Goal: Task Accomplishment & Management: Complete application form

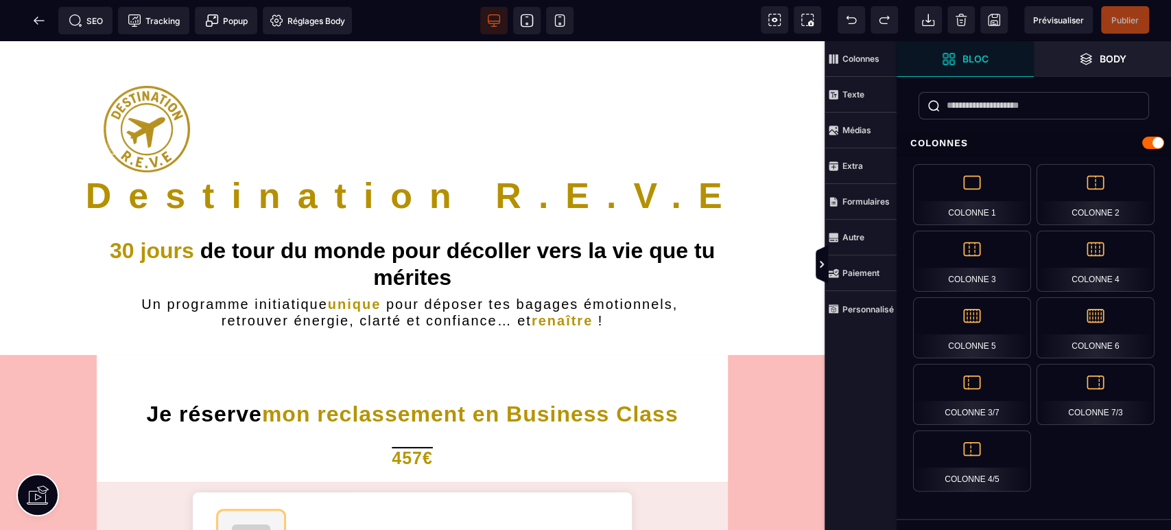
click at [38, 21] on icon at bounding box center [39, 21] width 14 height 14
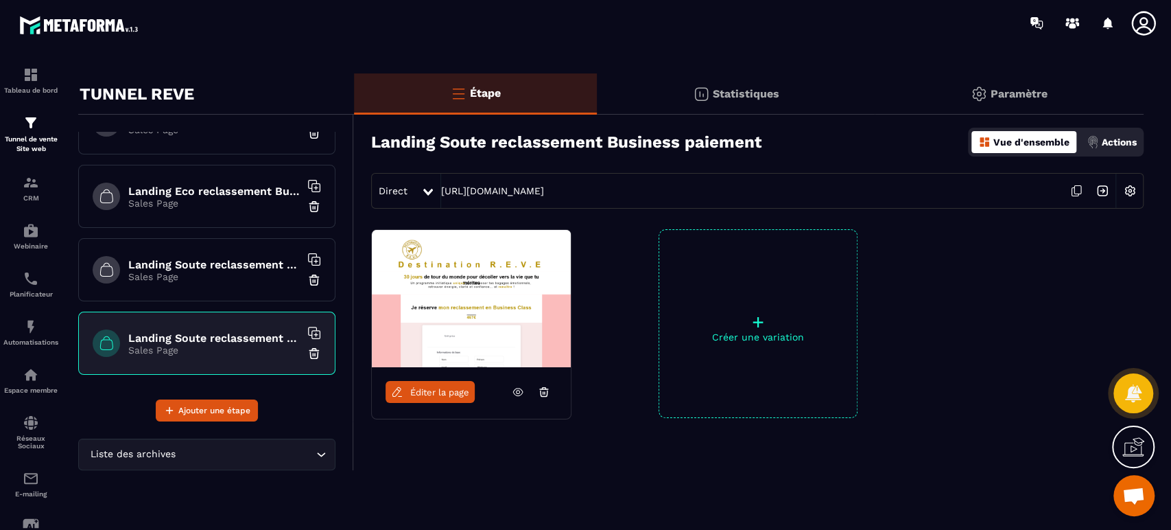
scroll to position [19, 0]
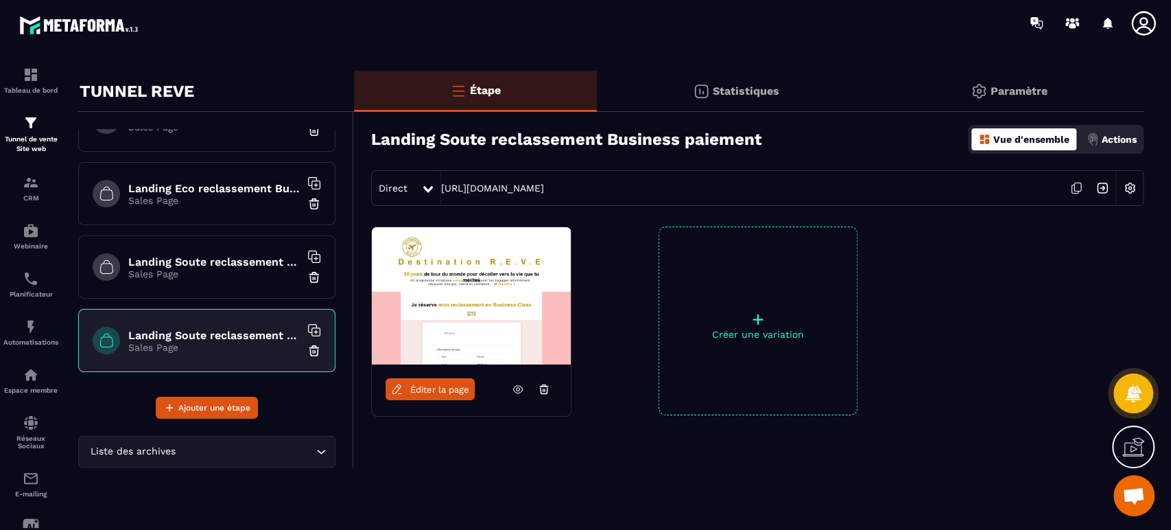
click at [248, 274] on p "Sales Page" at bounding box center [213, 273] width 171 height 11
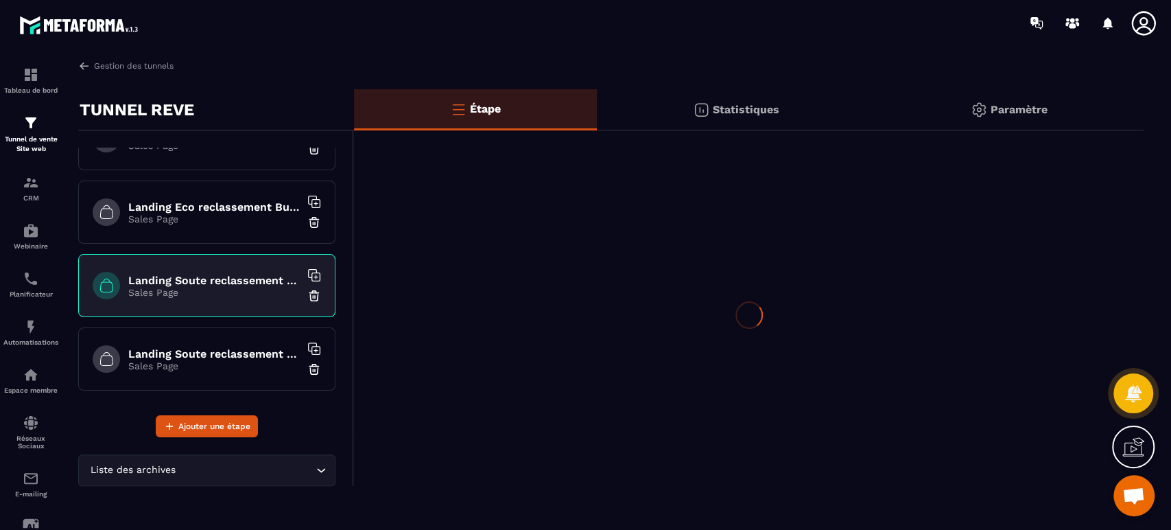
scroll to position [0, 0]
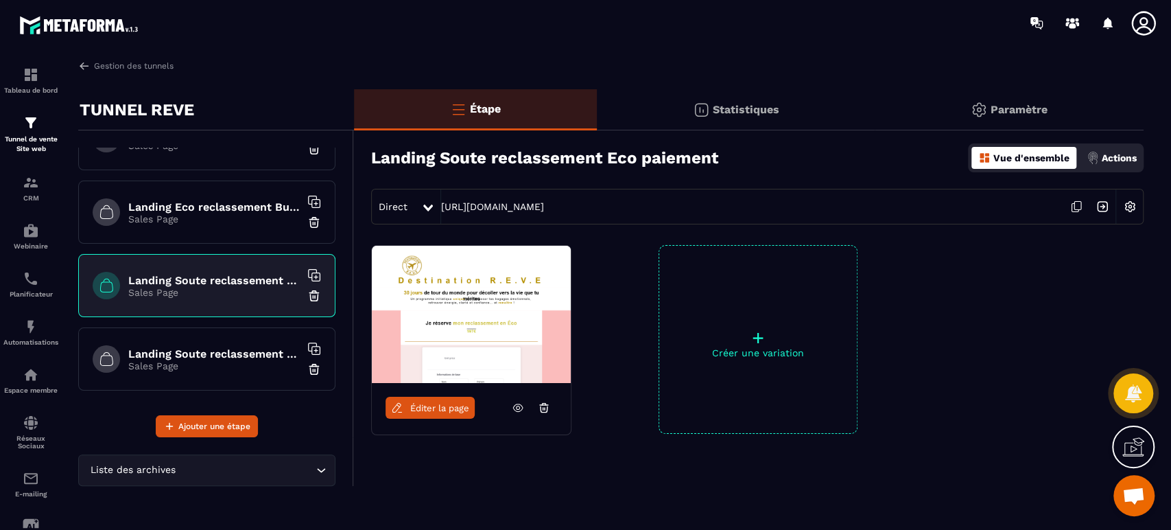
click at [519, 412] on icon at bounding box center [518, 407] width 12 height 12
click at [207, 200] on h6 "Landing Eco reclassement Business paiement" at bounding box center [213, 206] width 171 height 13
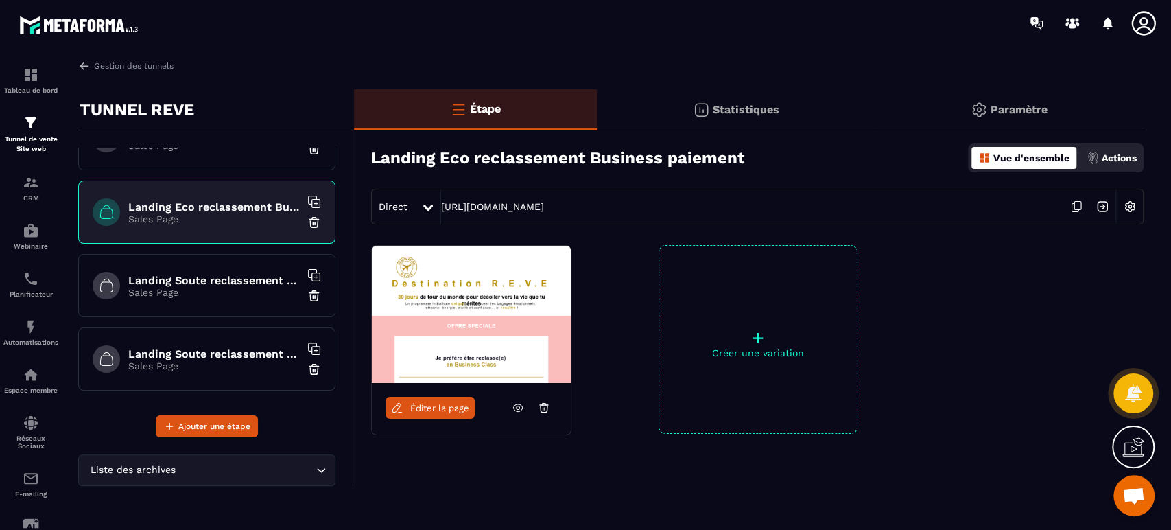
click at [516, 407] on icon at bounding box center [518, 407] width 12 height 12
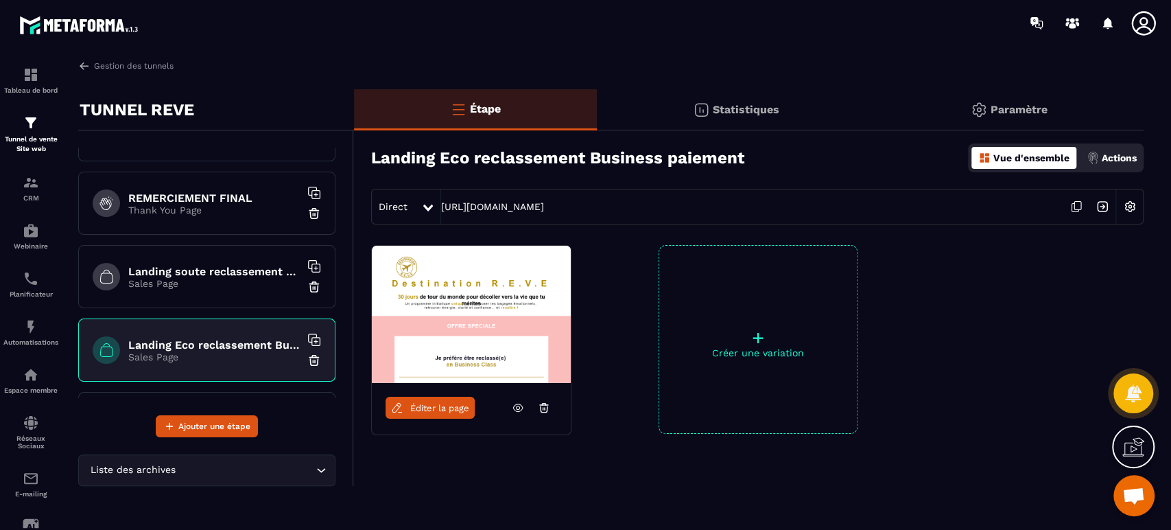
scroll to position [779, 0]
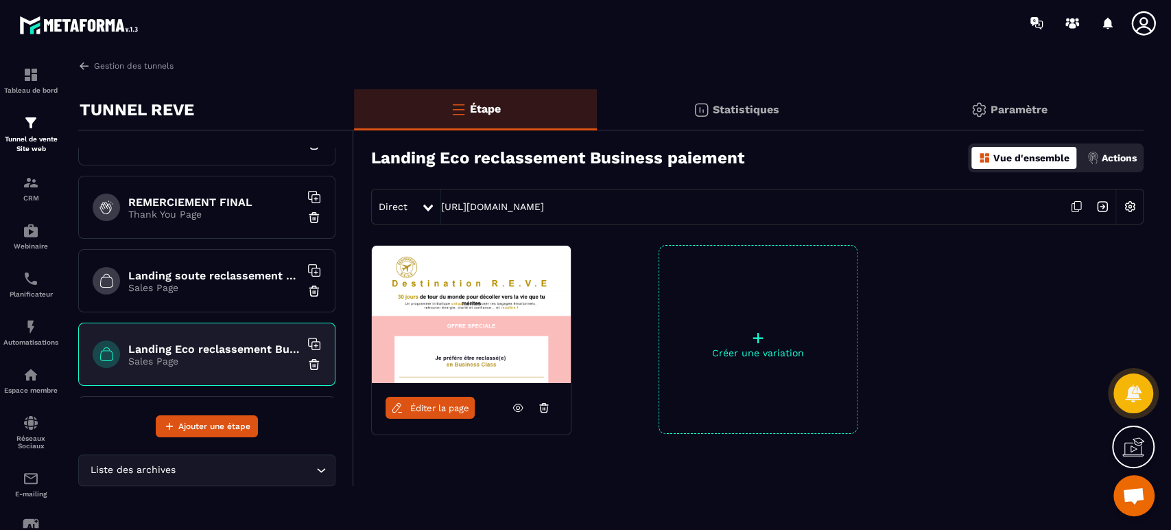
click at [246, 274] on h6 "Landing soute reclassement choix" at bounding box center [213, 275] width 171 height 13
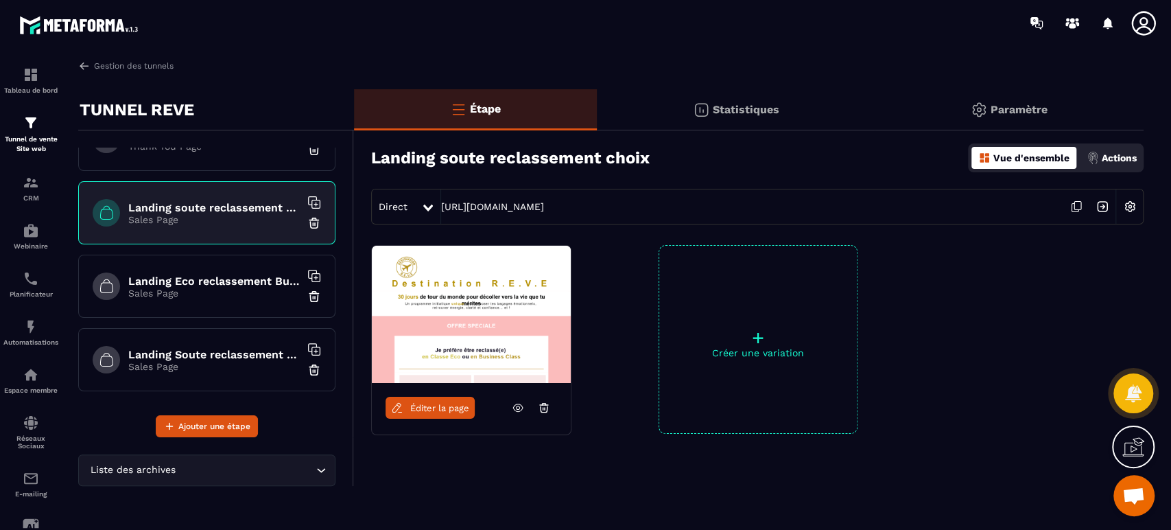
scroll to position [818, 0]
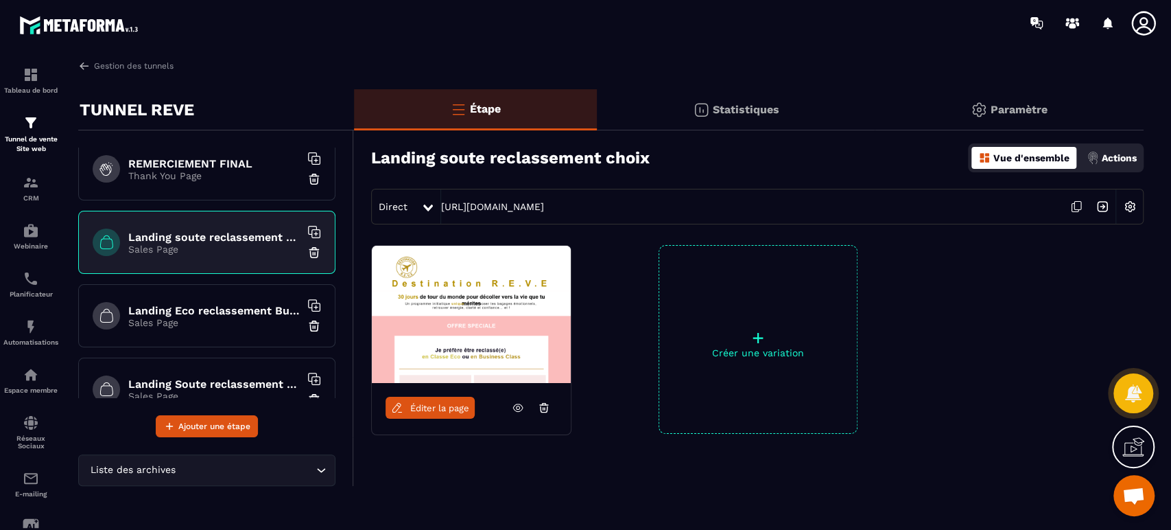
click at [21, 137] on p "Tunnel de vente Site web" at bounding box center [30, 143] width 55 height 19
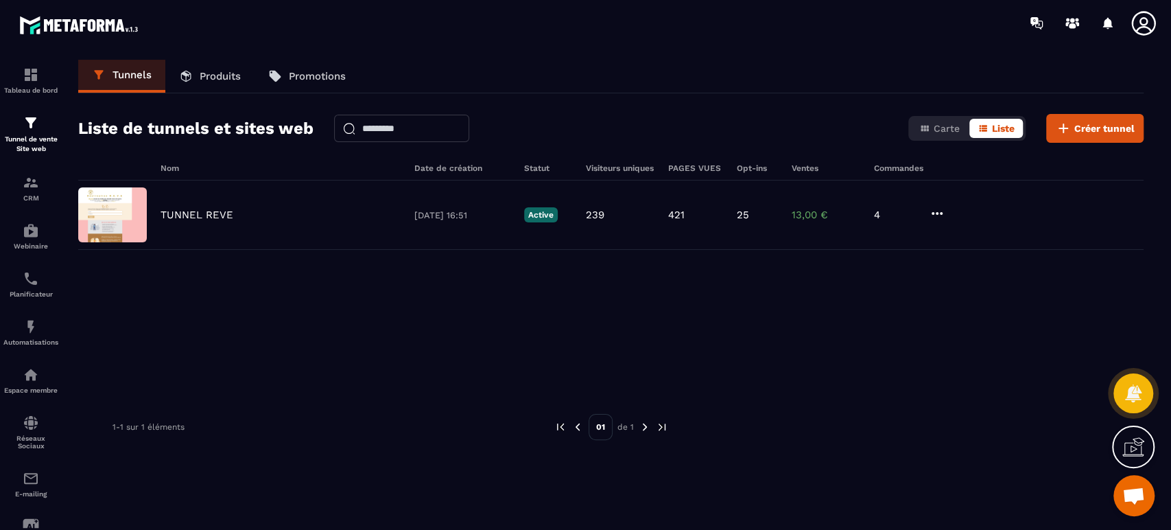
click at [226, 80] on p "Produits" at bounding box center [220, 76] width 41 height 12
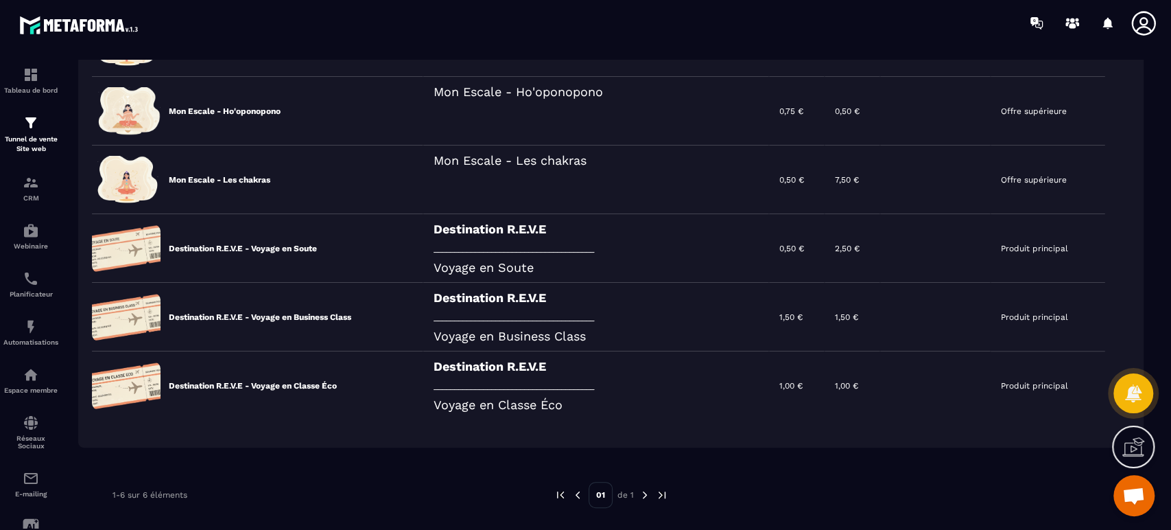
scroll to position [203, 0]
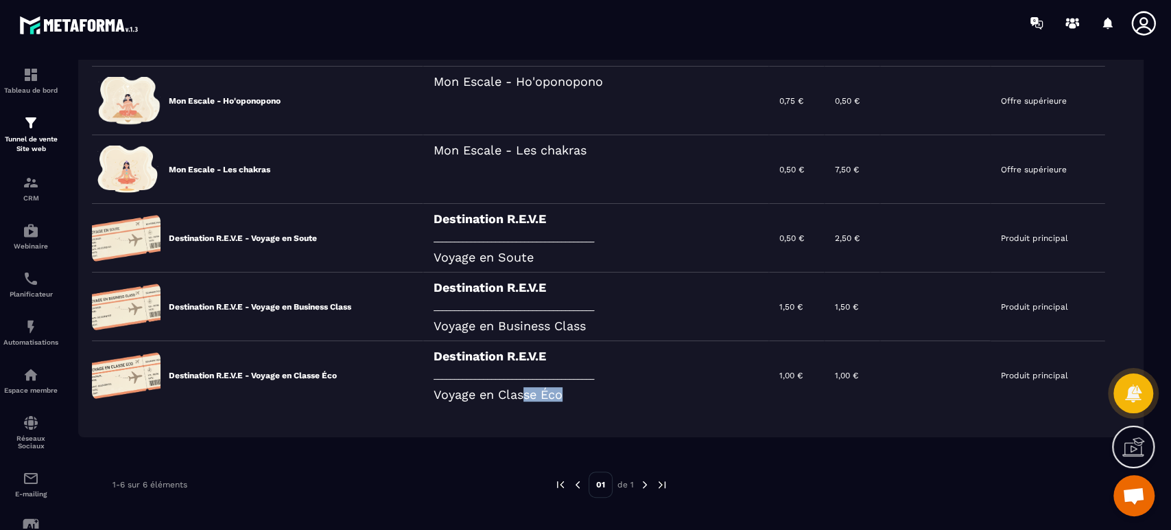
drag, startPoint x: 582, startPoint y: 392, endPoint x: 520, endPoint y: 393, distance: 61.8
click at [520, 393] on div "Destination R.E.V.E _______________________________________ Voyage en Classe Éco" at bounding box center [596, 375] width 346 height 69
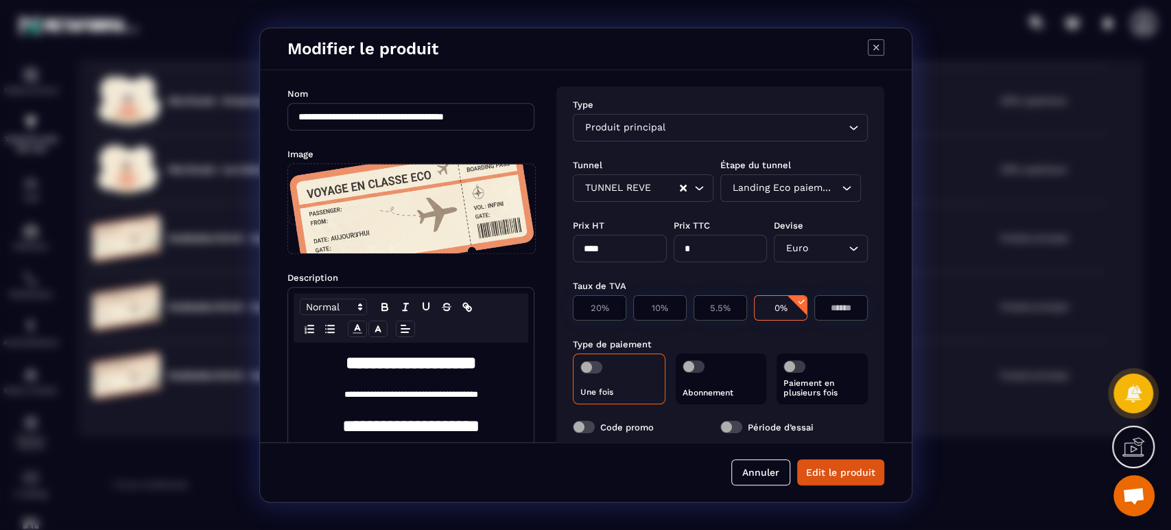
click at [237, 502] on div "Modal window" at bounding box center [585, 265] width 1171 height 530
click at [778, 475] on button "Annuler" at bounding box center [760, 472] width 59 height 26
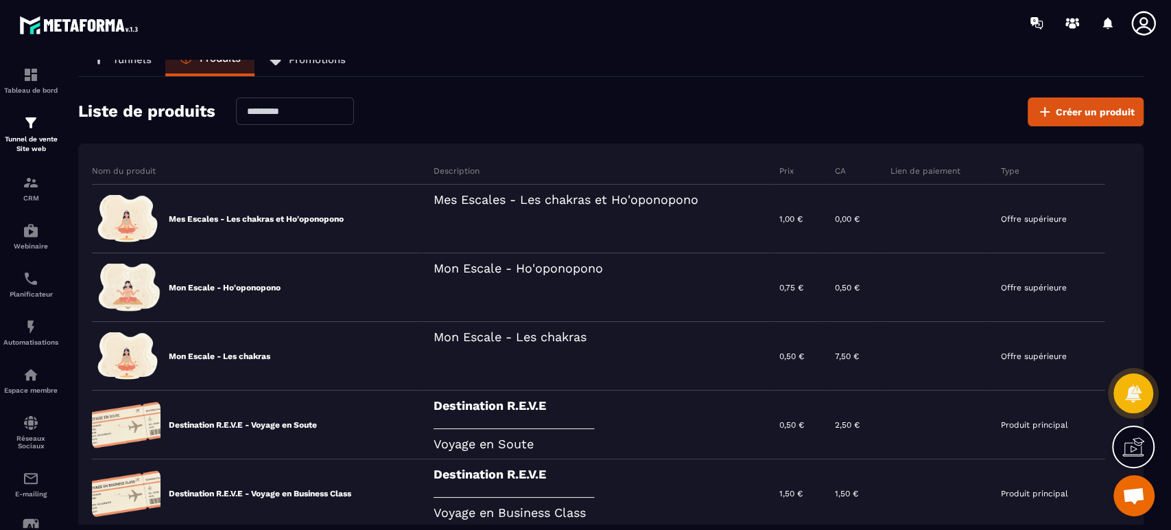
scroll to position [0, 0]
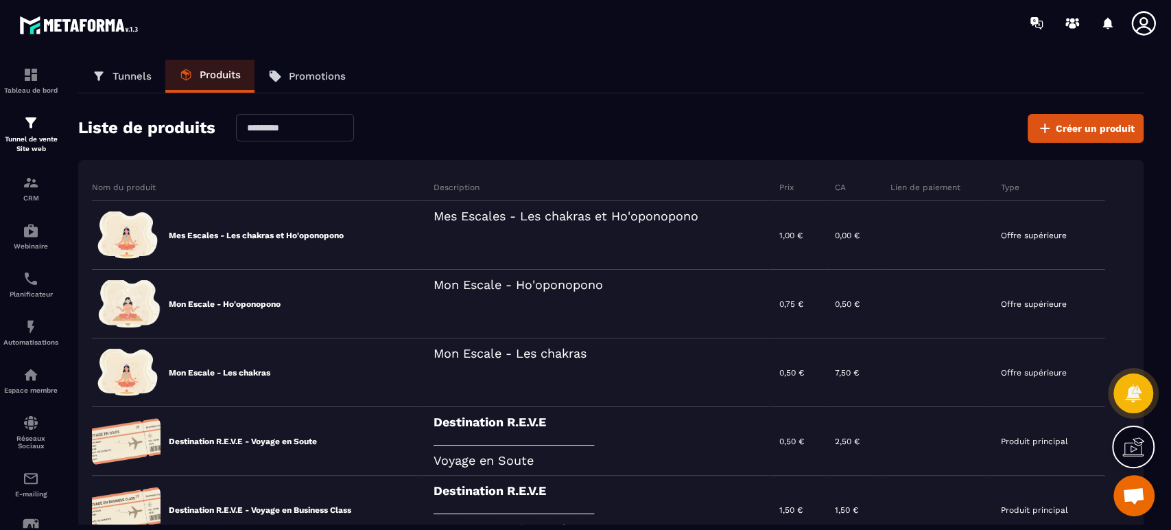
click at [1078, 130] on span "Créer un produit" at bounding box center [1095, 128] width 79 height 14
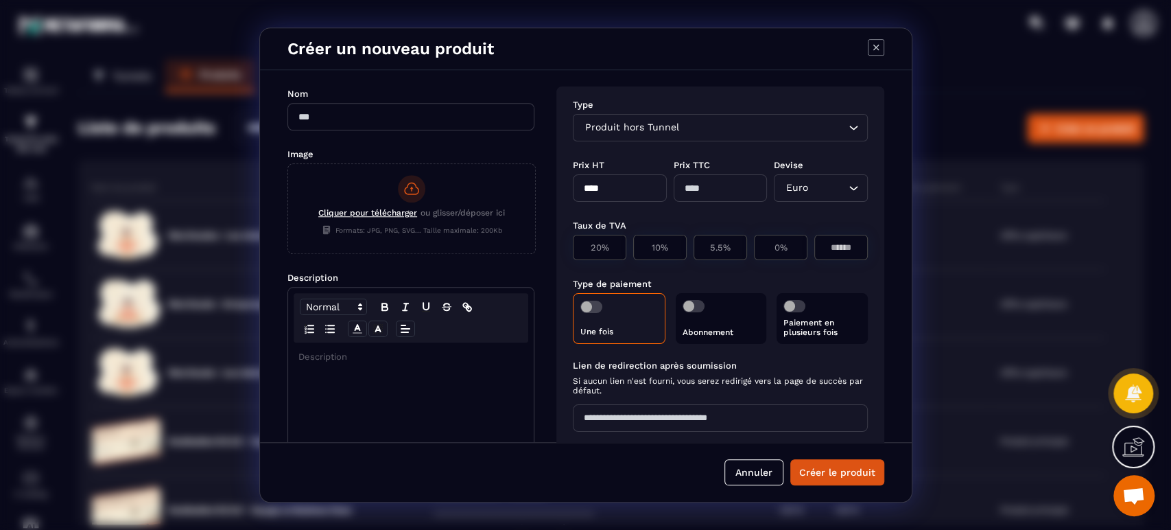
click at [372, 111] on input "Modal window" at bounding box center [410, 116] width 247 height 27
paste input "**********"
click at [405, 114] on input "**********" at bounding box center [410, 116] width 247 height 27
type input "**********"
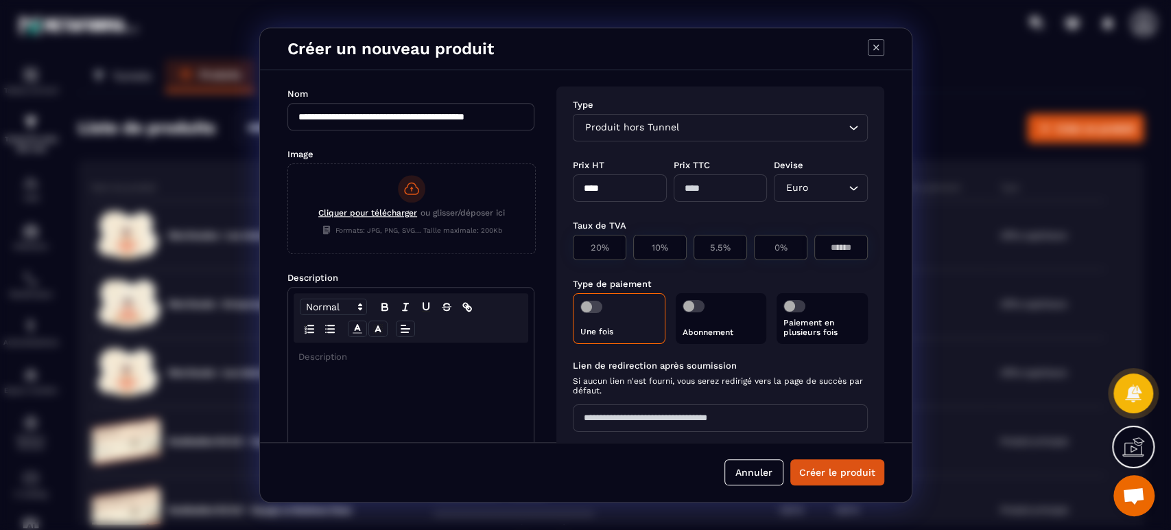
click at [384, 217] on span "Cliquer pour télécharger" at bounding box center [367, 213] width 99 height 10
click at [288, 253] on input "Cliquer pour télécharger ou glisser/déposer ici Formats: JPG, PNG, SVG... Taill…" at bounding box center [288, 253] width 0 height 0
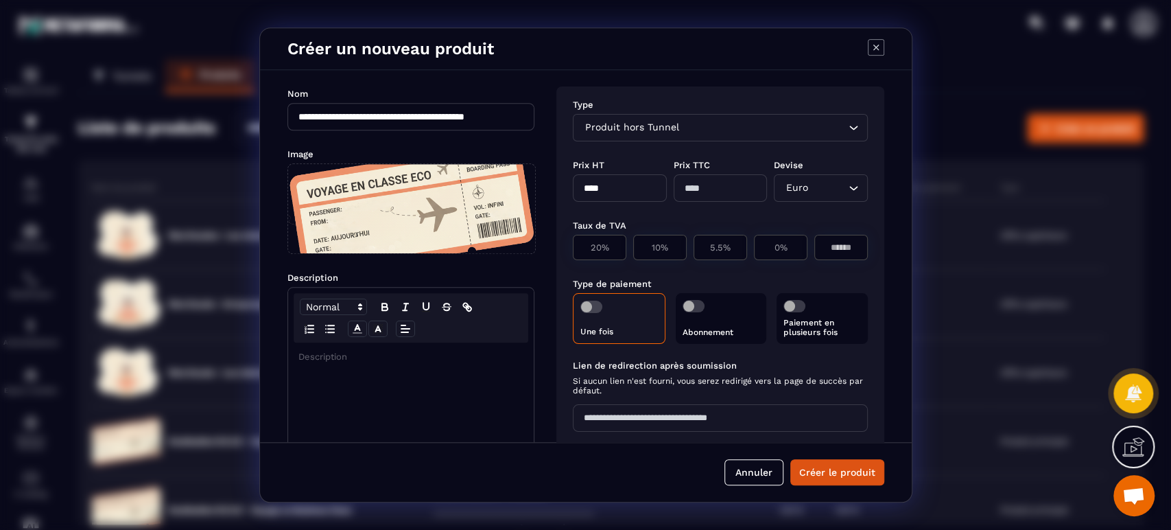
click at [431, 403] on div "Modal window" at bounding box center [411, 450] width 246 height 216
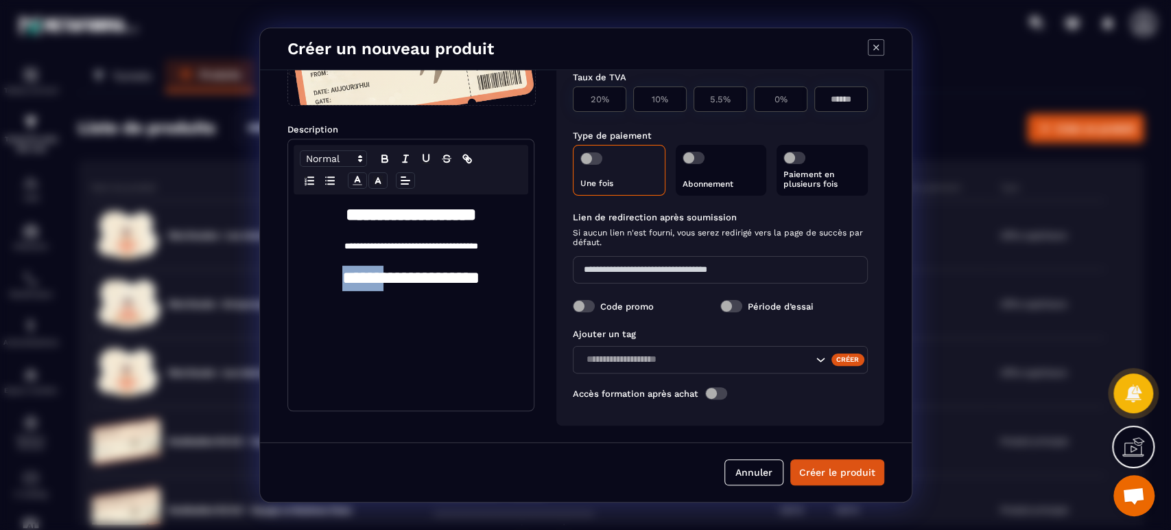
drag, startPoint x: 378, startPoint y: 276, endPoint x: 309, endPoint y: 276, distance: 69.3
click at [309, 276] on h1 "**********" at bounding box center [410, 277] width 225 height 25
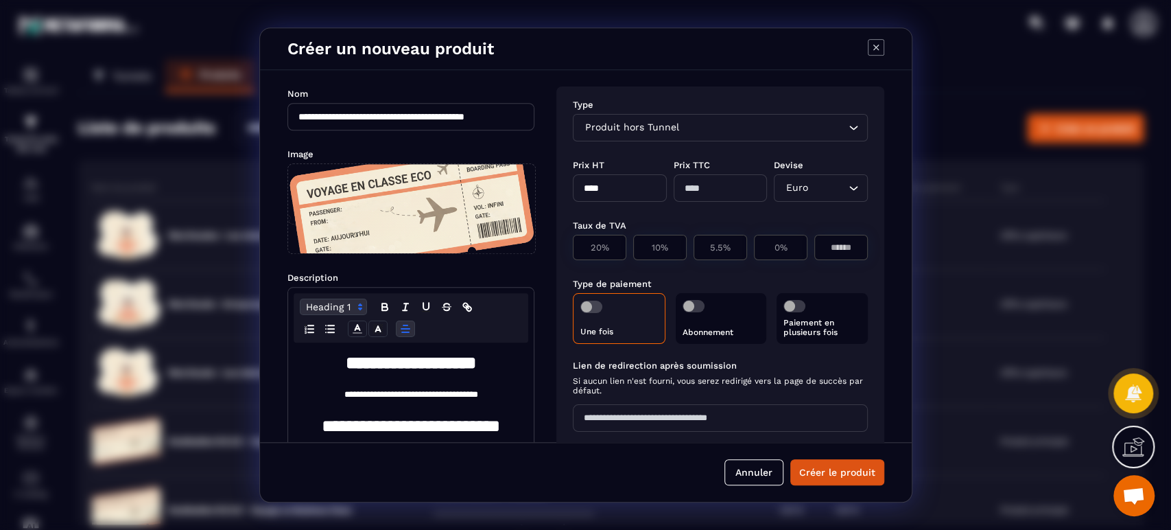
click at [628, 184] on input "****" at bounding box center [620, 187] width 94 height 27
click at [626, 194] on input "*" at bounding box center [620, 187] width 94 height 27
type input "*"
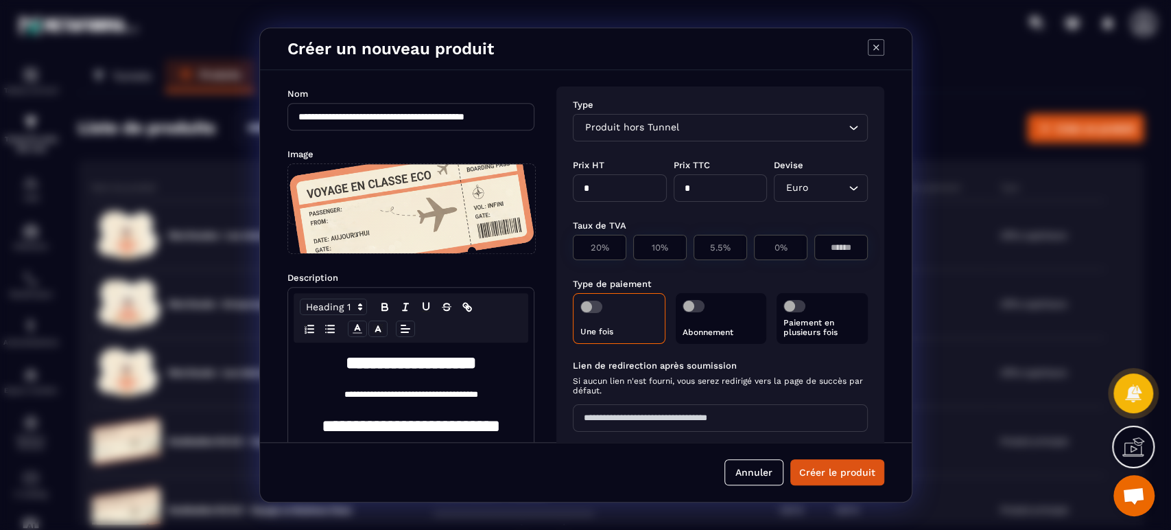
click at [770, 219] on div "Taux de TVA" at bounding box center [720, 224] width 295 height 13
click at [592, 305] on span "Modal window" at bounding box center [591, 306] width 22 height 12
click at [798, 306] on span "Modal window" at bounding box center [794, 306] width 22 height 12
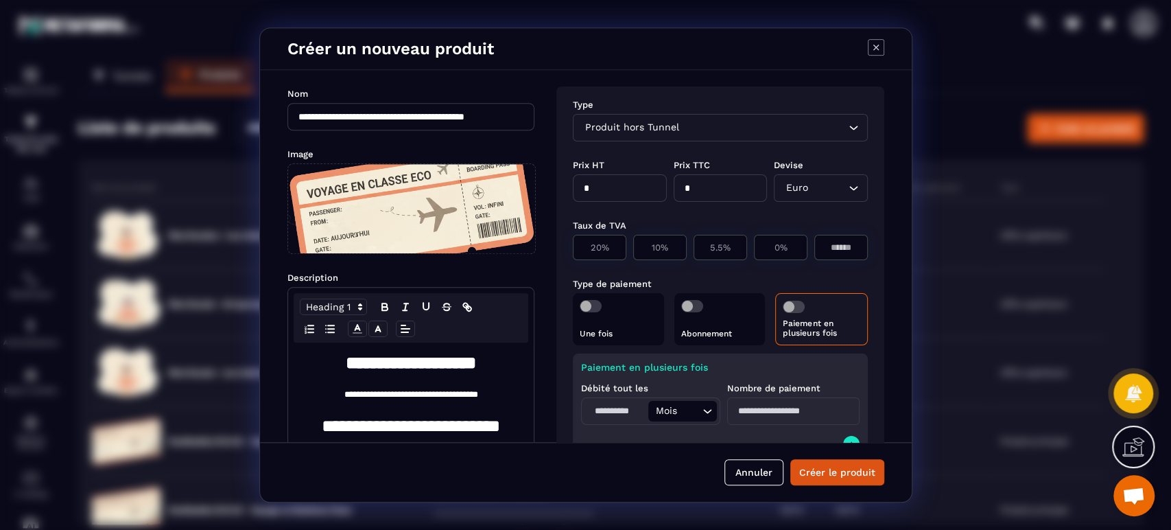
scroll to position [203, 0]
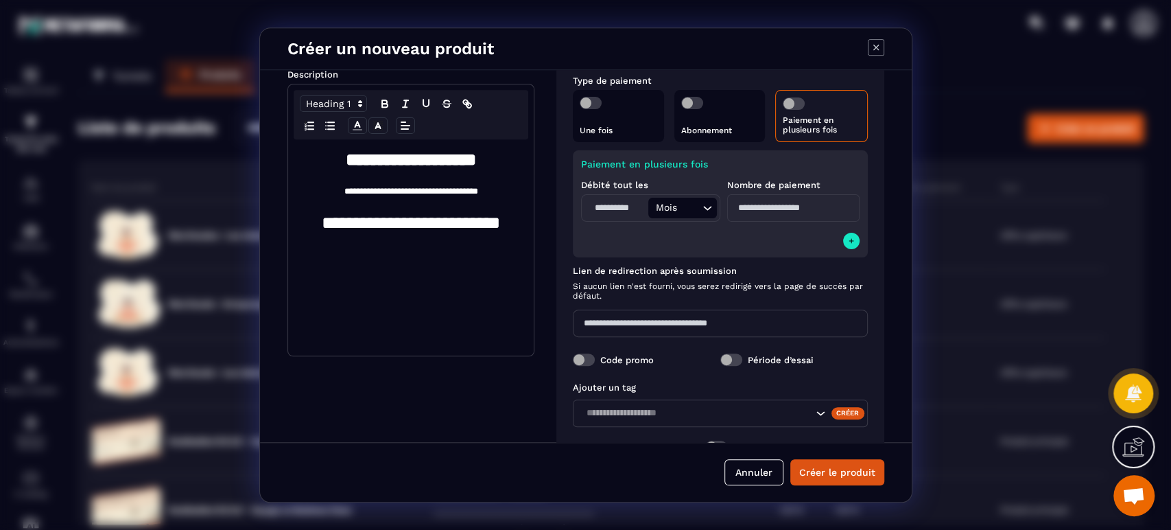
click at [628, 211] on input "Modal window" at bounding box center [616, 208] width 64 height 21
click at [770, 209] on input "Modal window" at bounding box center [793, 207] width 132 height 27
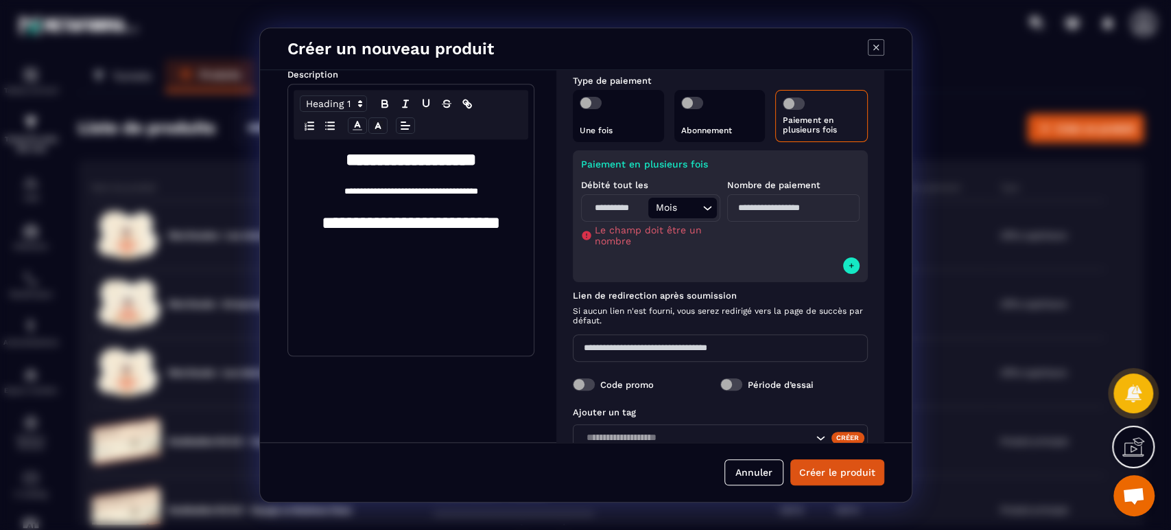
type input "*"
click at [634, 206] on input "Modal window" at bounding box center [616, 208] width 64 height 21
type input "*"
click at [717, 245] on div "Paiement en plusieurs fois Débité tout les * Mois Loading... Le champ doit être…" at bounding box center [720, 216] width 295 height 132
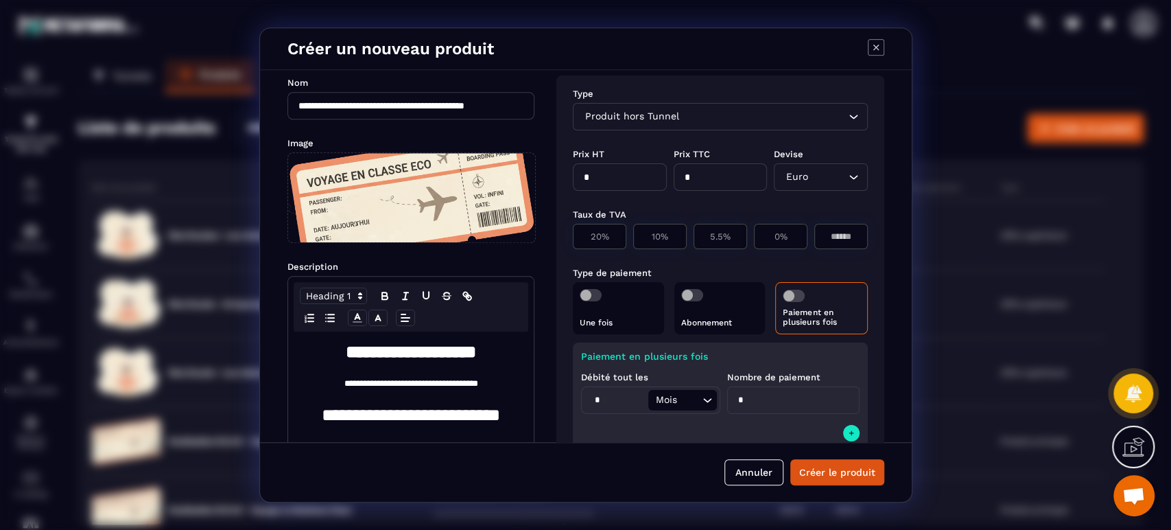
scroll to position [0, 0]
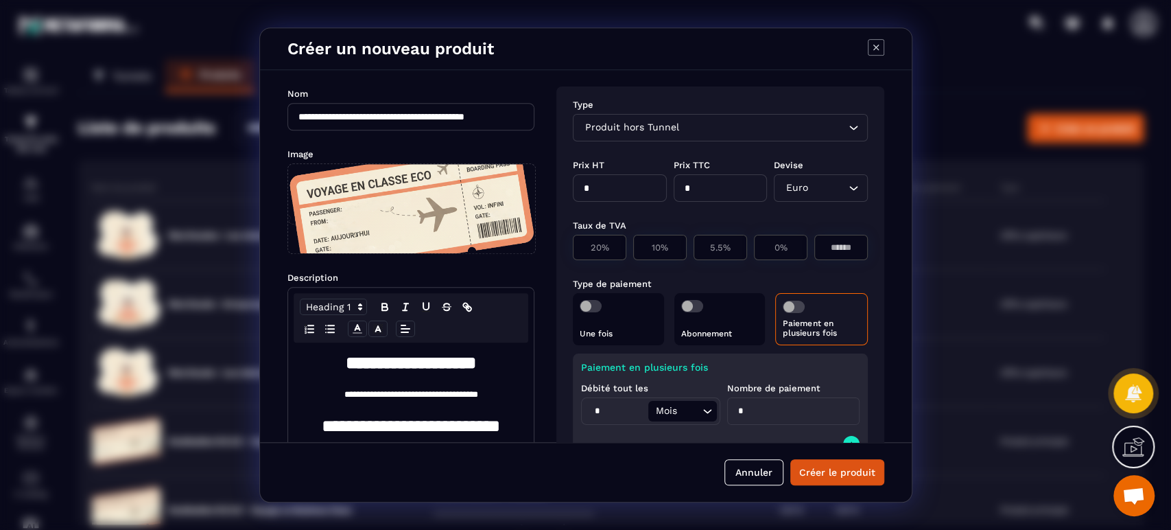
click at [774, 248] on p "0%" at bounding box center [780, 247] width 38 height 10
type input "*"
click at [848, 130] on icon "Search for option" at bounding box center [853, 128] width 14 height 14
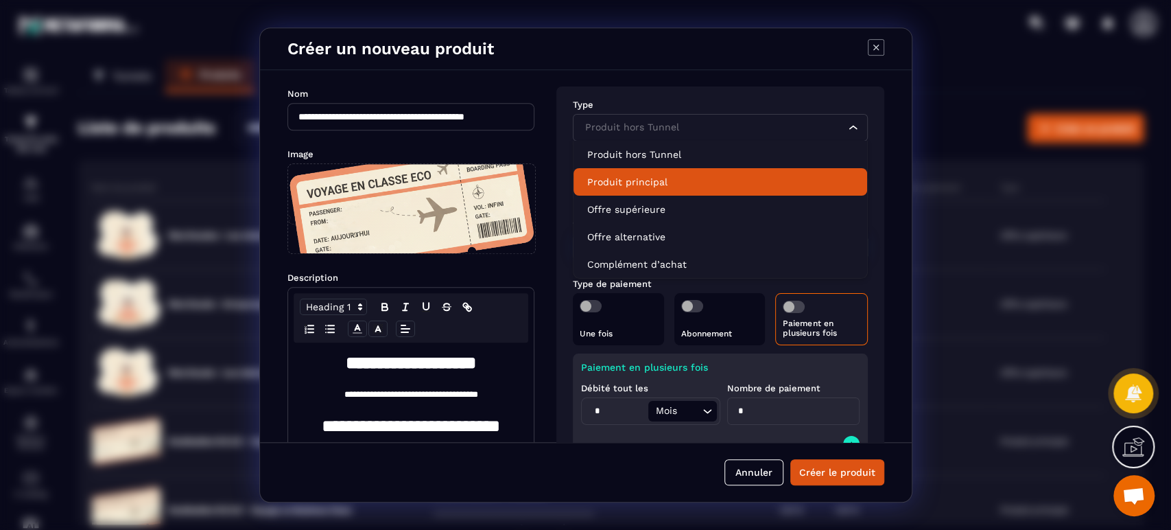
click at [728, 185] on p "Produit principal" at bounding box center [720, 182] width 266 height 14
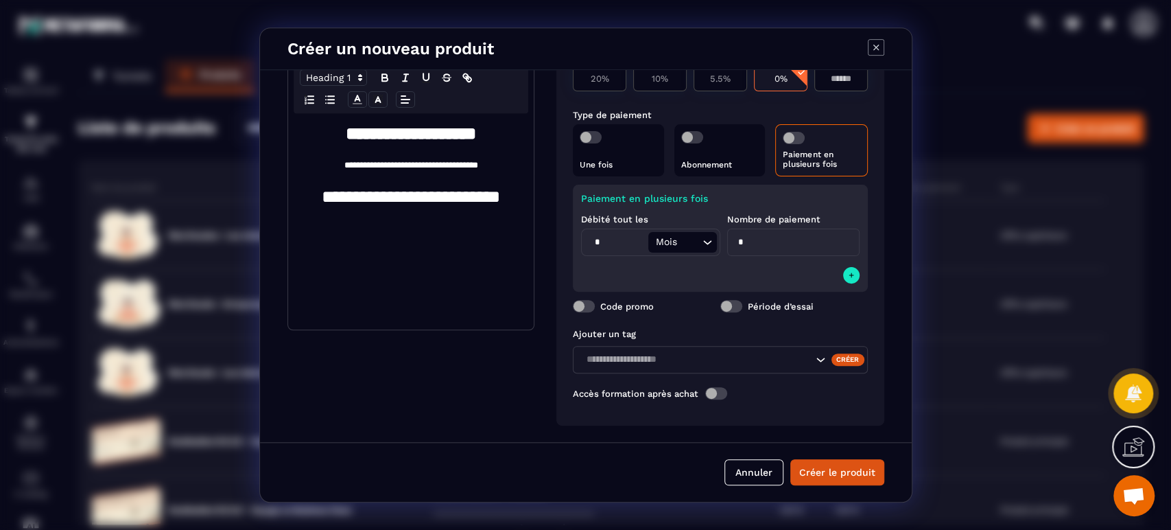
scroll to position [27, 0]
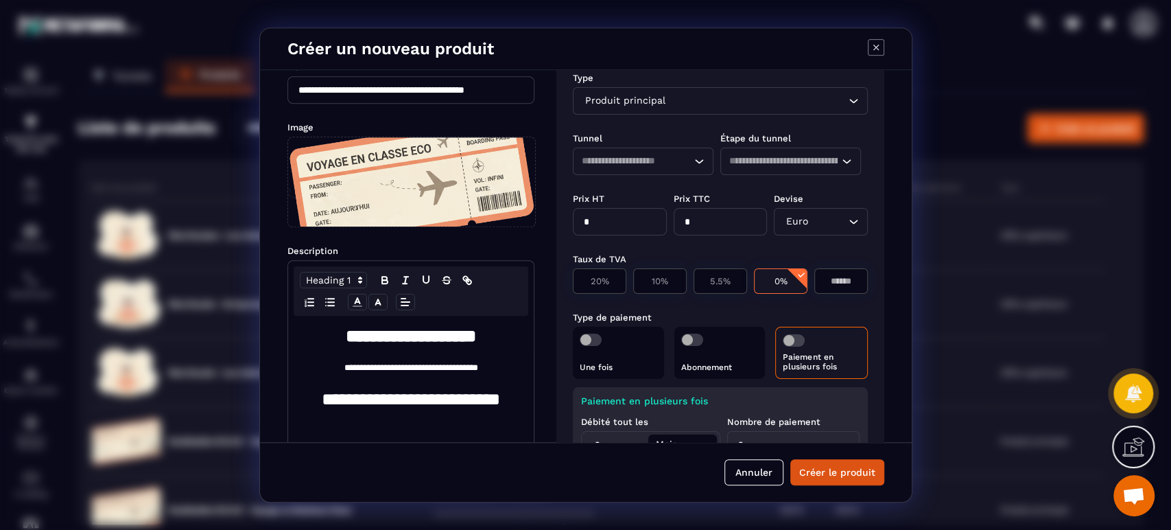
click at [648, 158] on input "Search for option" at bounding box center [630, 161] width 97 height 15
click at [653, 189] on p "TUNNEL REVE" at bounding box center [643, 188] width 112 height 14
click at [795, 157] on input "Search for option" at bounding box center [783, 161] width 109 height 15
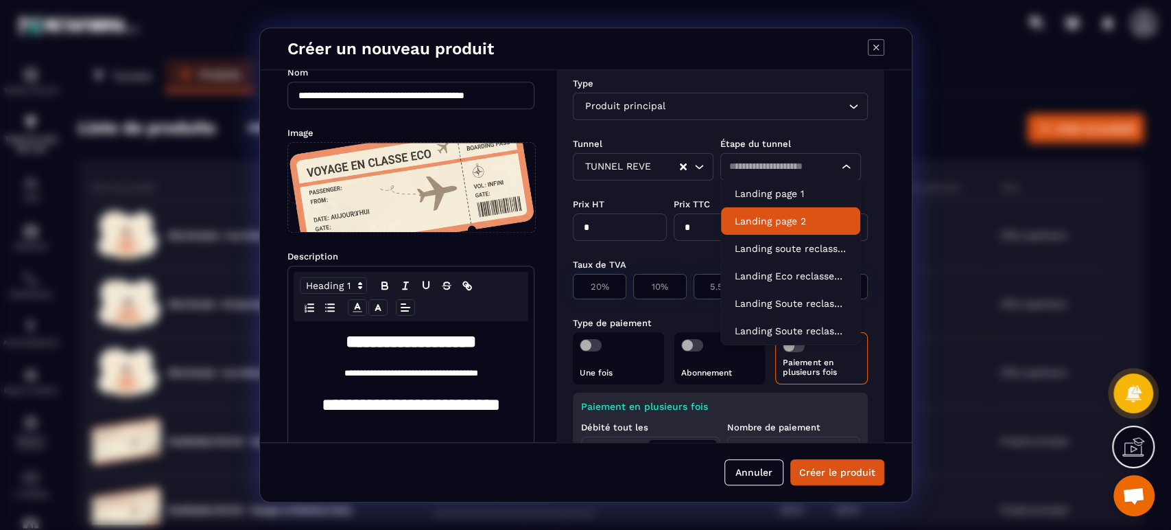
scroll to position [0, 0]
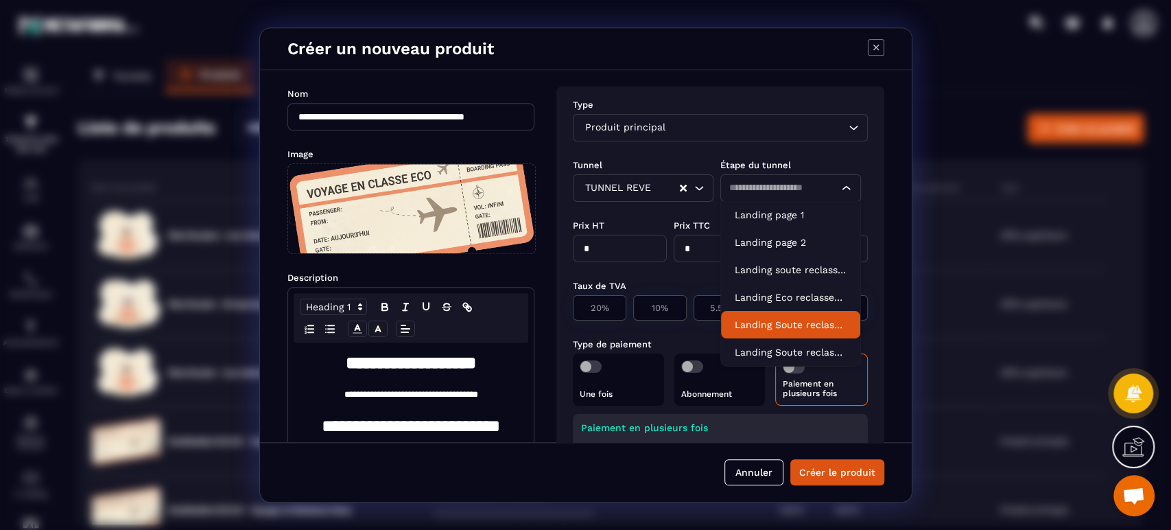
click at [807, 324] on p "Landing Soute reclassement Eco paiement" at bounding box center [791, 325] width 112 height 14
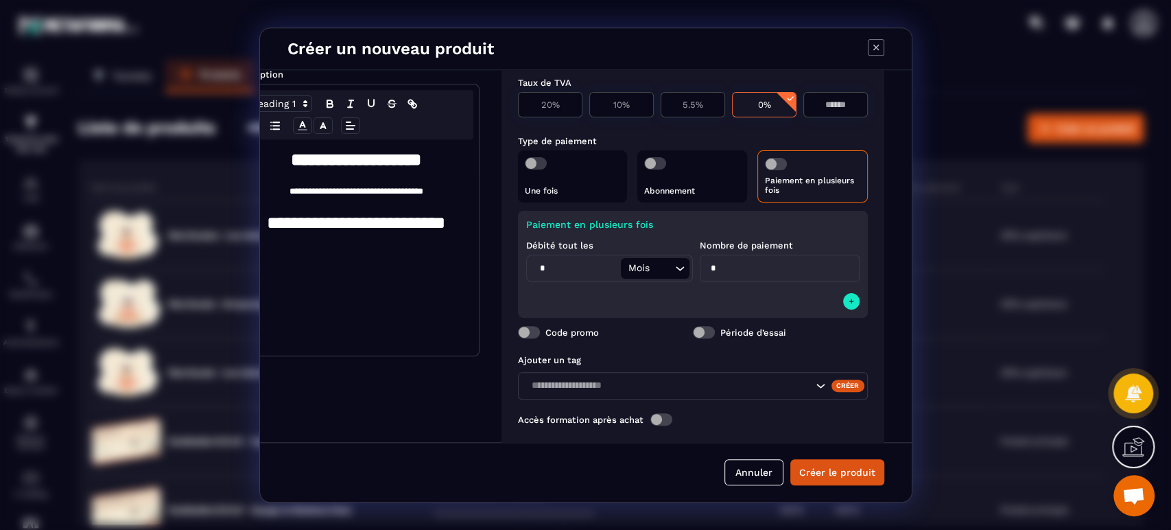
scroll to position [241, 55]
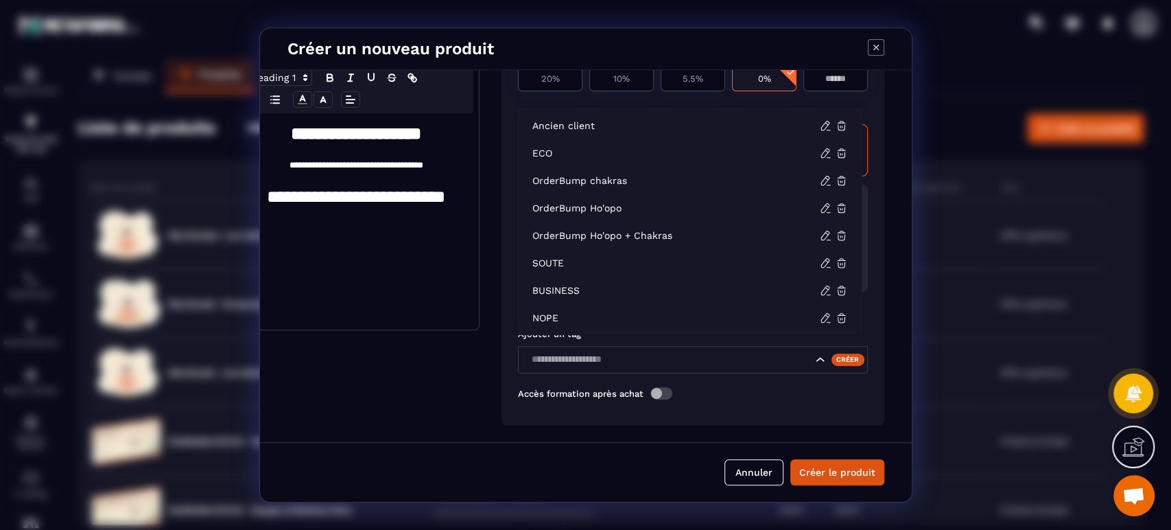
click at [796, 352] on input "Search for option" at bounding box center [669, 359] width 285 height 15
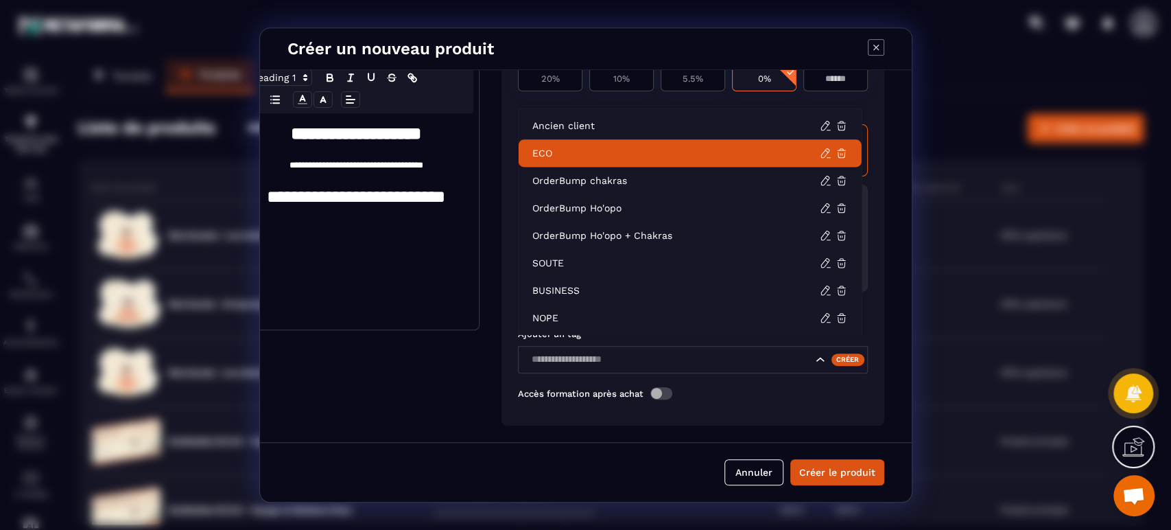
click at [626, 151] on p "ECO" at bounding box center [675, 153] width 287 height 14
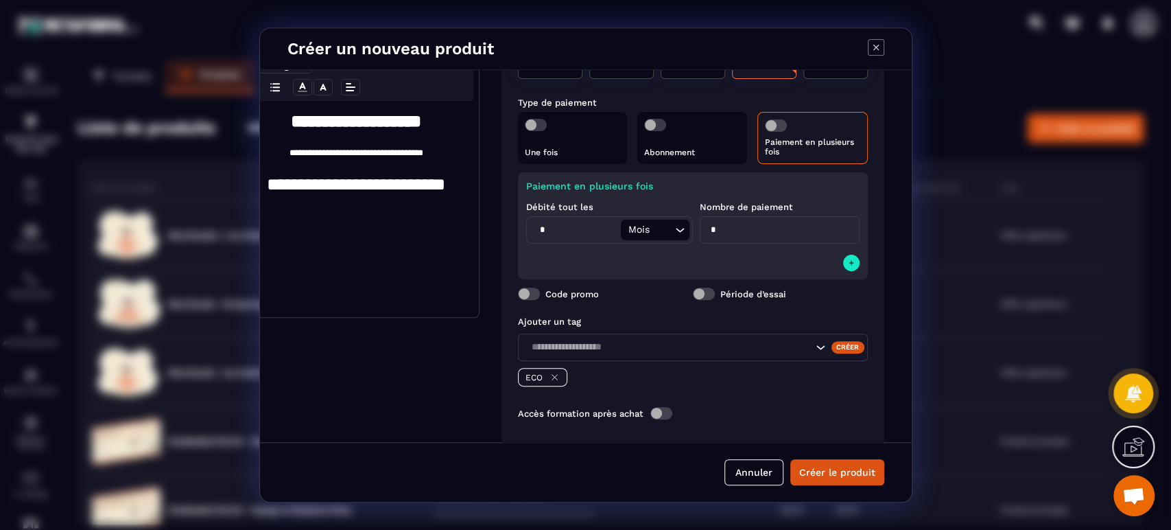
scroll to position [273, 55]
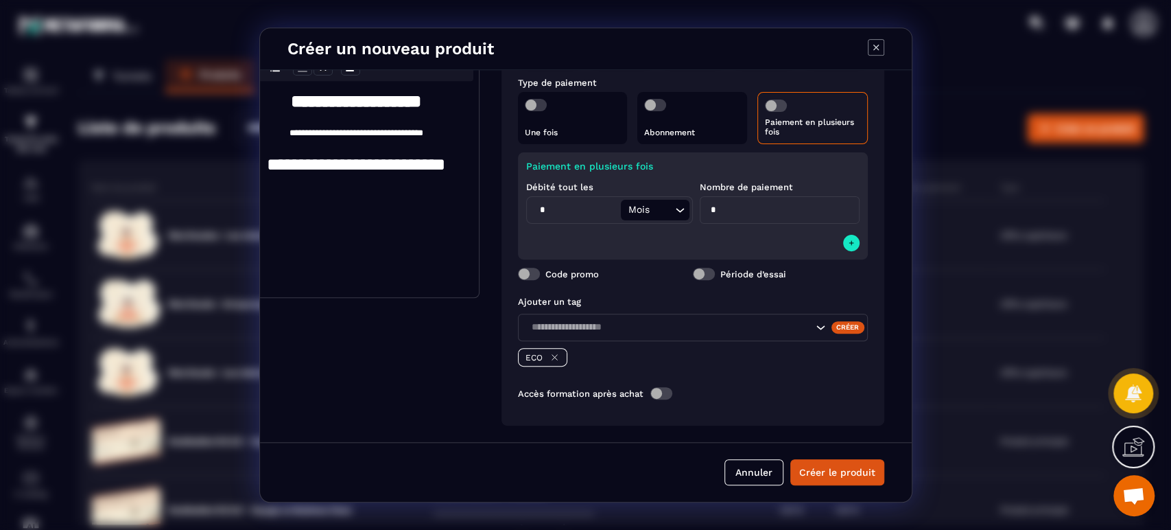
click at [654, 387] on span "Modal window" at bounding box center [661, 393] width 22 height 12
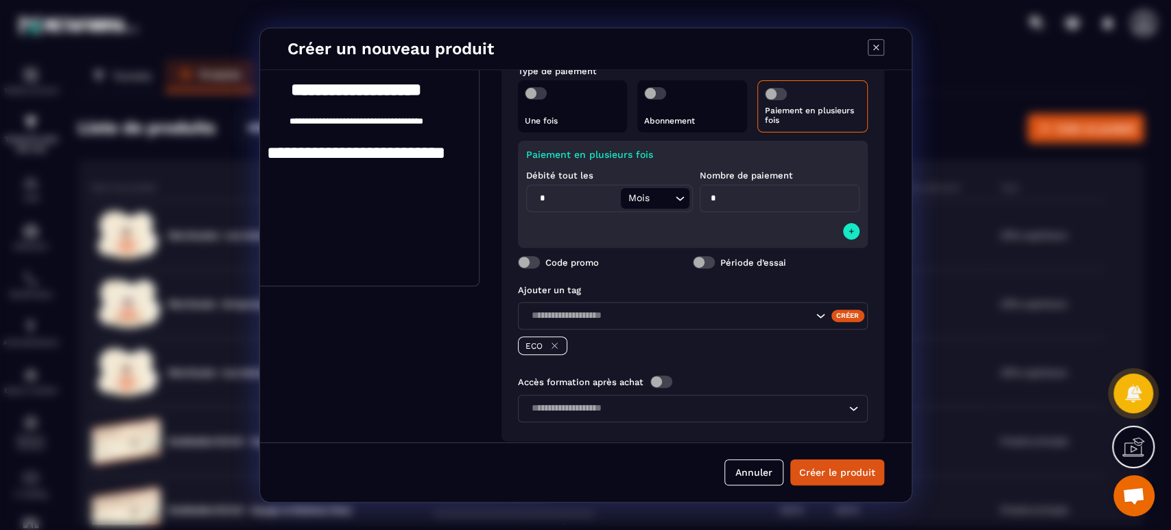
click at [686, 404] on input "Search for option" at bounding box center [686, 408] width 318 height 15
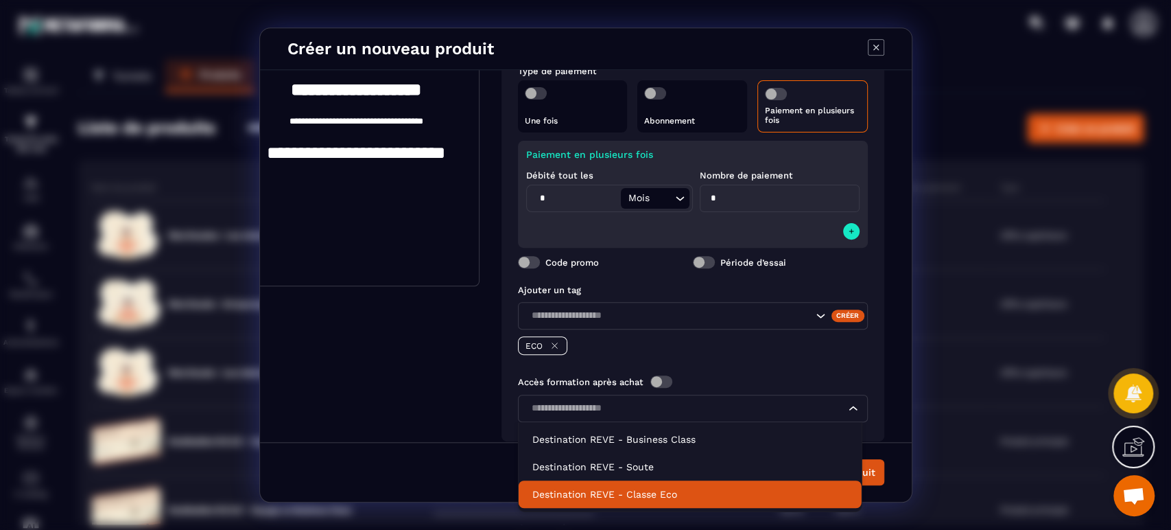
click at [667, 495] on p "Destination REVE - Classe Eco" at bounding box center [690, 494] width 316 height 14
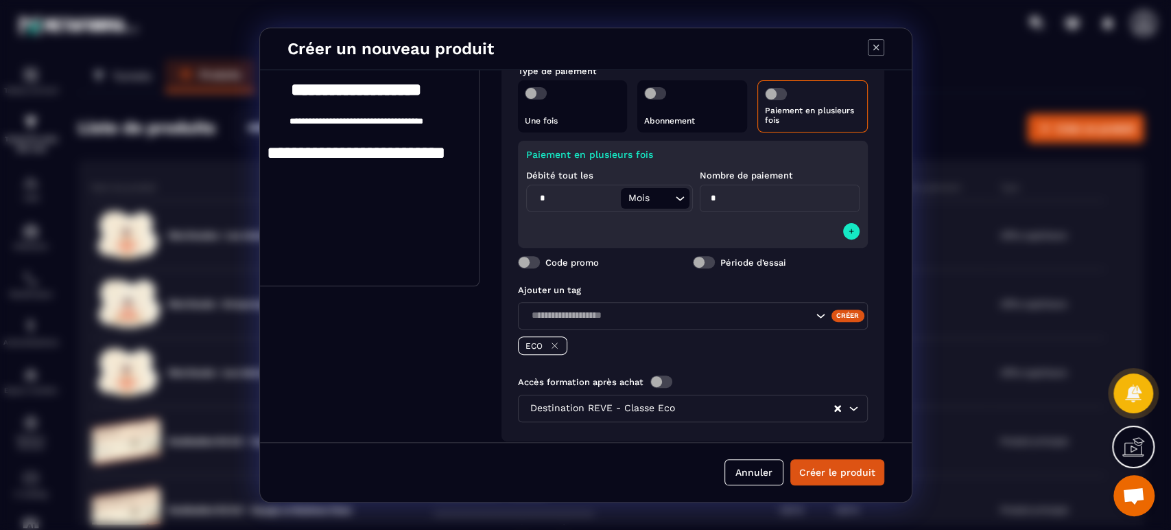
click at [855, 473] on button "Créer le produit" at bounding box center [837, 472] width 94 height 26
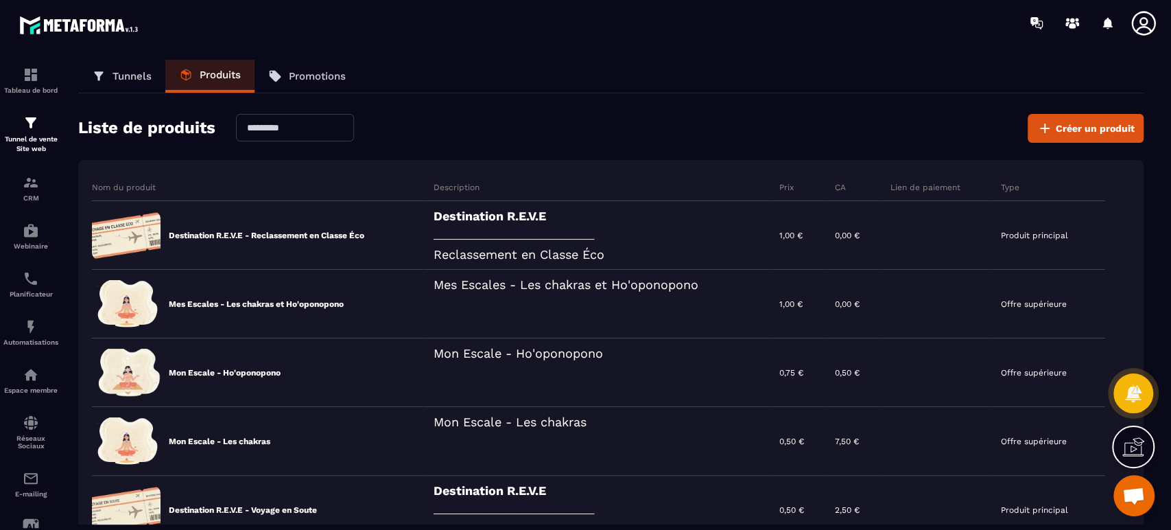
click at [1099, 123] on span "Créer un produit" at bounding box center [1095, 128] width 79 height 14
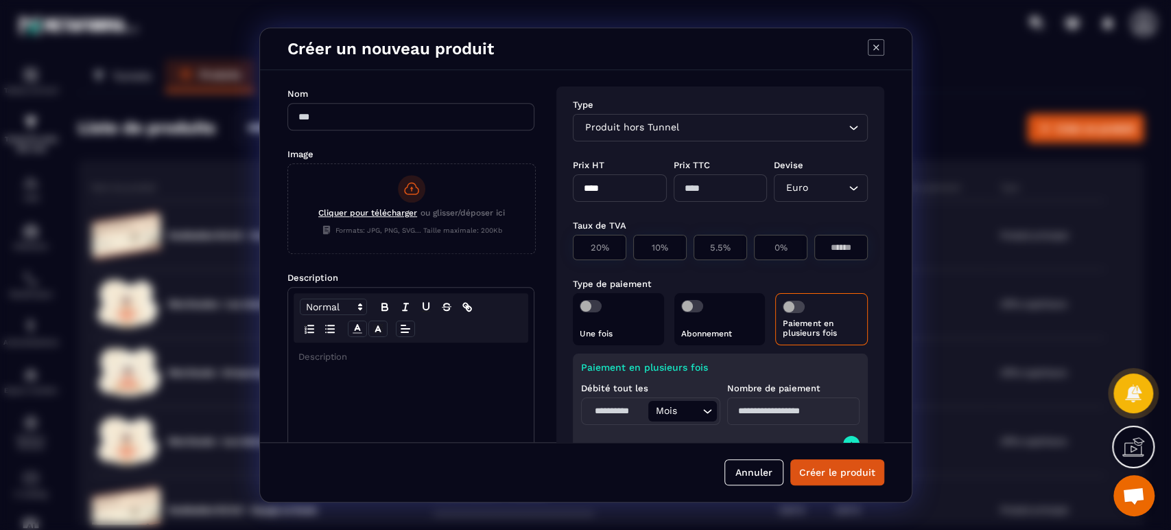
click at [348, 121] on input "Modal window" at bounding box center [410, 116] width 247 height 27
paste input "**********"
click at [417, 114] on input "**********" at bounding box center [410, 116] width 247 height 27
type input "**********"
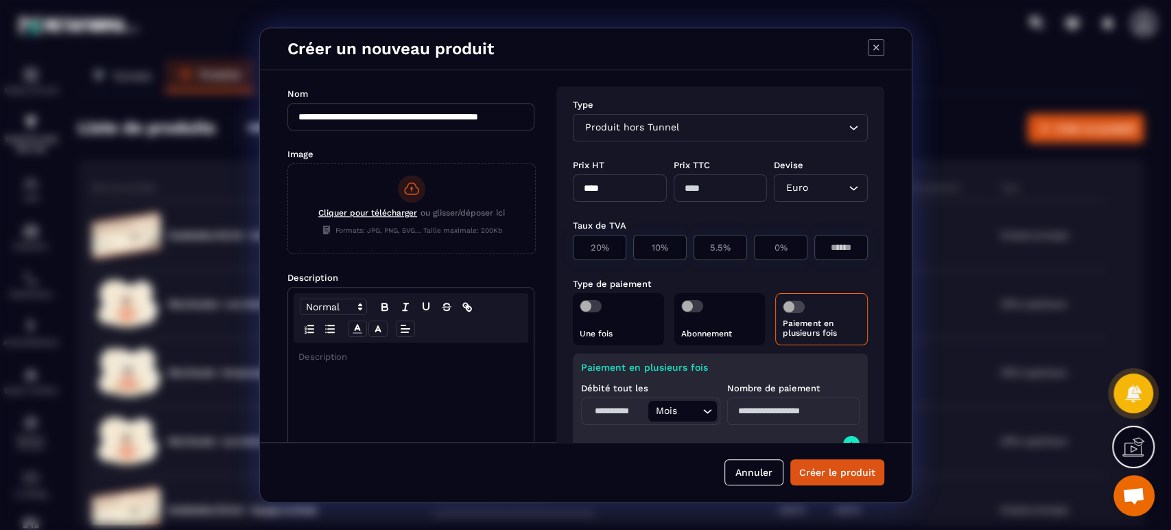
click at [380, 224] on div "Cliquer pour télécharger ou glisser/déposer ici Formats: JPG, PNG, SVG... Taill…" at bounding box center [411, 206] width 247 height 85
click at [288, 253] on input "Cliquer pour télécharger ou glisser/déposer ici Formats: JPG, PNG, SVG... Taill…" at bounding box center [288, 253] width 0 height 0
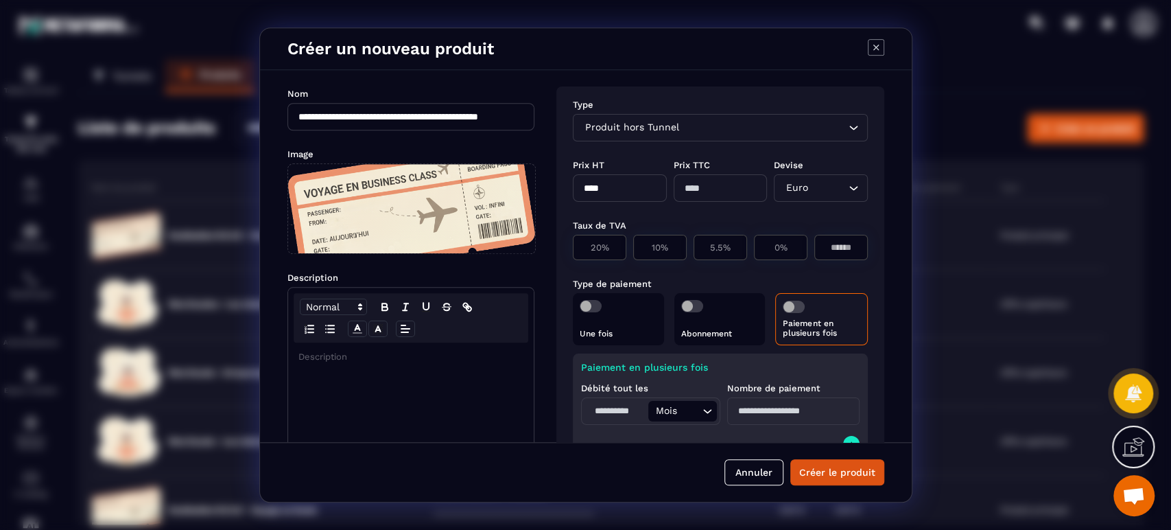
click at [401, 365] on div "Modal window" at bounding box center [411, 450] width 246 height 216
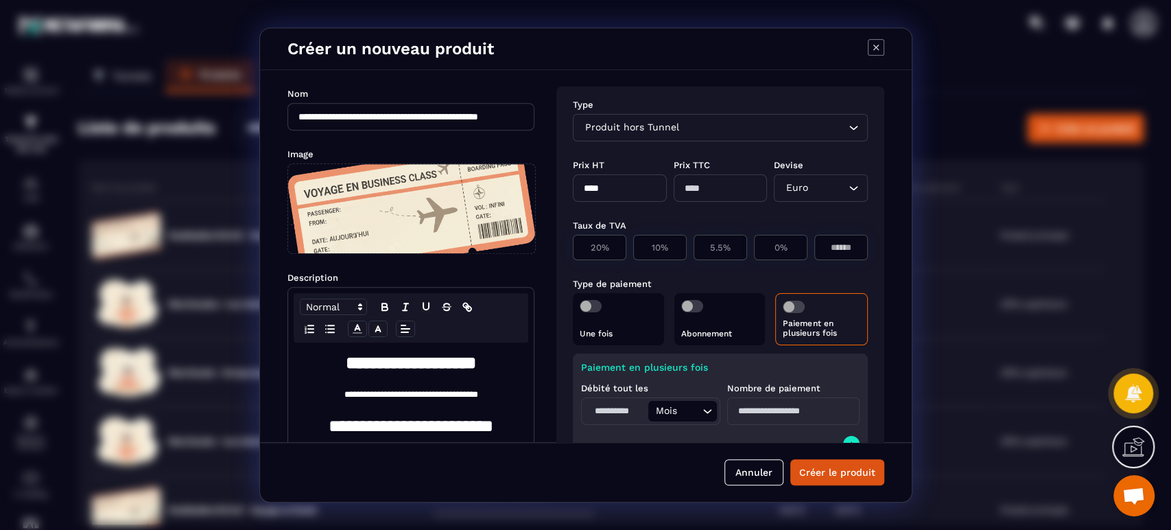
scroll to position [0, 0]
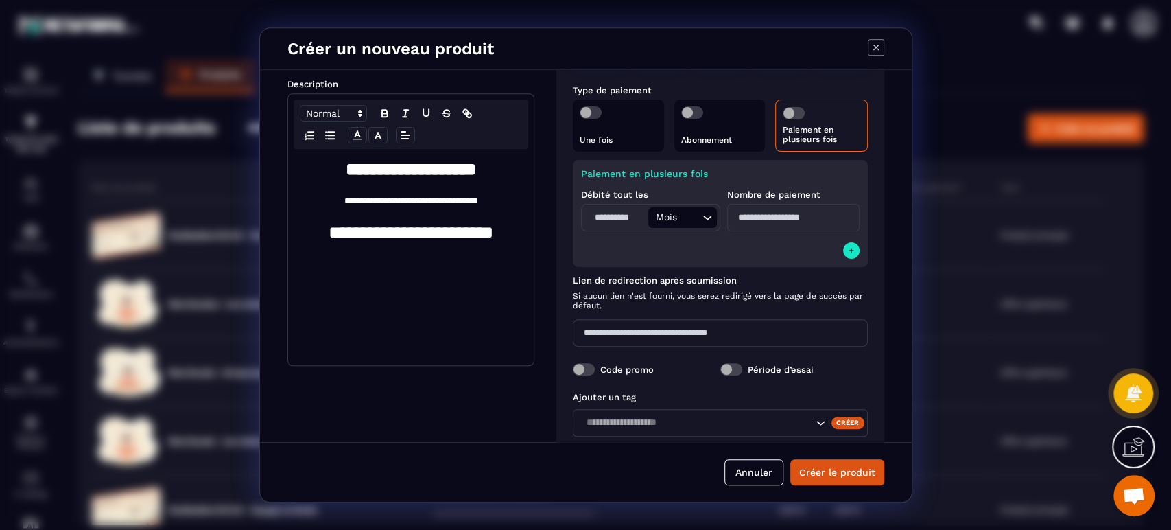
click at [348, 230] on h1 "**********" at bounding box center [410, 232] width 225 height 25
click at [595, 107] on span "Modal window" at bounding box center [591, 112] width 22 height 12
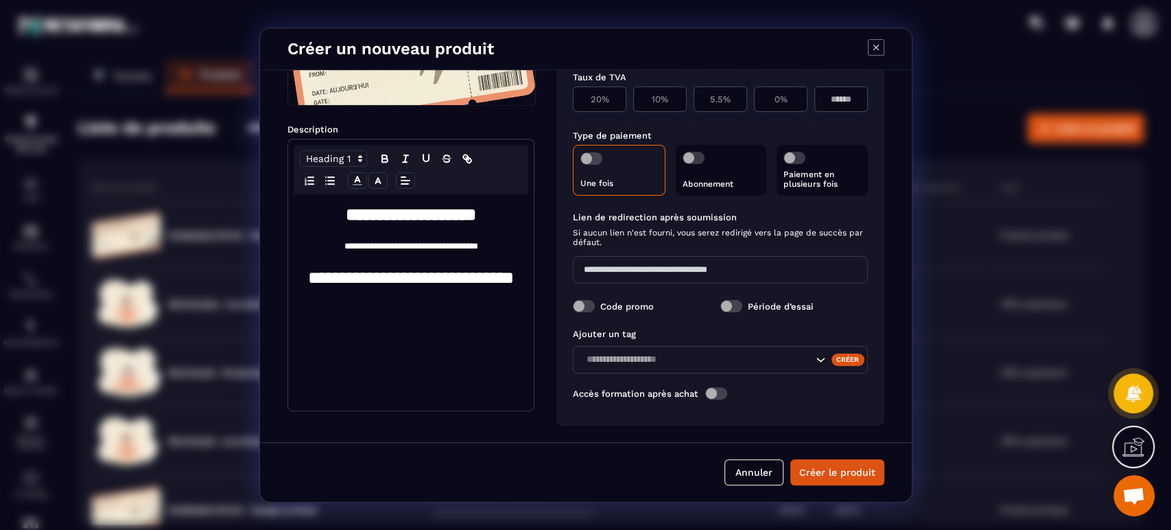
scroll to position [149, 0]
click at [591, 154] on span "Modal window" at bounding box center [591, 158] width 22 height 12
click at [801, 153] on span "Modal window" at bounding box center [794, 158] width 22 height 12
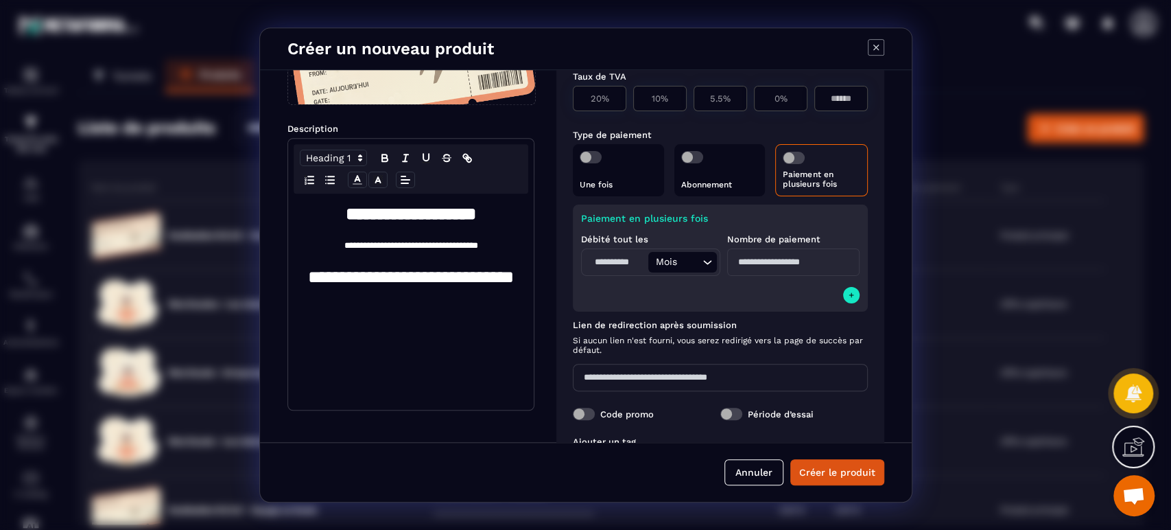
scroll to position [193, 0]
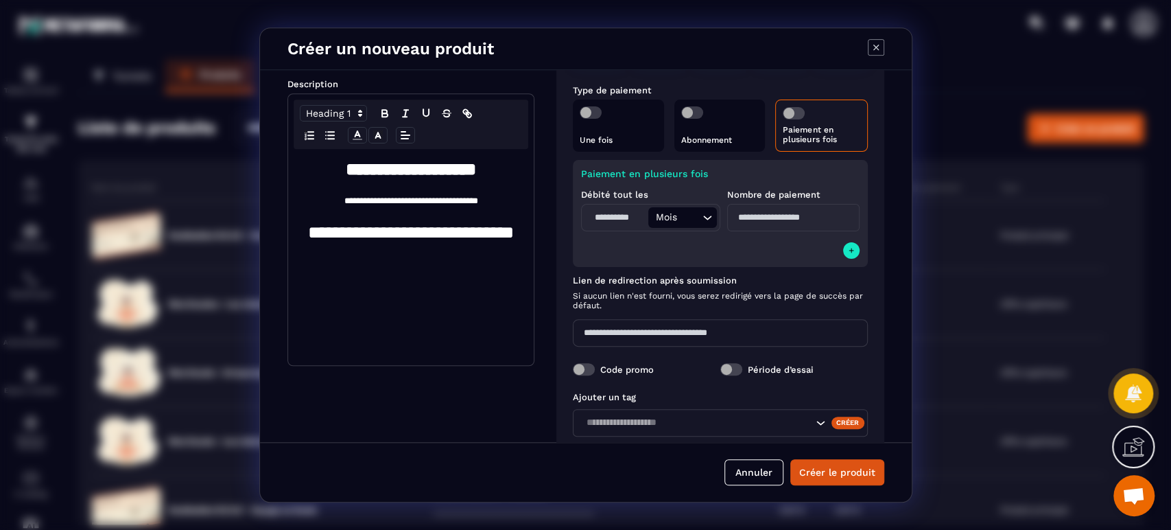
click at [619, 215] on input "Modal window" at bounding box center [616, 217] width 64 height 21
type input "*"
click at [746, 223] on input "Modal window" at bounding box center [793, 217] width 132 height 27
type input "*"
click at [847, 252] on icon "Modal window" at bounding box center [851, 250] width 8 height 11
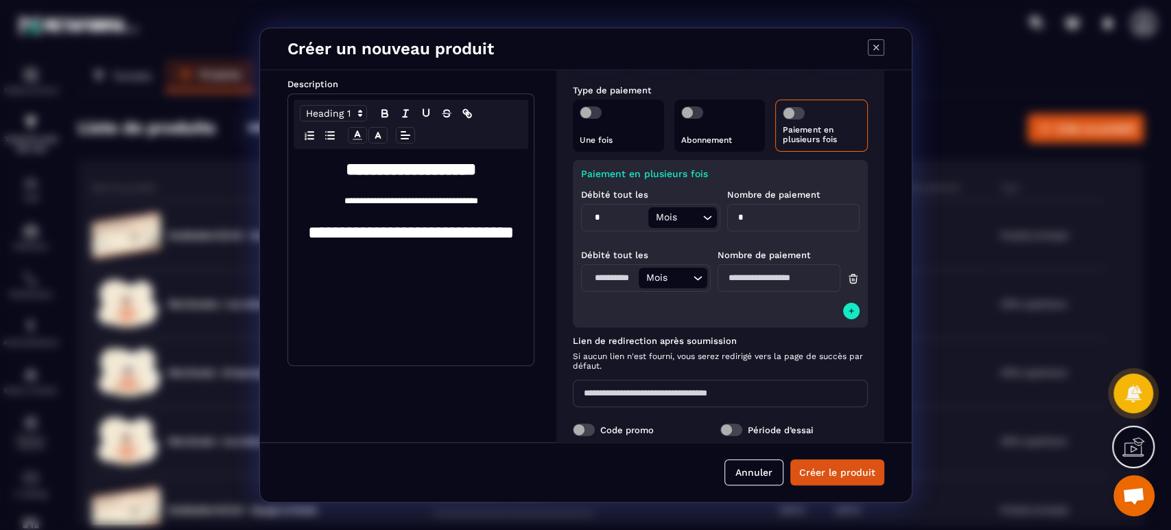
click at [616, 277] on input "Modal window" at bounding box center [611, 278] width 54 height 21
type input "*"
click at [787, 280] on input "Modal window" at bounding box center [779, 277] width 123 height 27
type input "*"
click at [710, 350] on div "Lien de redirection après soumission Si aucun lien n'est fourni, vous serez red…" at bounding box center [720, 355] width 295 height 40
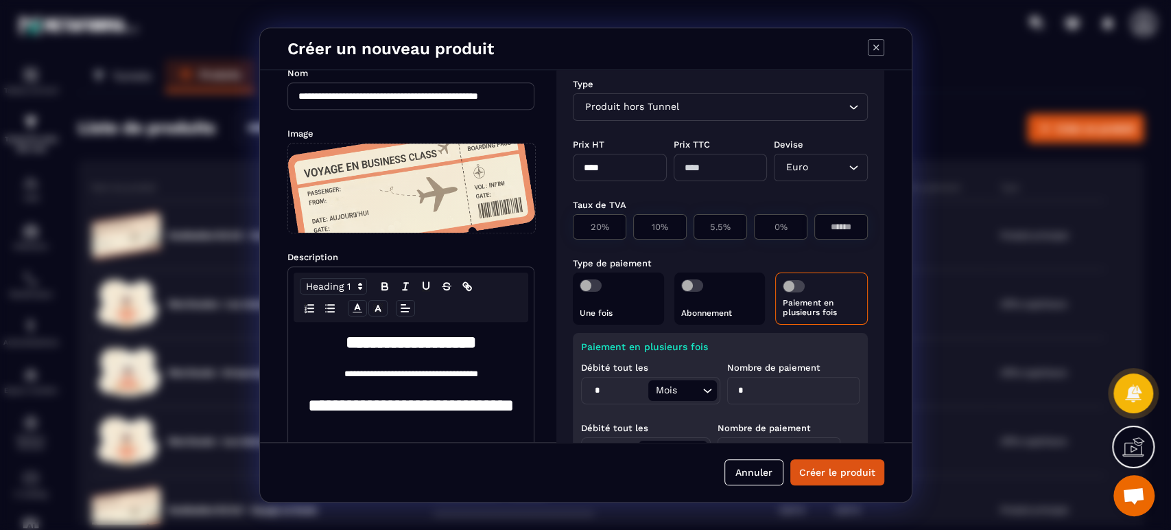
scroll to position [0, 0]
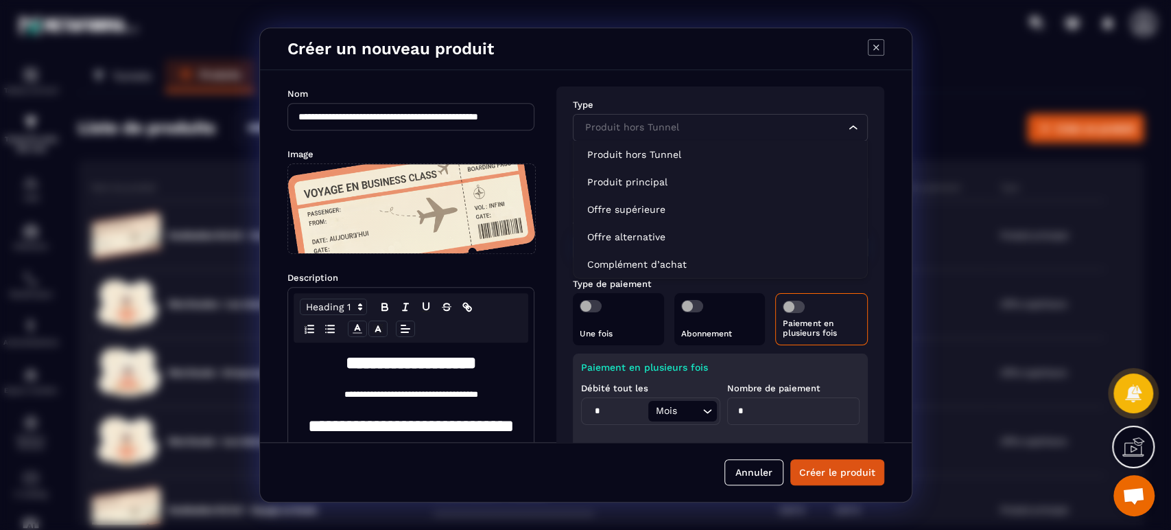
click at [629, 128] on div "Produit hors Tunnel" at bounding box center [713, 127] width 266 height 15
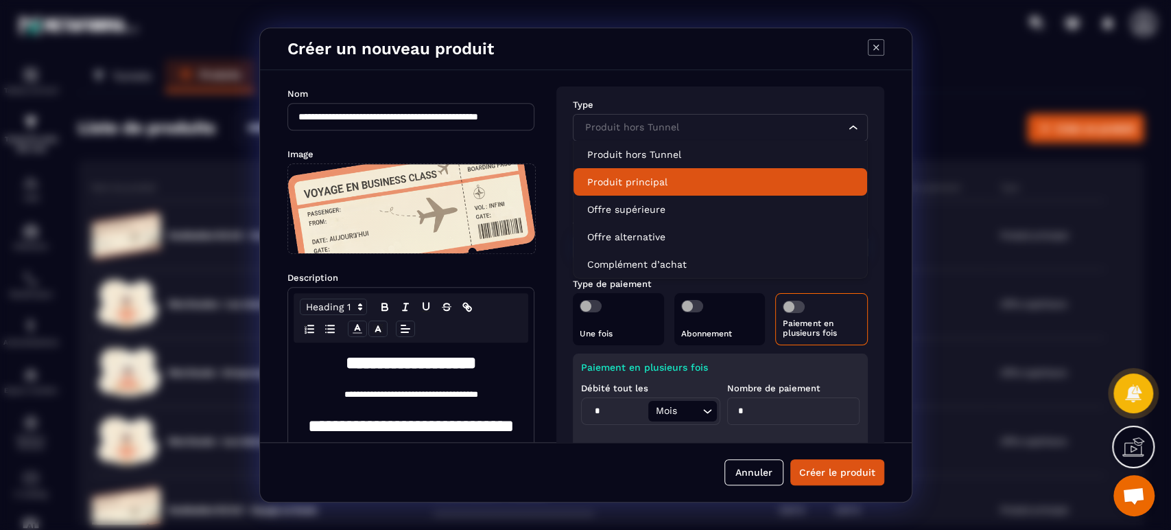
click at [641, 179] on p "Produit principal" at bounding box center [720, 182] width 266 height 14
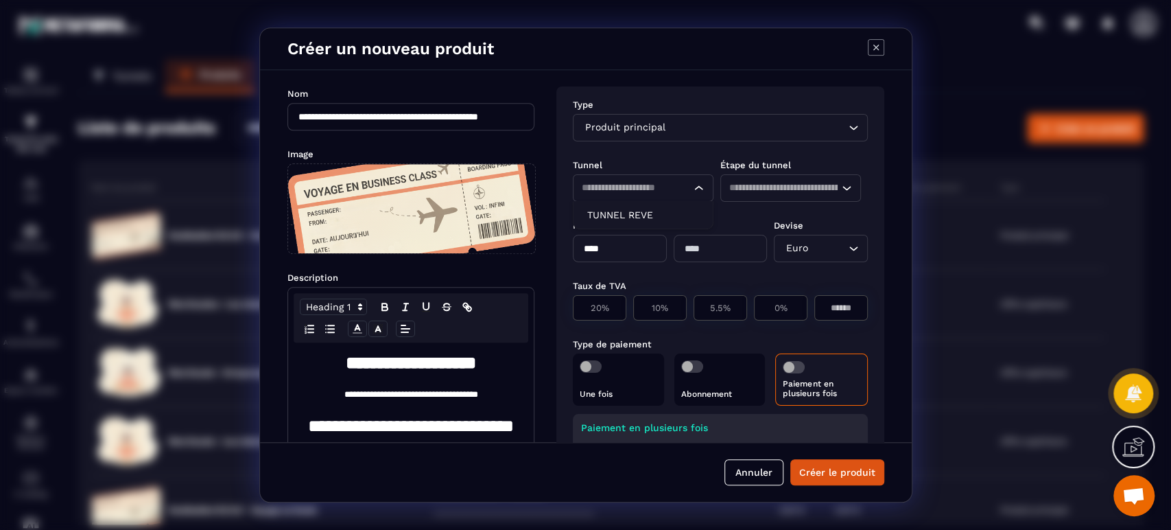
click at [620, 191] on input "Search for option" at bounding box center [630, 187] width 97 height 15
click at [628, 211] on p "TUNNEL REVE" at bounding box center [643, 215] width 112 height 14
click at [773, 185] on input "Search for option" at bounding box center [783, 187] width 109 height 15
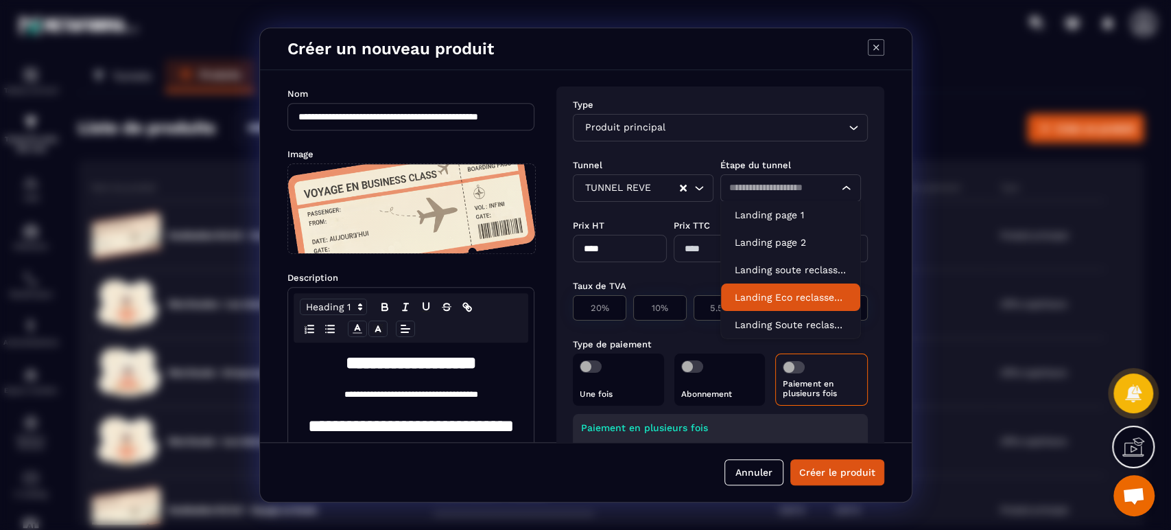
click at [801, 296] on p "Landing Eco reclassement Business paiement" at bounding box center [791, 297] width 112 height 14
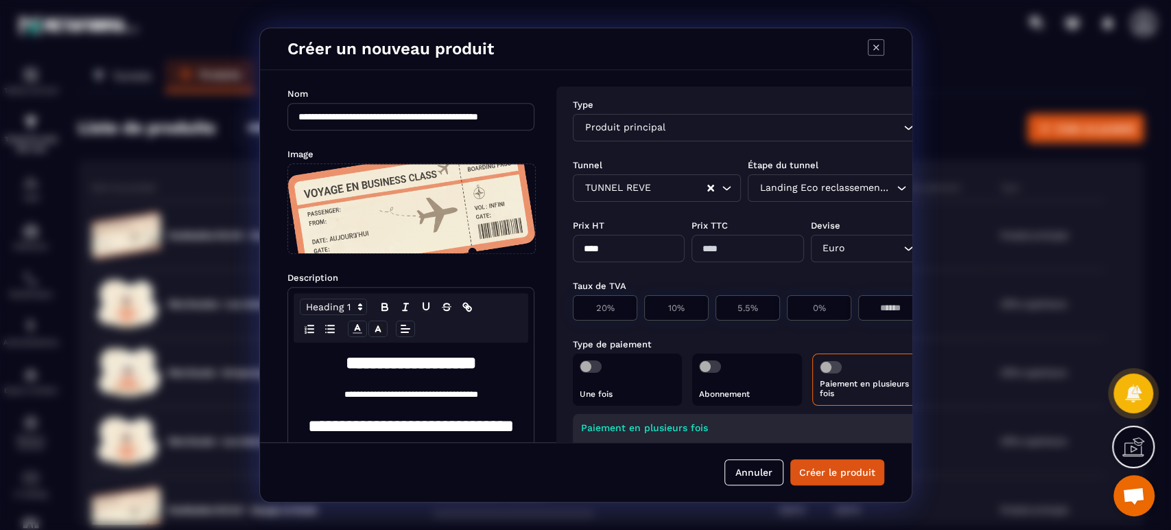
click at [834, 476] on button "Créer le produit" at bounding box center [837, 472] width 94 height 26
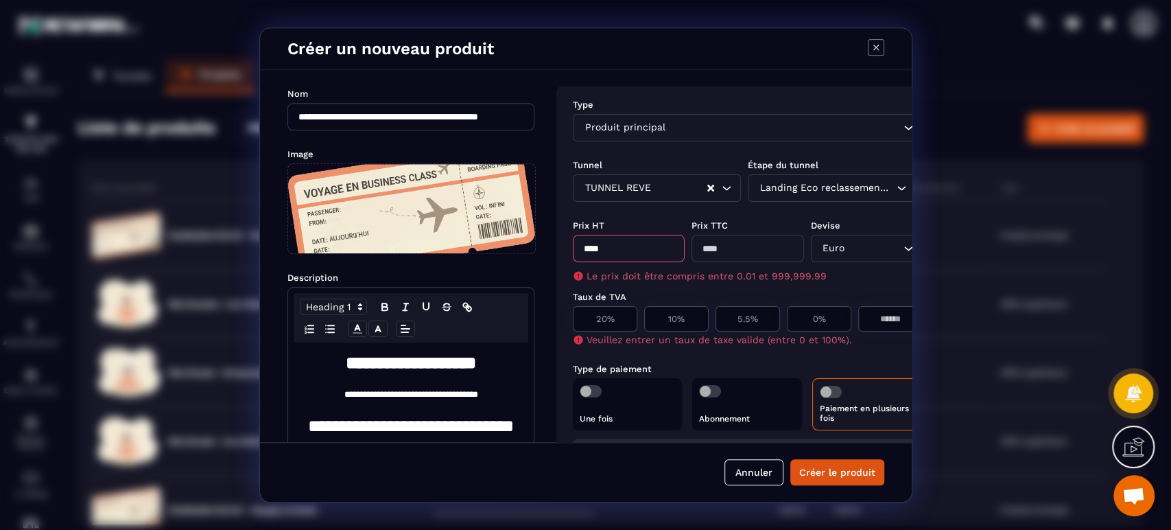
click at [651, 255] on input "****" at bounding box center [629, 248] width 112 height 27
click at [650, 254] on input "****" at bounding box center [629, 248] width 112 height 27
type input "****"
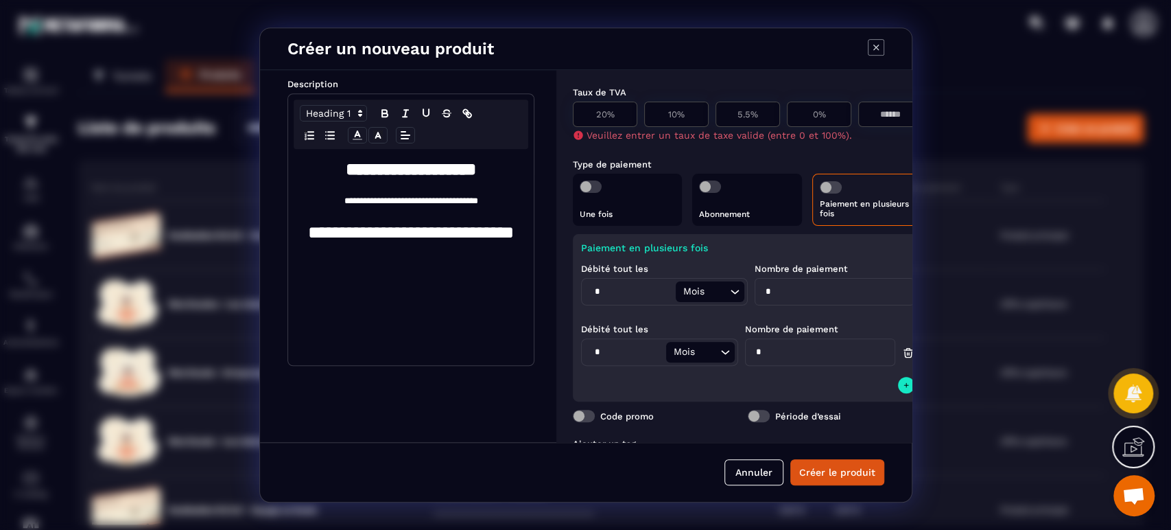
scroll to position [203, 0]
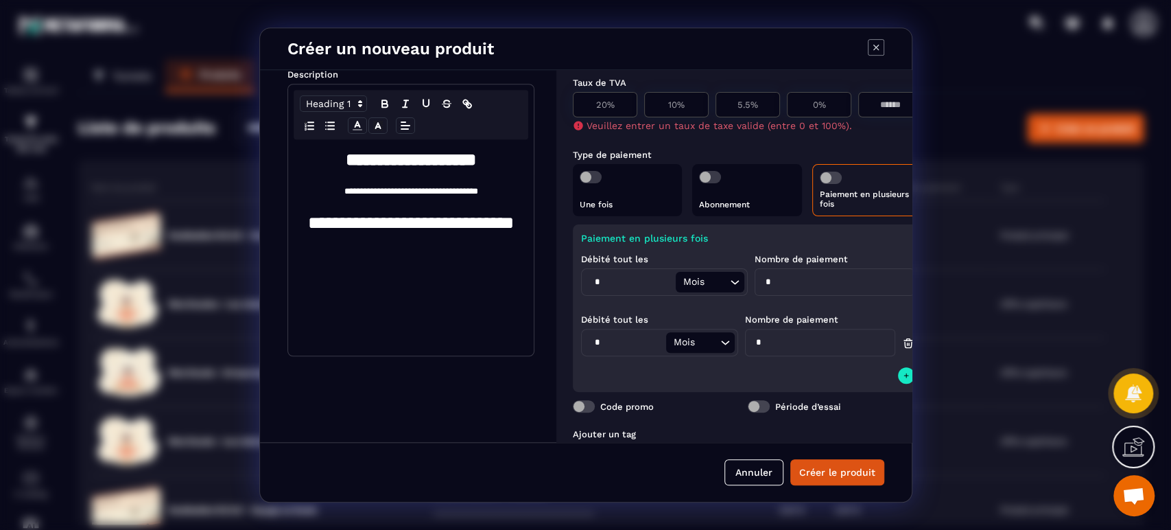
type input "*"
click at [842, 475] on button "Créer le produit" at bounding box center [837, 472] width 94 height 26
click at [807, 108] on p "0%" at bounding box center [818, 104] width 49 height 10
type input "*"
click at [822, 469] on button "Créer le produit" at bounding box center [837, 472] width 94 height 26
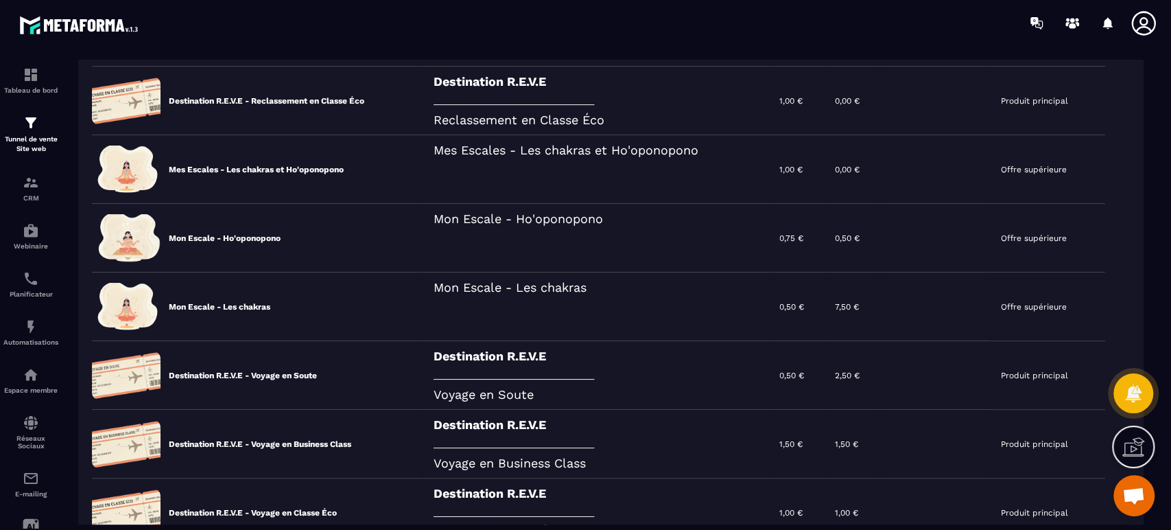
scroll to position [0, 0]
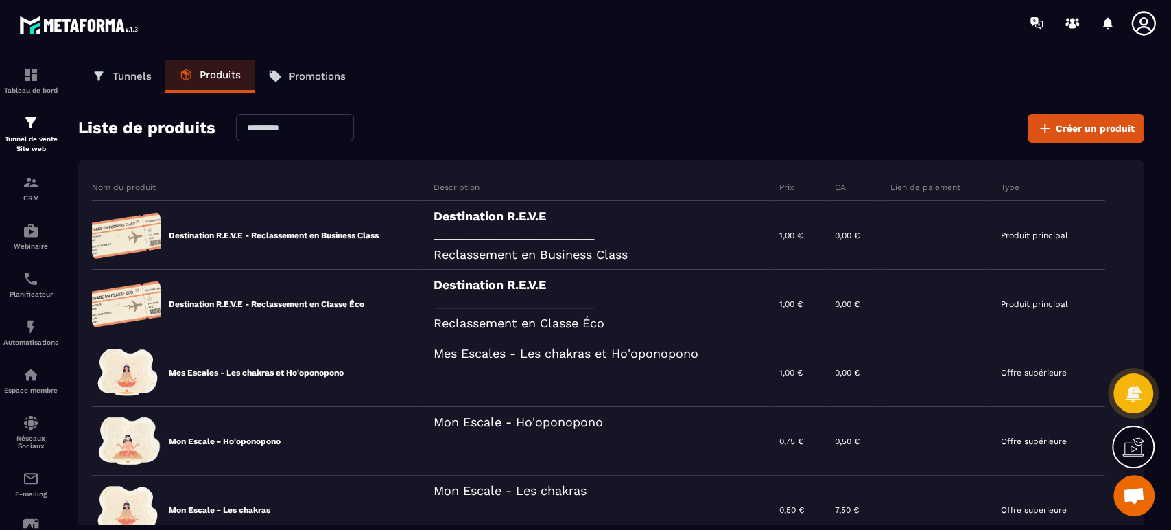
click at [0, 0] on icon at bounding box center [0, 0] width 0 height 0
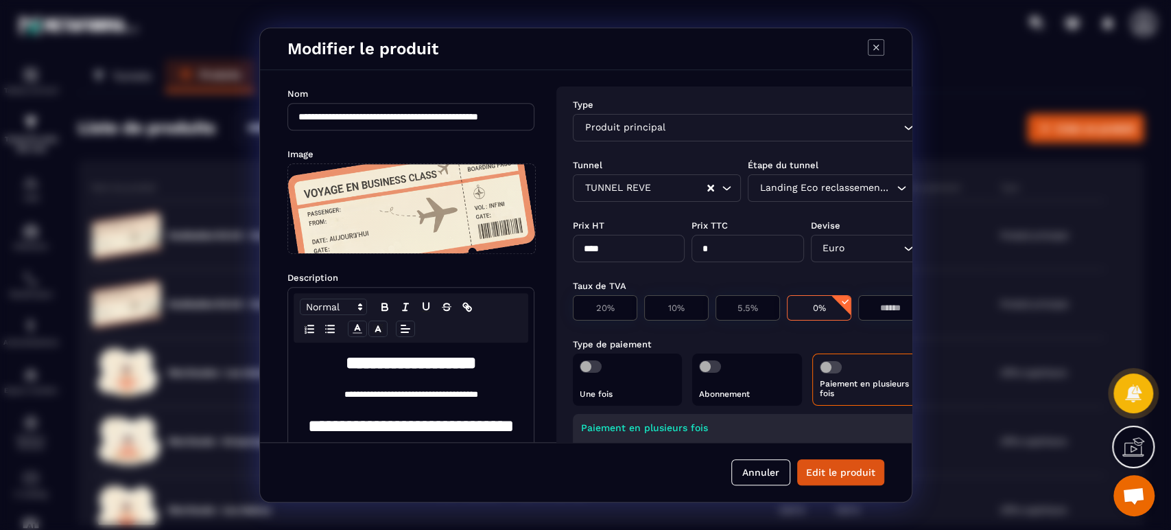
click at [396, 112] on input "**********" at bounding box center [410, 116] width 247 height 27
type input "**********"
click at [840, 189] on div "Landing Eco reclassement Business paiement Loading..." at bounding box center [832, 187] width 168 height 27
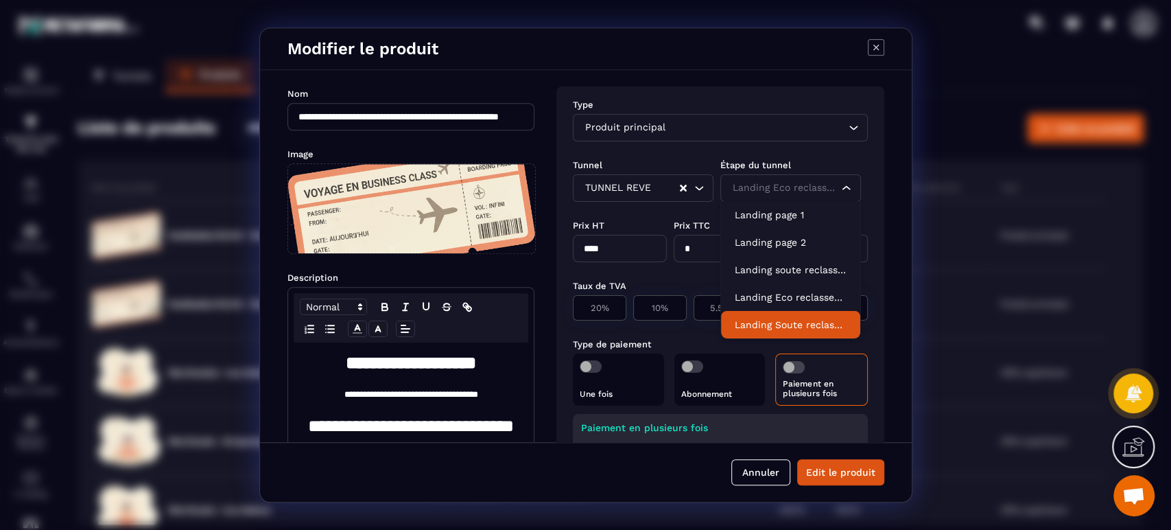
click at [814, 320] on p "Landing Soute reclassement Business paiement" at bounding box center [791, 325] width 112 height 14
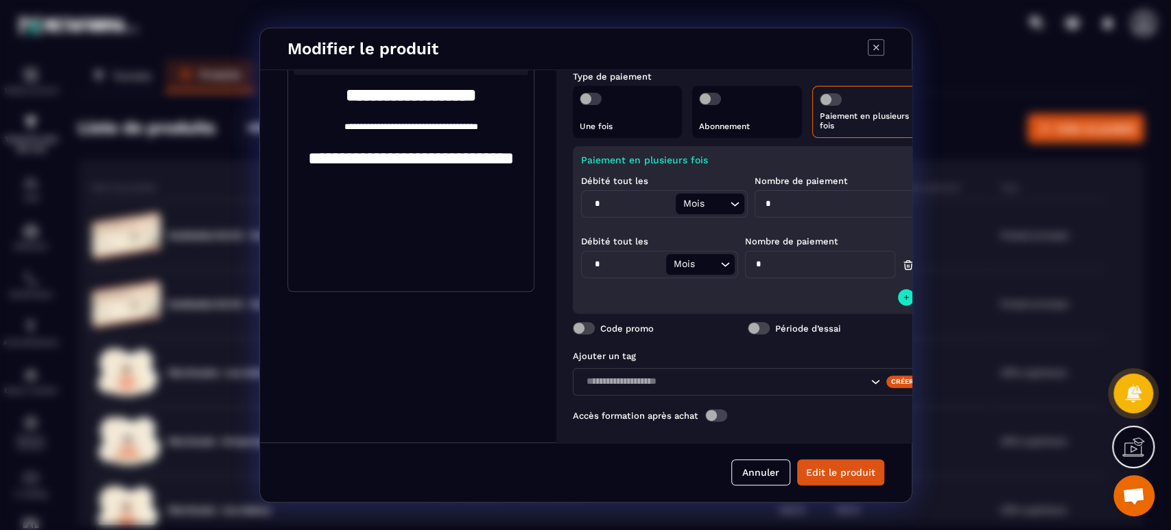
scroll to position [301, 0]
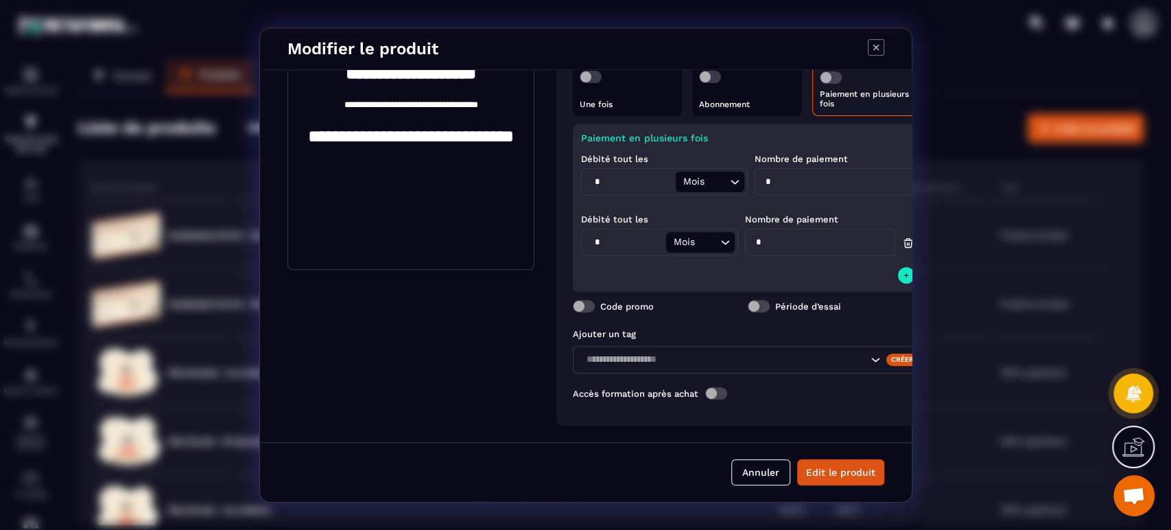
click at [792, 352] on input "Search for option" at bounding box center [724, 359] width 285 height 15
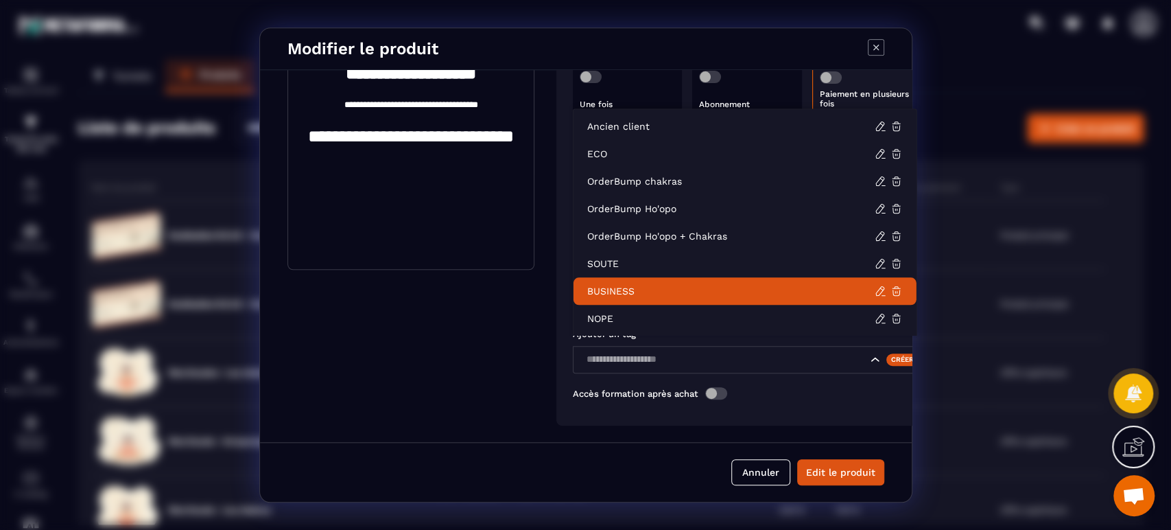
click at [657, 293] on p "BUSINESS" at bounding box center [730, 291] width 287 height 14
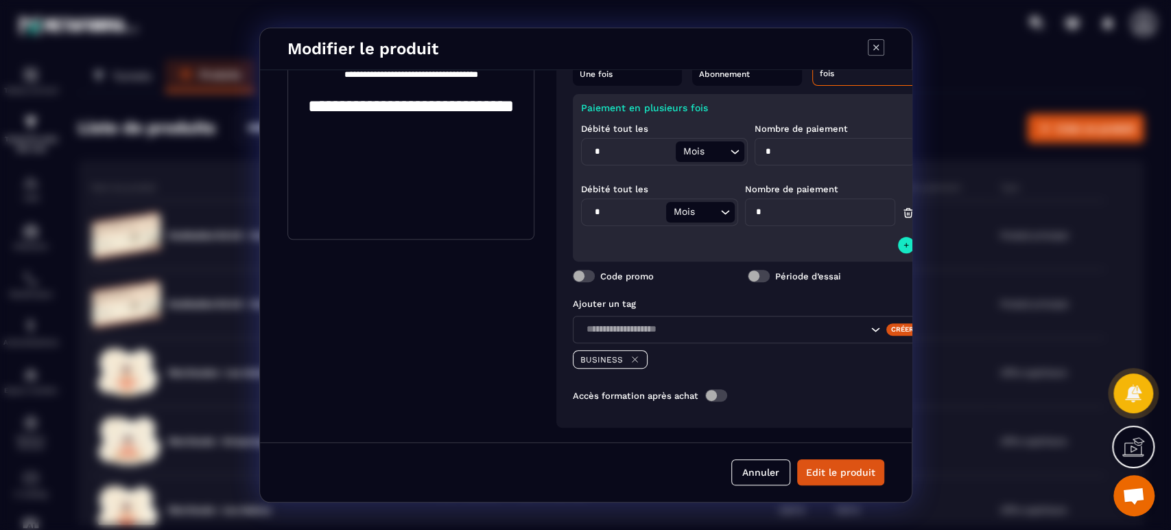
scroll to position [333, 0]
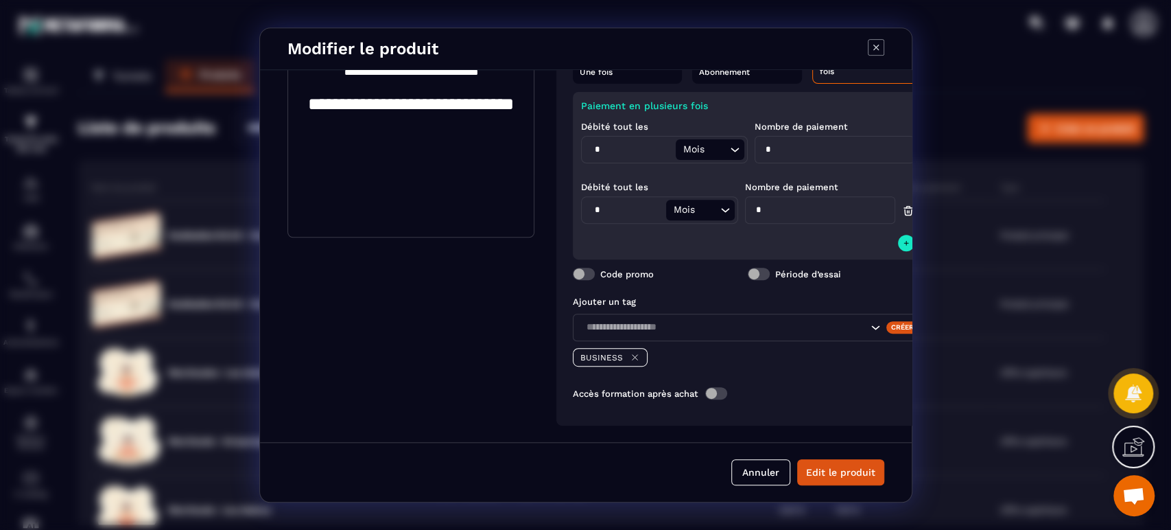
click at [722, 387] on span "Modal window" at bounding box center [716, 393] width 22 height 12
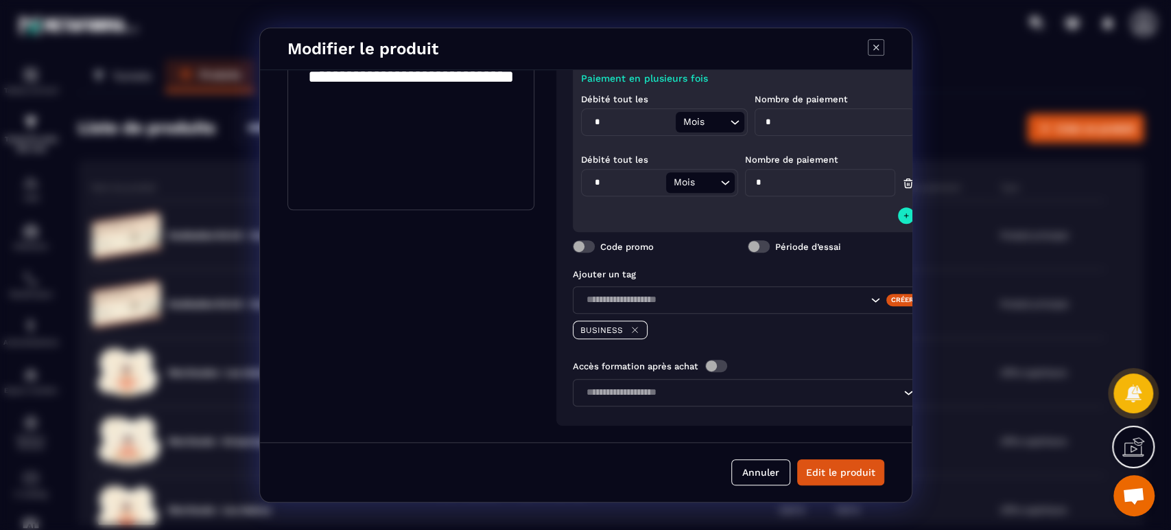
scroll to position [361, 0]
click at [717, 385] on input "Search for option" at bounding box center [741, 392] width 318 height 15
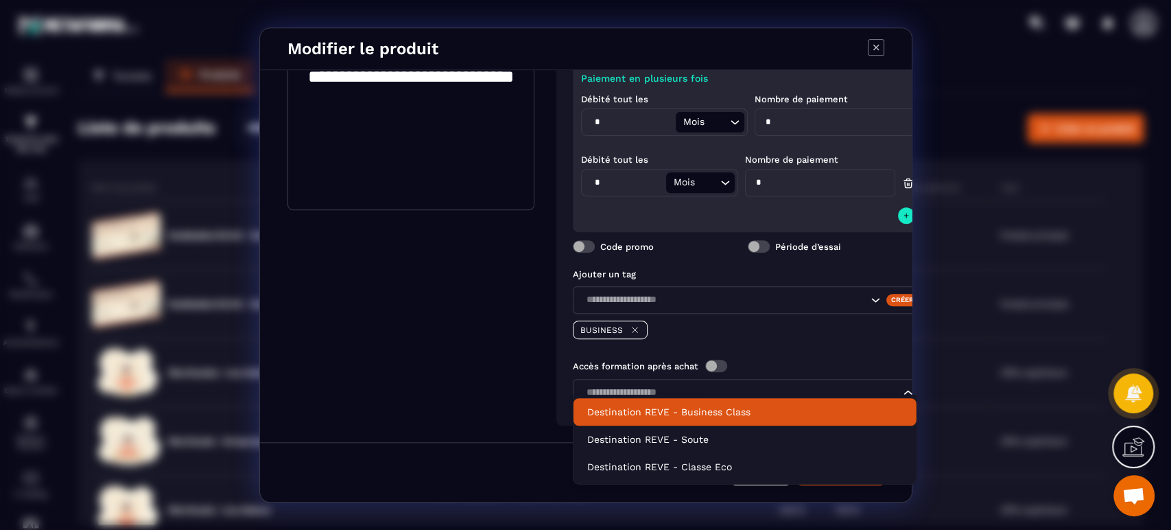
click at [715, 416] on p "Destination REVE - Business Class" at bounding box center [745, 412] width 316 height 14
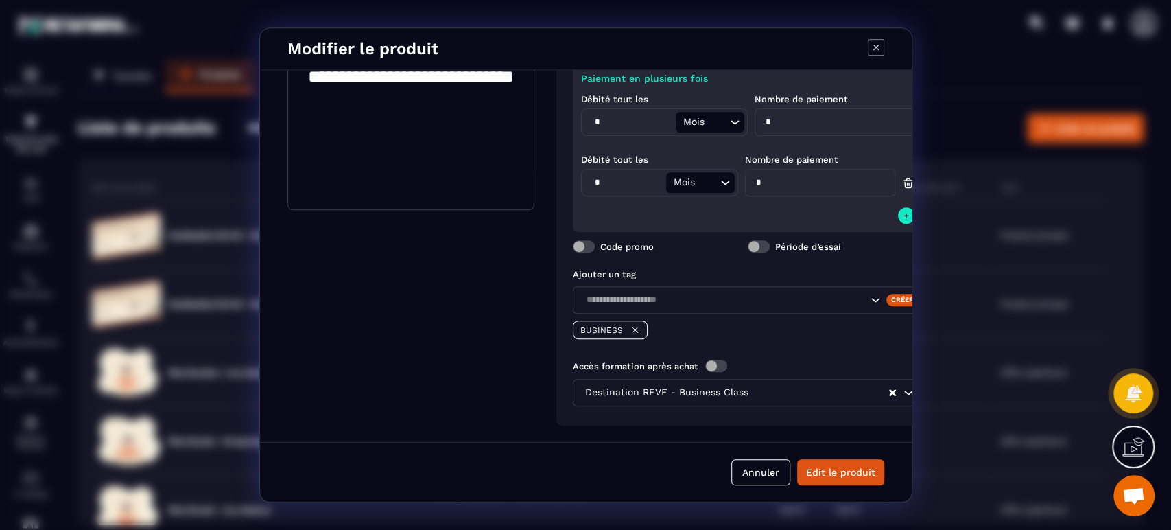
click at [841, 471] on button "Edit le produit" at bounding box center [840, 472] width 87 height 26
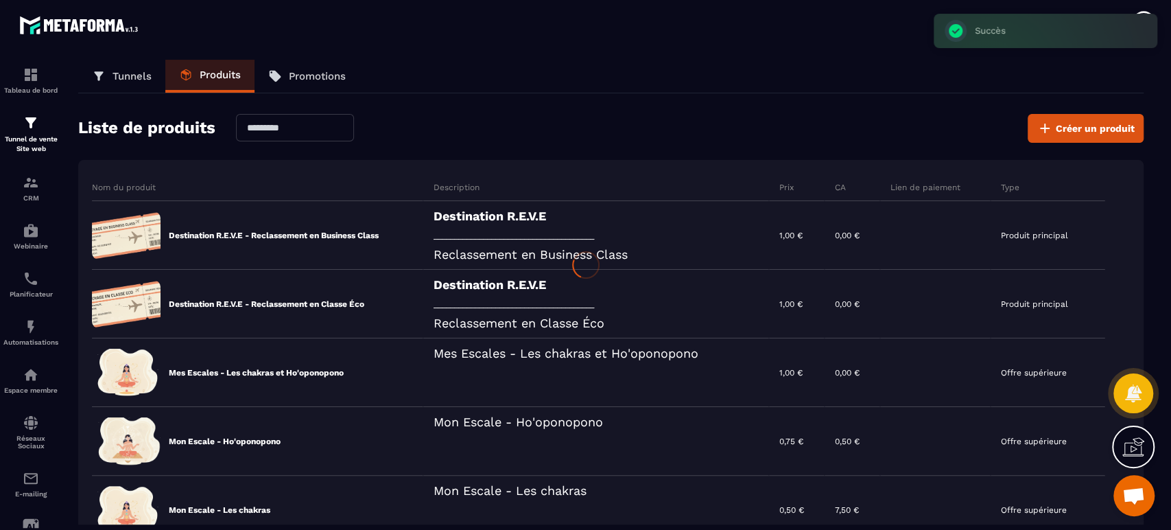
scroll to position [349, 0]
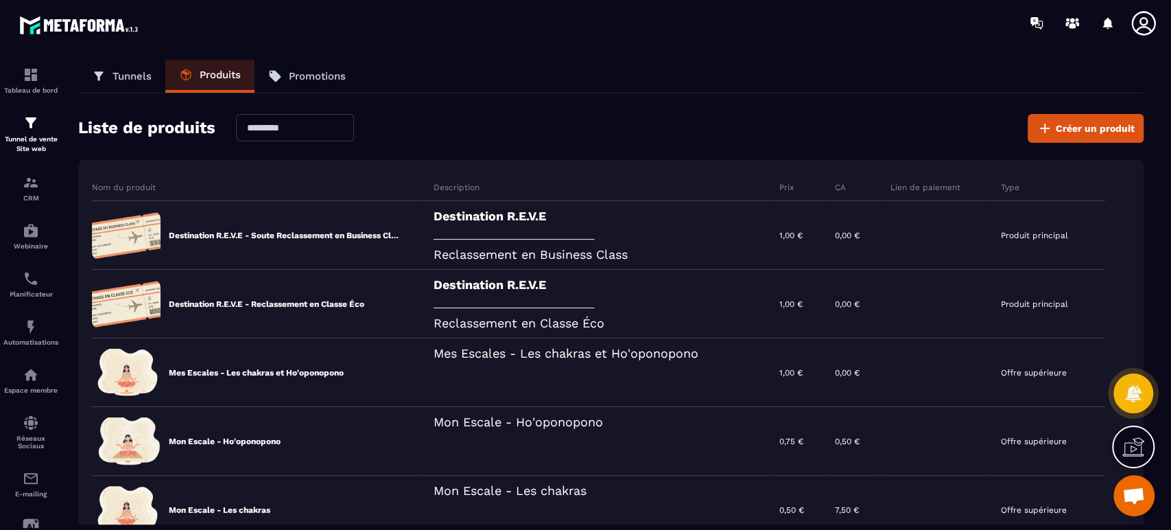
click at [0, 0] on icon at bounding box center [0, 0] width 0 height 0
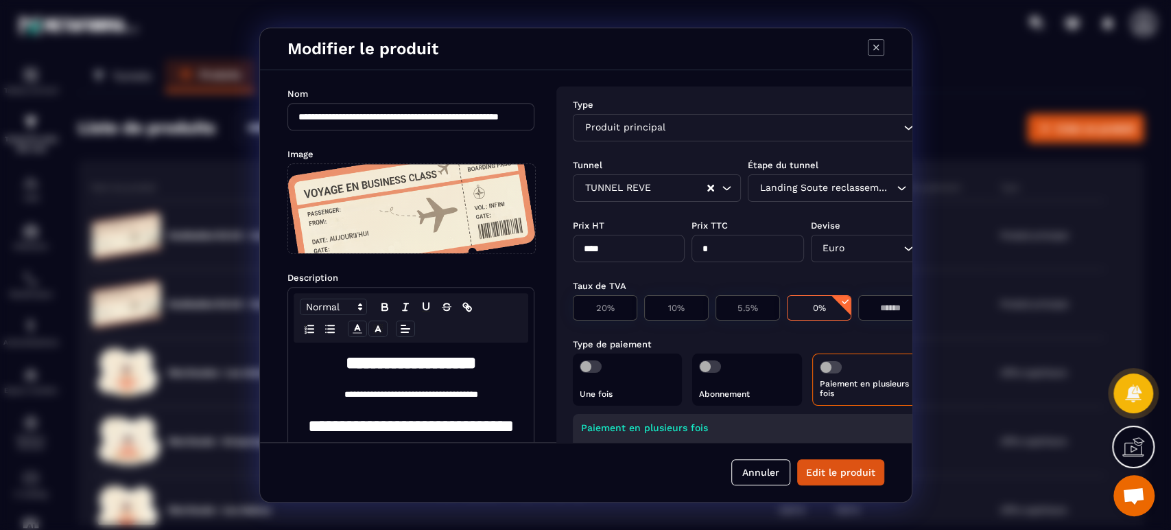
click at [834, 191] on div "Landing Soute reclassement Business paiement Loading..." at bounding box center [832, 187] width 168 height 27
click at [890, 215] on div "**********" at bounding box center [586, 256] width 652 height 372
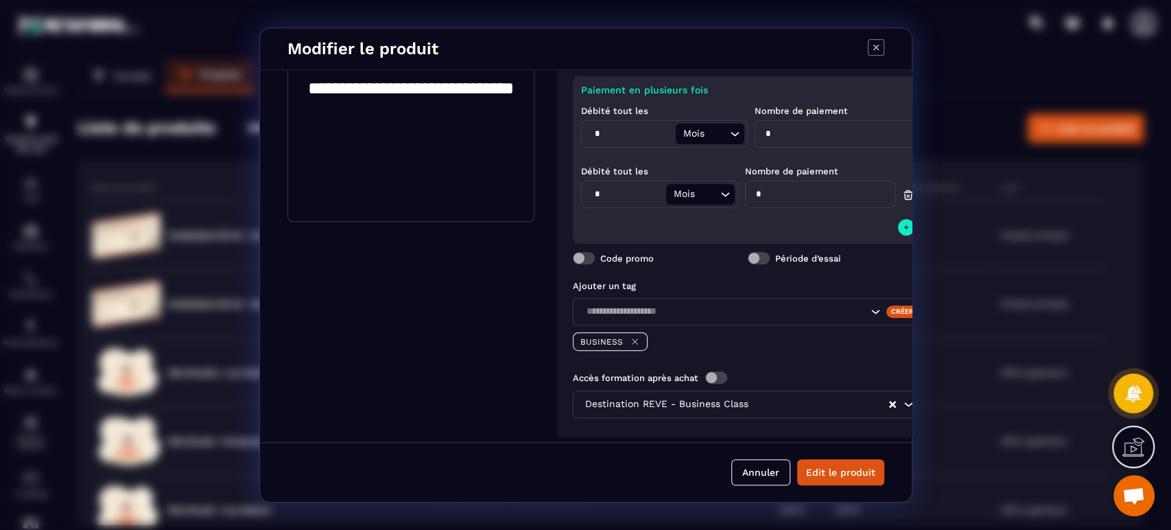
scroll to position [361, 0]
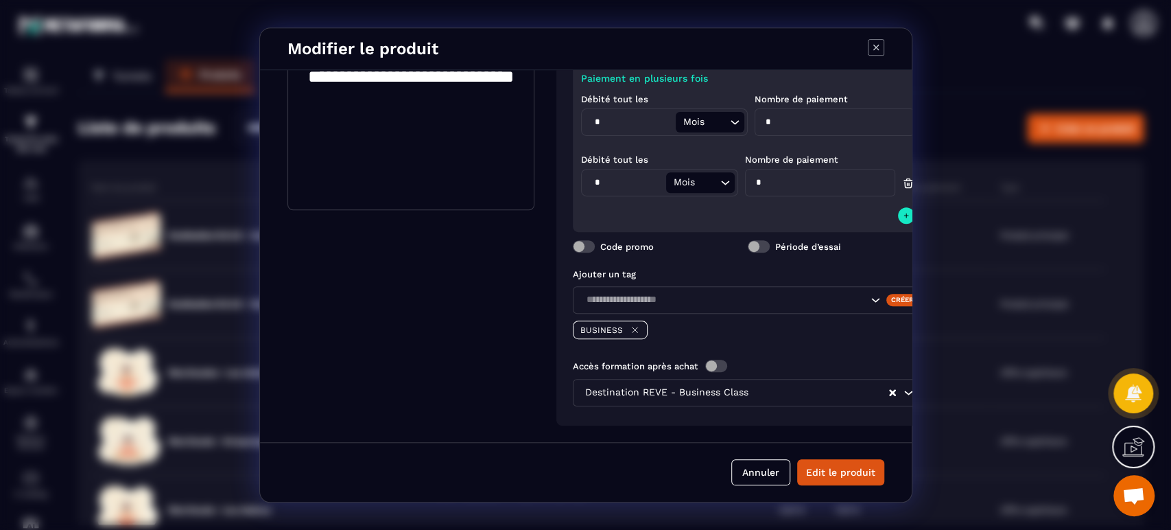
click at [748, 471] on button "Annuler" at bounding box center [760, 472] width 59 height 26
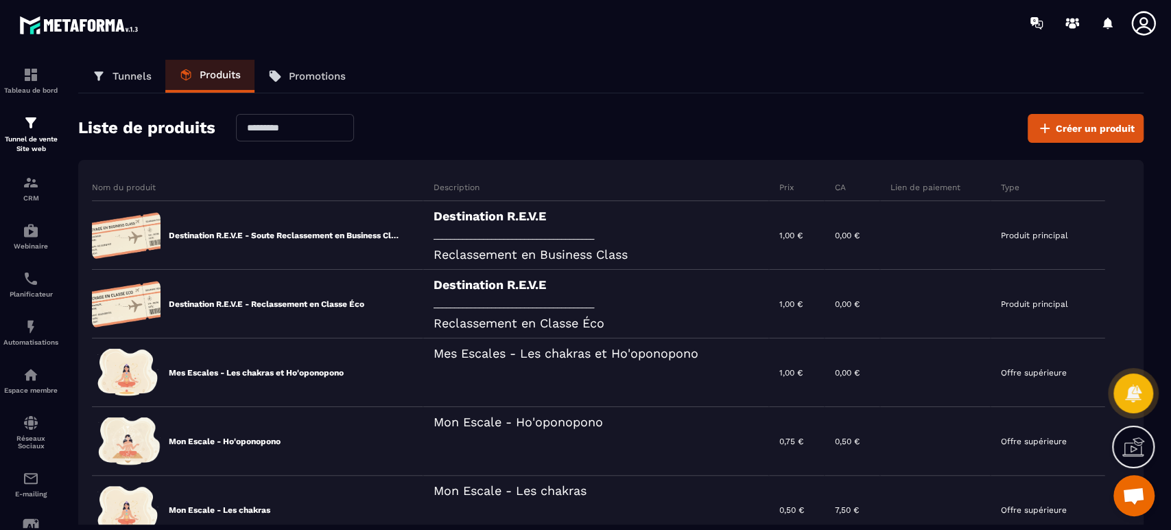
scroll to position [349, 0]
click at [0, 0] on icon at bounding box center [0, 0] width 0 height 0
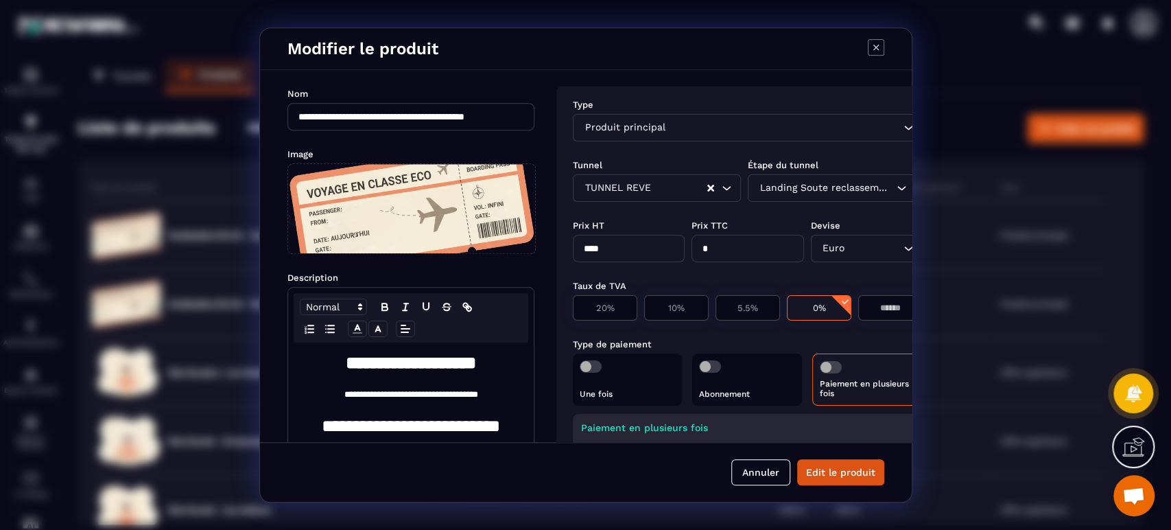
click at [399, 115] on input "**********" at bounding box center [410, 116] width 247 height 27
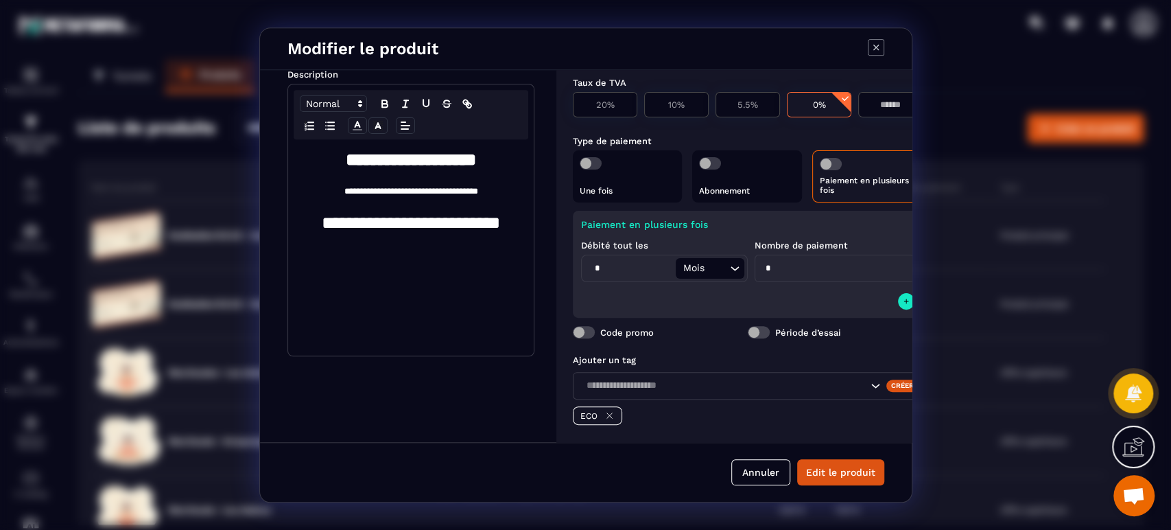
scroll to position [0, 0]
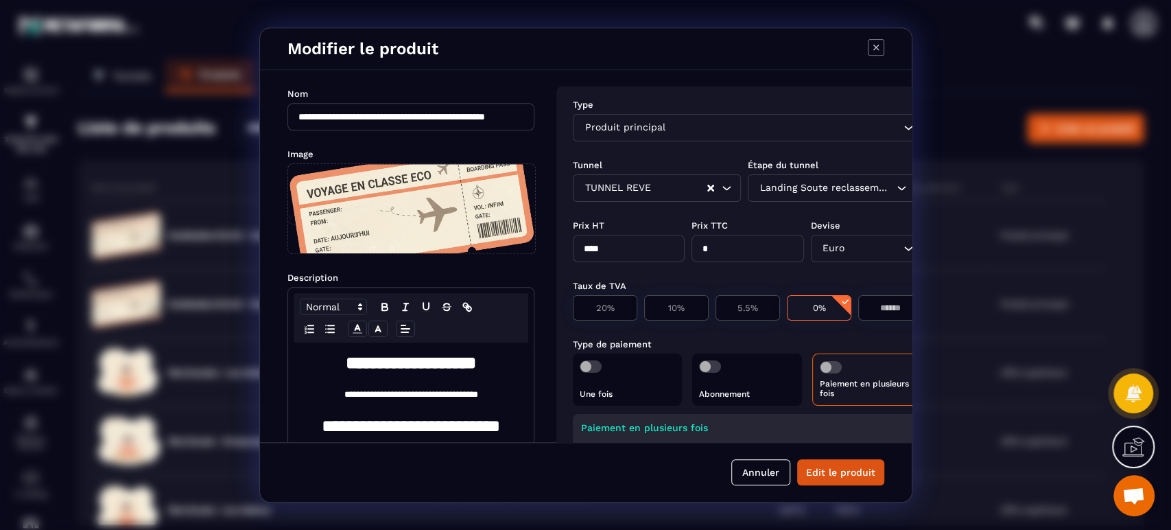
type input "**********"
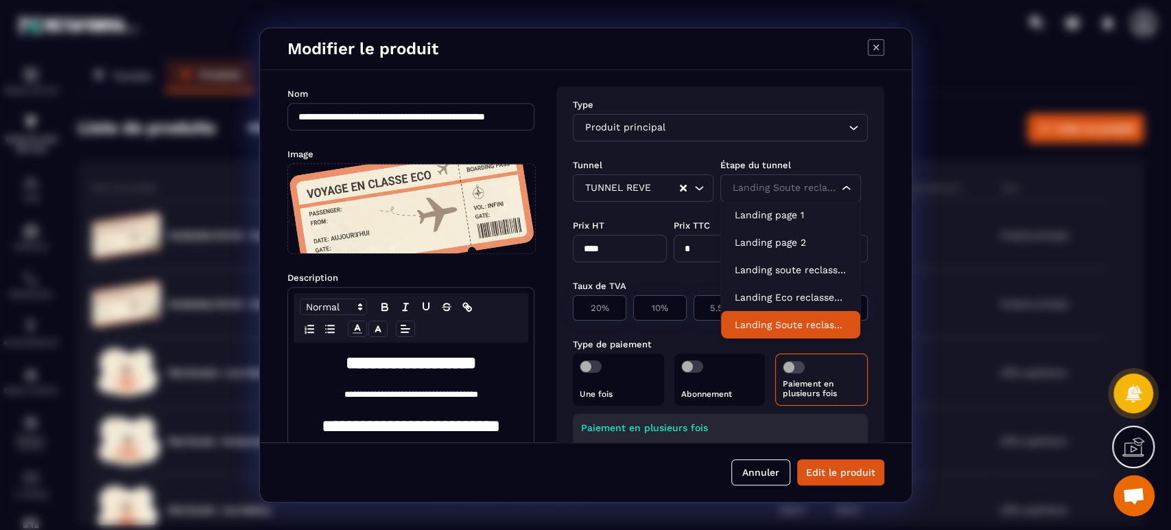
click at [817, 179] on div "Landing Soute reclassement Eco paiement Loading..." at bounding box center [790, 187] width 141 height 27
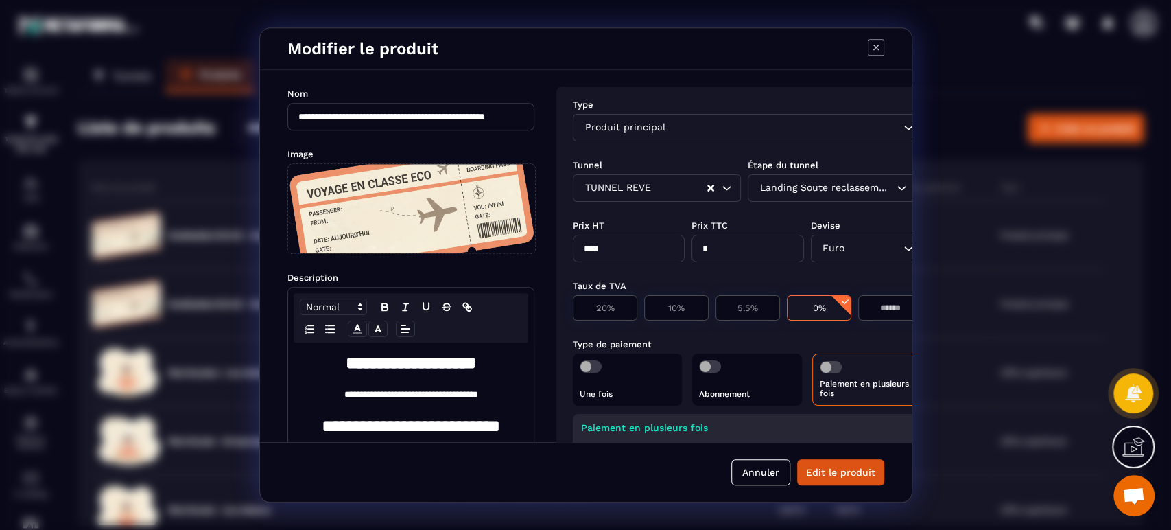
click at [669, 95] on div "Type Produit principal Loading... Tunnel Étape du tunnel TUNNEL REVE Loading...…" at bounding box center [747, 400] width 383 height 628
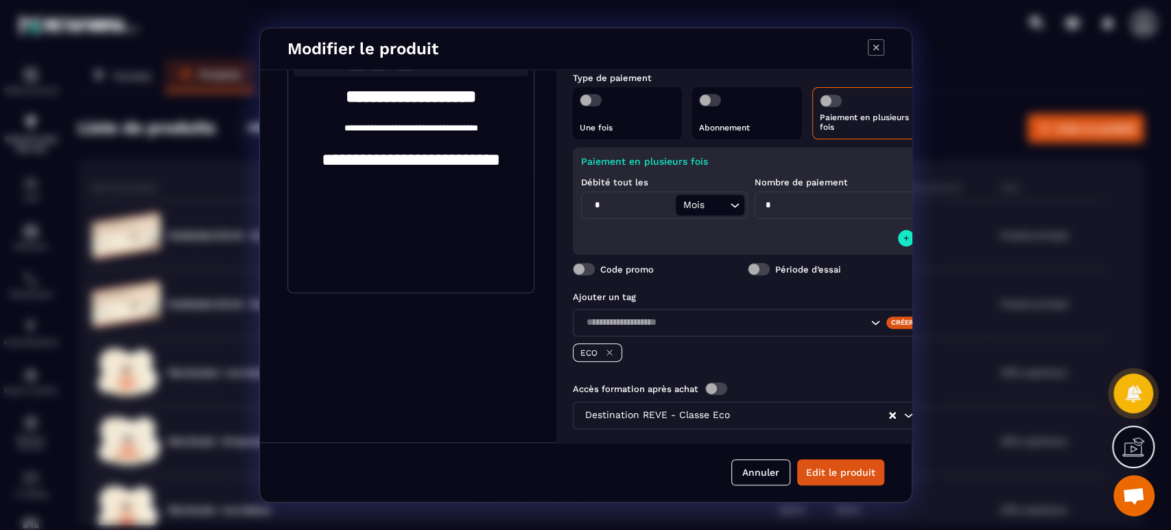
scroll to position [300, 0]
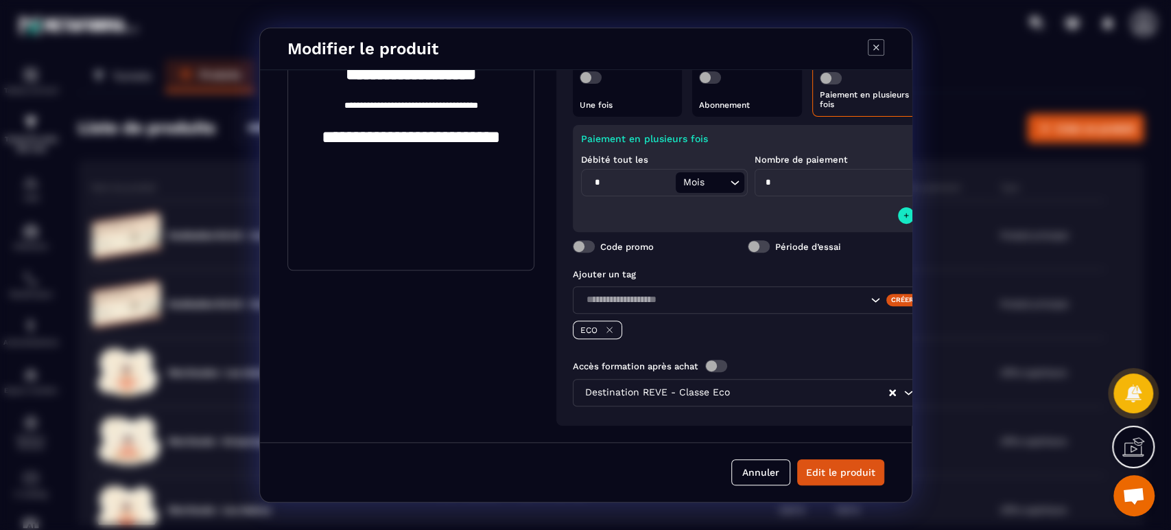
click at [841, 473] on button "Edit le produit" at bounding box center [840, 472] width 87 height 26
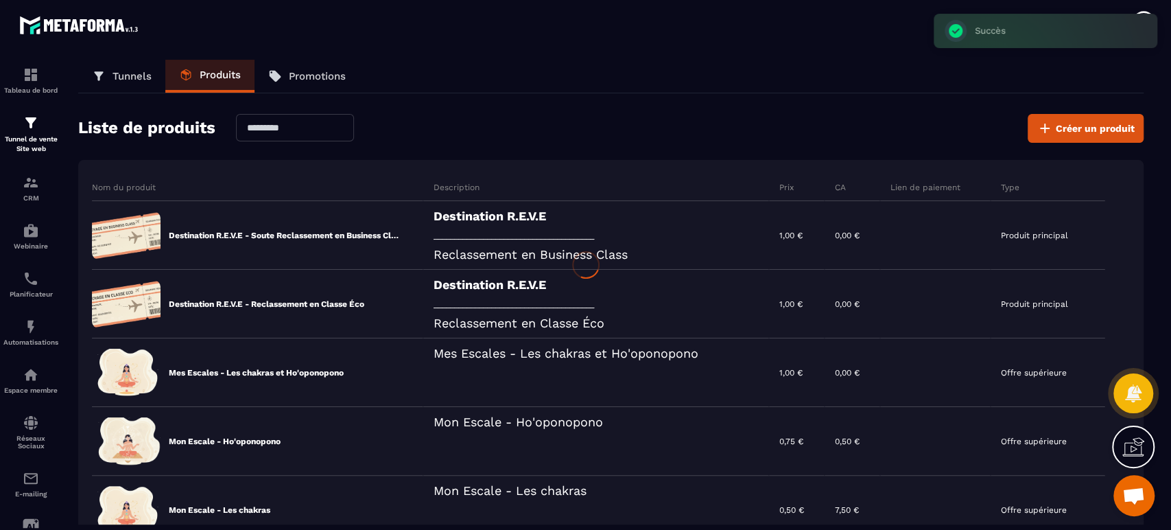
scroll to position [289, 0]
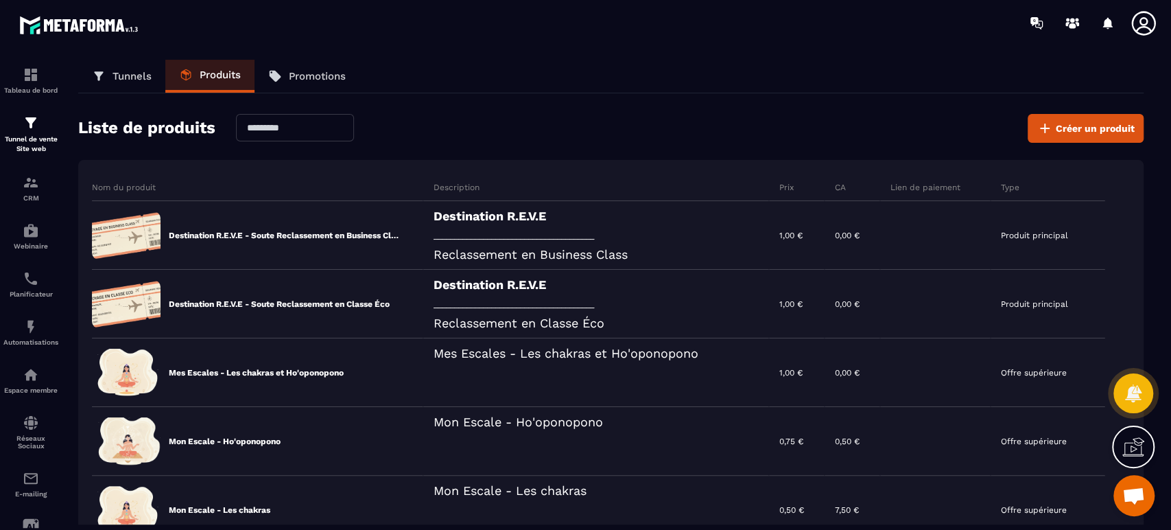
click at [1071, 128] on span "Créer un produit" at bounding box center [1095, 128] width 79 height 14
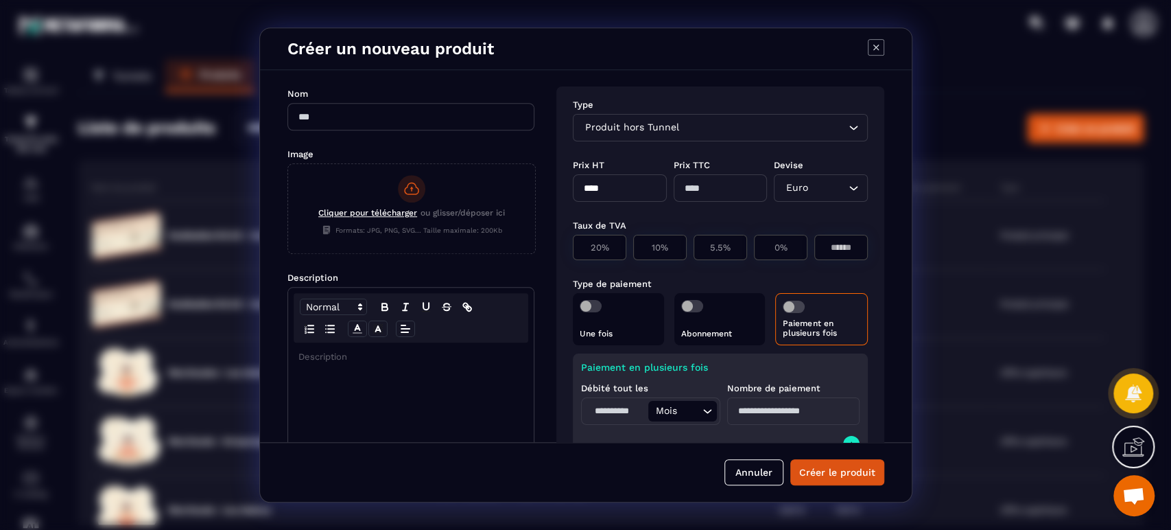
click at [423, 122] on input "Modal window" at bounding box center [410, 116] width 247 height 27
paste input "**********"
click at [416, 117] on input "**********" at bounding box center [410, 116] width 247 height 27
type input "**********"
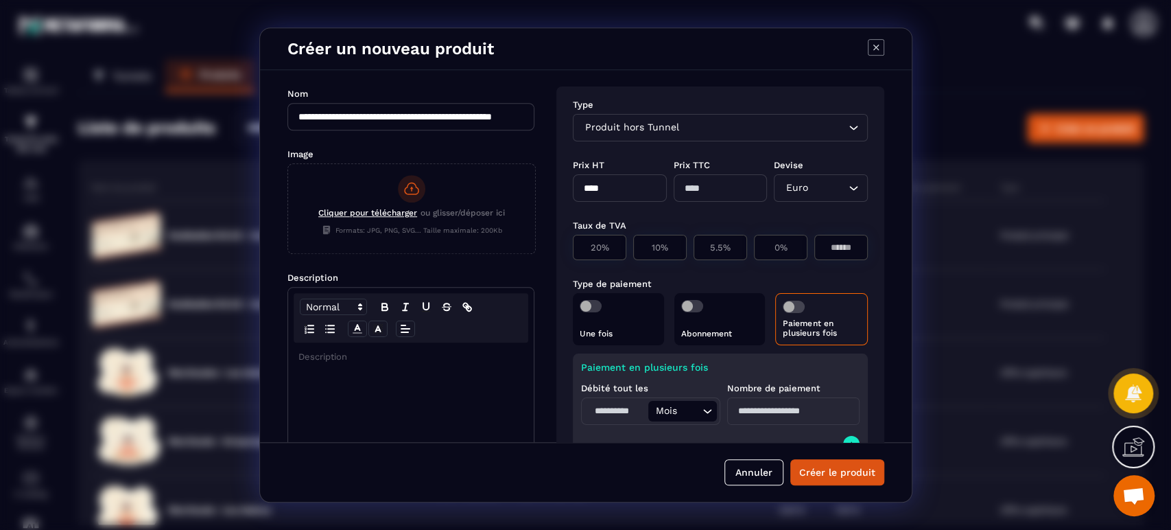
click at [330, 372] on div "Modal window" at bounding box center [411, 450] width 246 height 216
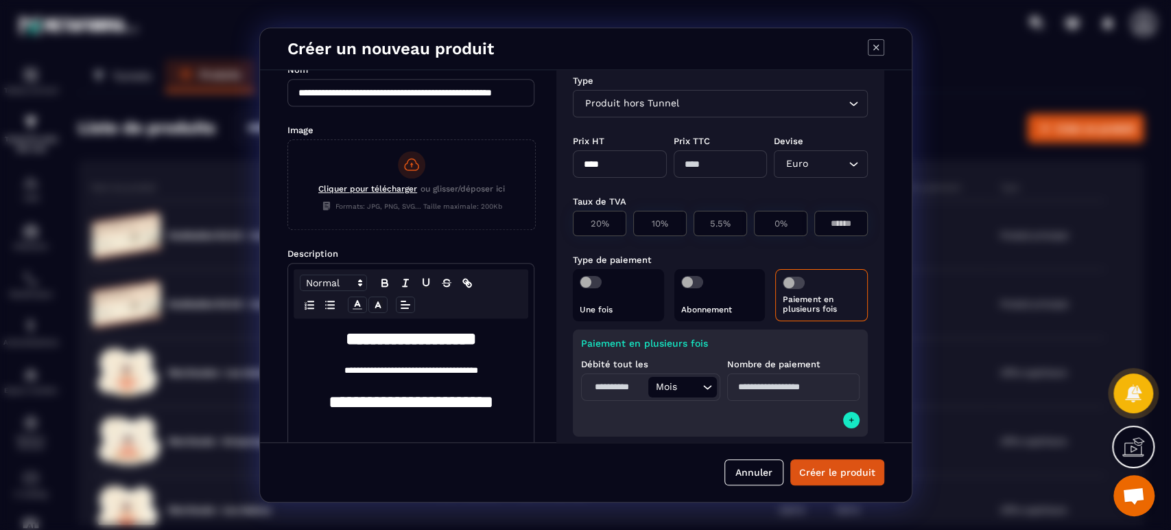
scroll to position [0, 0]
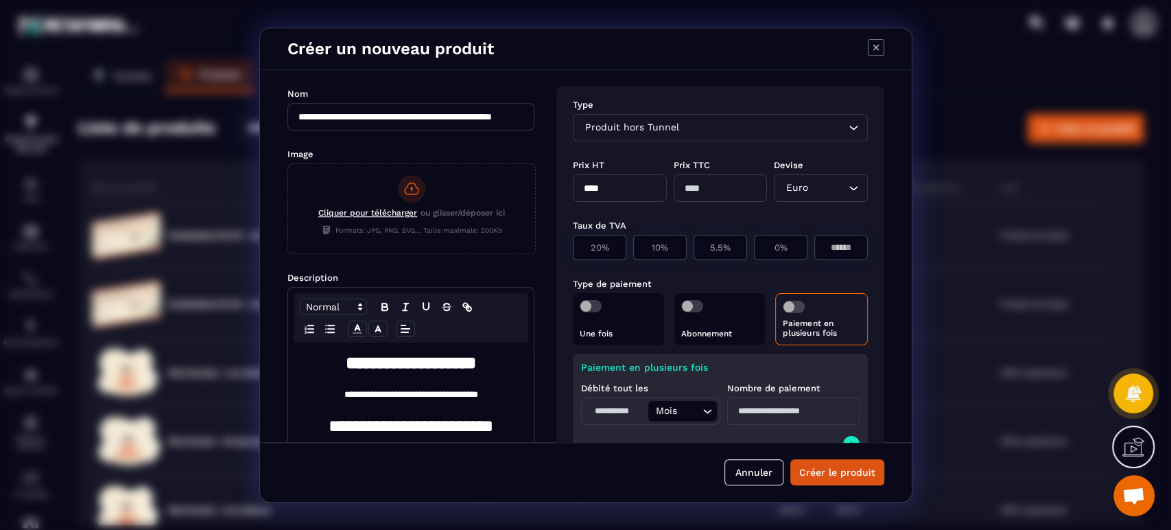
click at [394, 208] on span "Cliquer pour télécharger" at bounding box center [367, 213] width 99 height 10
click at [288, 253] on input "Cliquer pour télécharger ou glisser/déposer ici Formats: JPG, PNG, SVG... Taill…" at bounding box center [288, 253] width 0 height 0
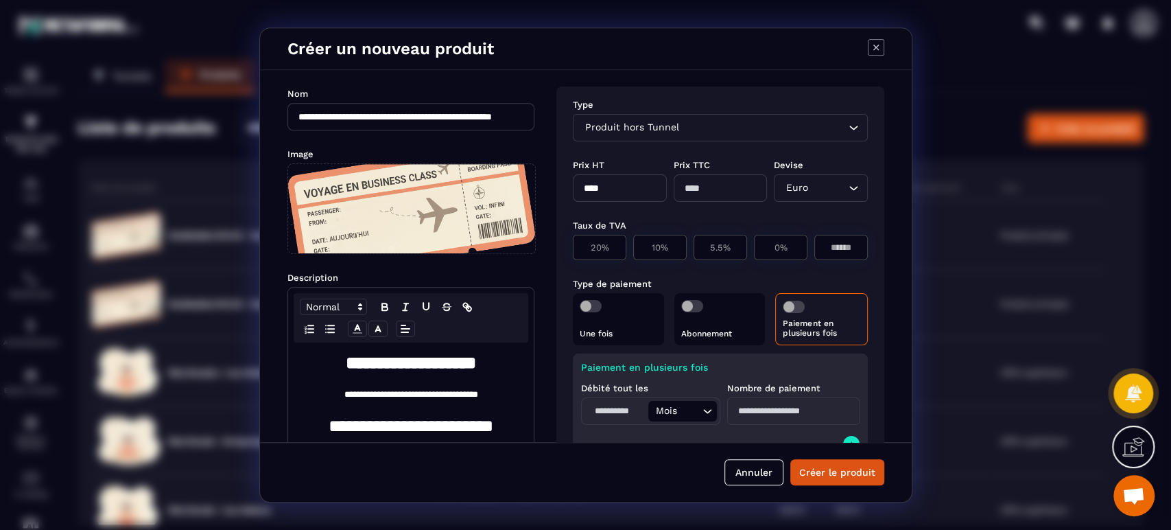
click at [795, 309] on span "Modal window" at bounding box center [794, 306] width 22 height 12
click at [682, 132] on input "Search for option" at bounding box center [763, 127] width 163 height 15
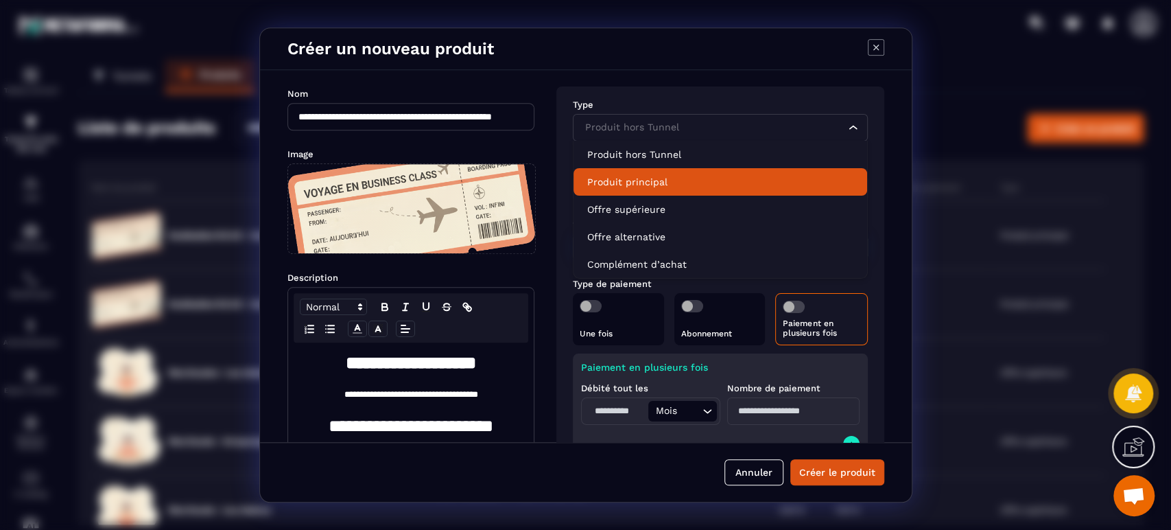
click at [646, 187] on p "Produit principal" at bounding box center [720, 182] width 266 height 14
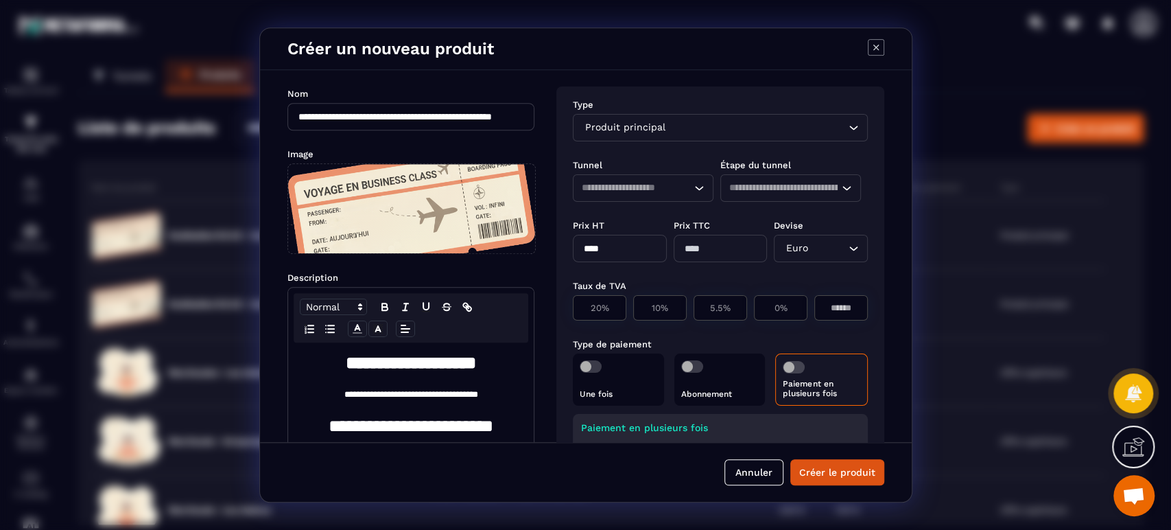
click at [638, 191] on input "Search for option" at bounding box center [630, 187] width 97 height 15
click at [641, 217] on p "TUNNEL REVE" at bounding box center [643, 215] width 112 height 14
click at [762, 180] on input "Search for option" at bounding box center [783, 187] width 109 height 15
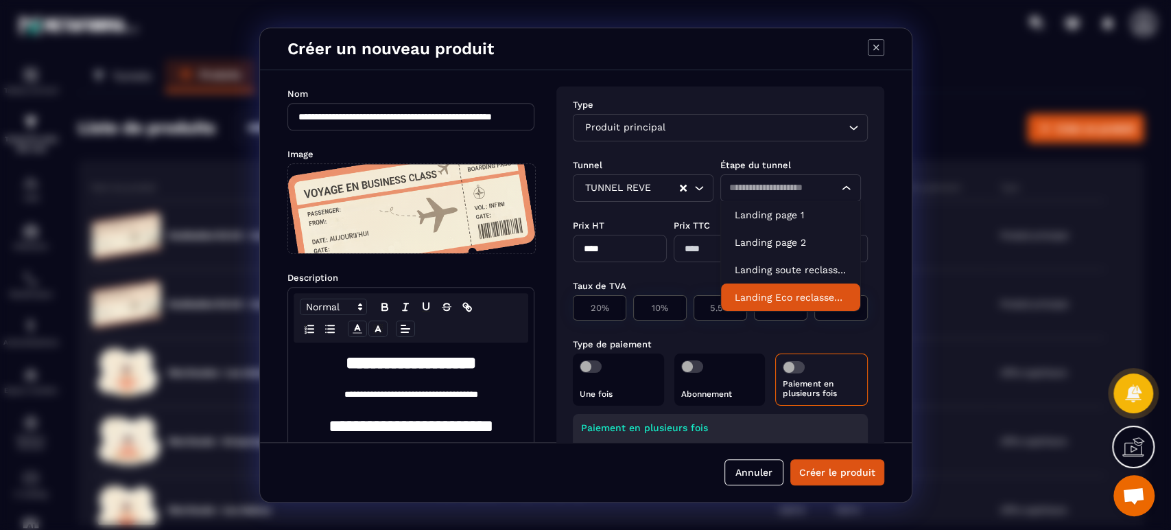
click at [805, 292] on p "Landing Eco reclassement Business paiement" at bounding box center [791, 297] width 112 height 14
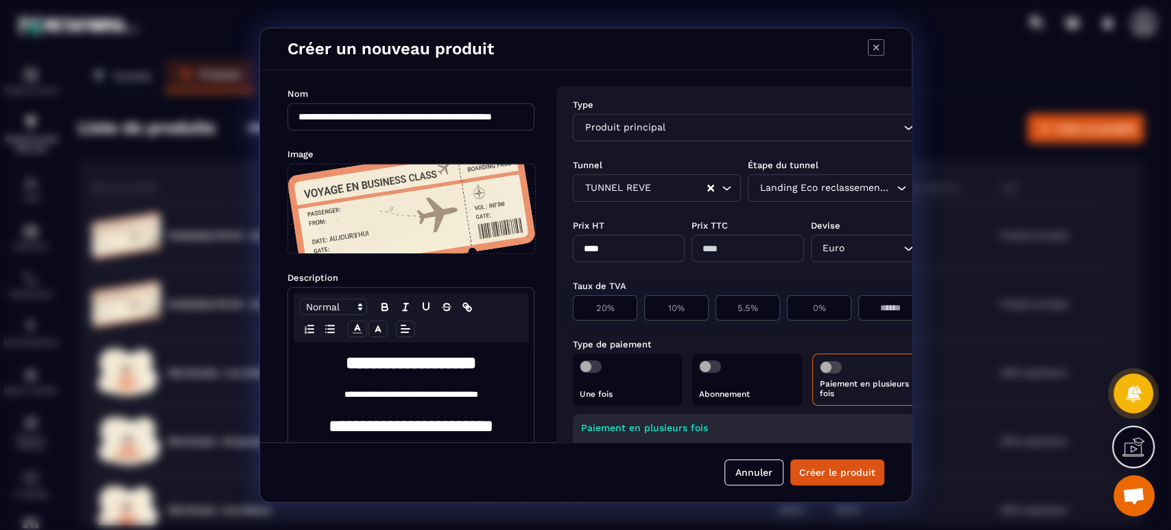
click at [648, 257] on input "****" at bounding box center [629, 248] width 112 height 27
type input "*"
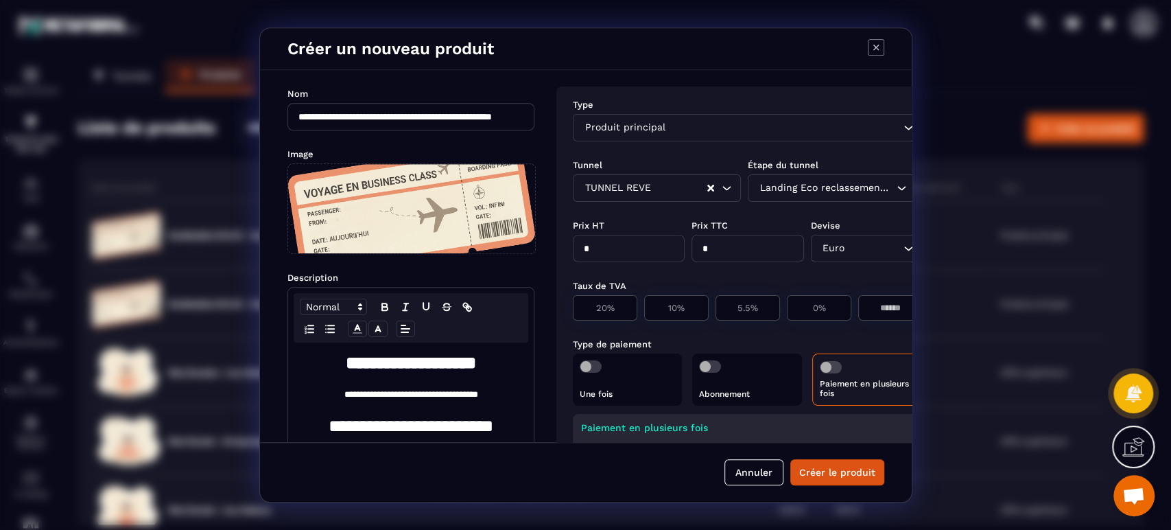
click at [795, 306] on p "0%" at bounding box center [818, 308] width 49 height 10
type input "*"
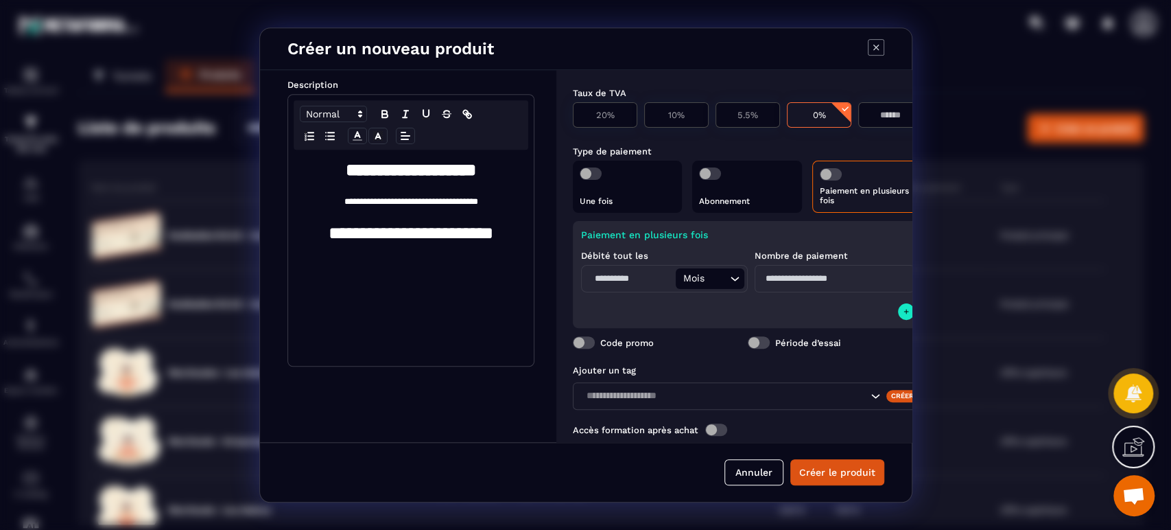
scroll to position [203, 0]
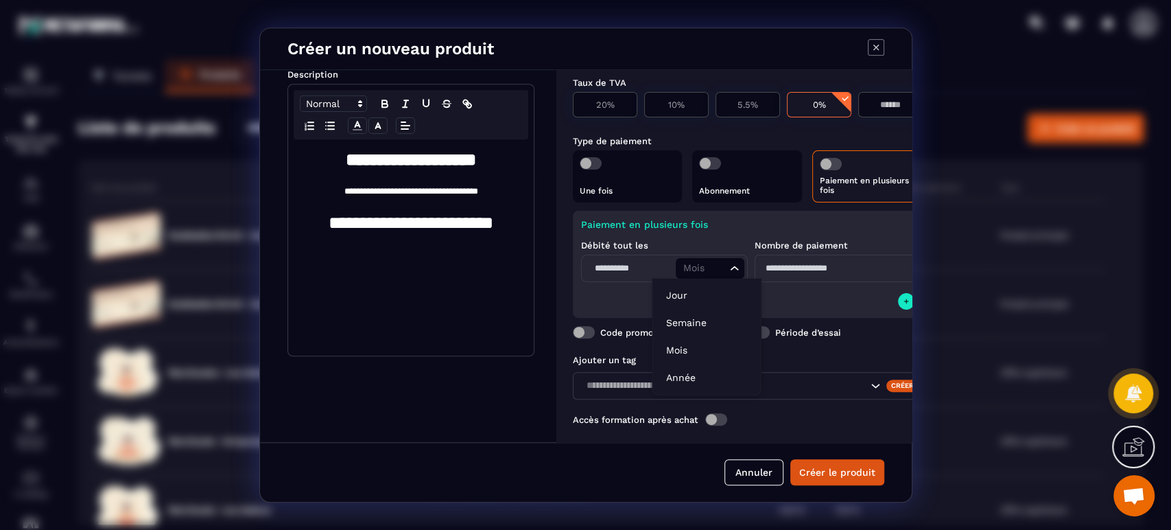
click at [702, 273] on div "Mois" at bounding box center [702, 268] width 49 height 15
click at [697, 296] on p "Jour" at bounding box center [706, 295] width 81 height 14
click at [702, 272] on div "Jour" at bounding box center [702, 268] width 49 height 15
click at [676, 345] on p "Mois" at bounding box center [706, 350] width 81 height 14
click at [642, 268] on input "Modal window" at bounding box center [629, 268] width 91 height 21
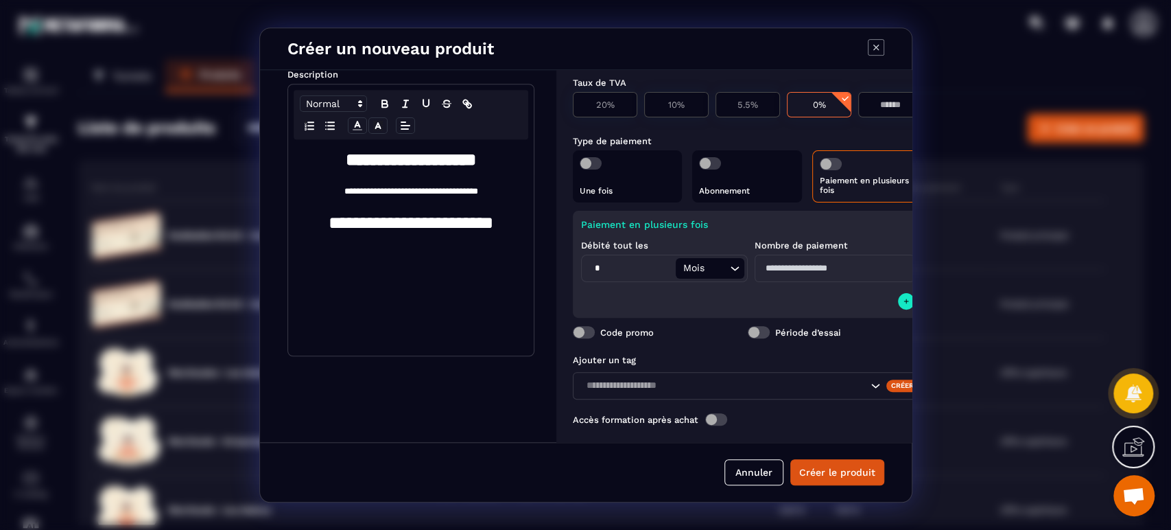
type input "*"
click at [821, 261] on input "Modal window" at bounding box center [835, 267] width 160 height 27
type input "*"
click at [902, 303] on icon "Modal window" at bounding box center [906, 301] width 8 height 11
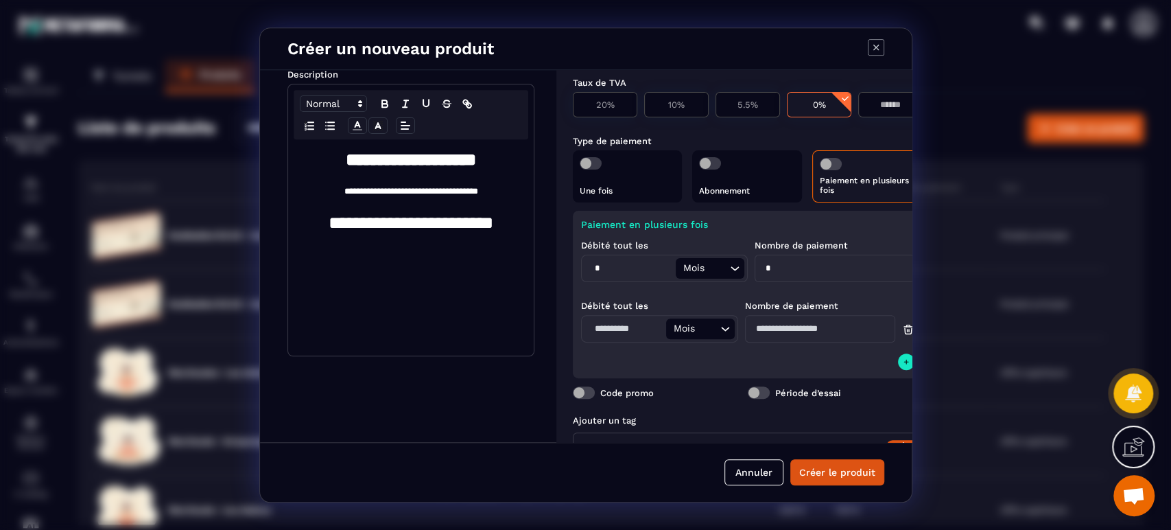
click at [637, 332] on input "Modal window" at bounding box center [625, 328] width 82 height 21
type input "*"
click at [831, 324] on input "Modal window" at bounding box center [819, 328] width 150 height 27
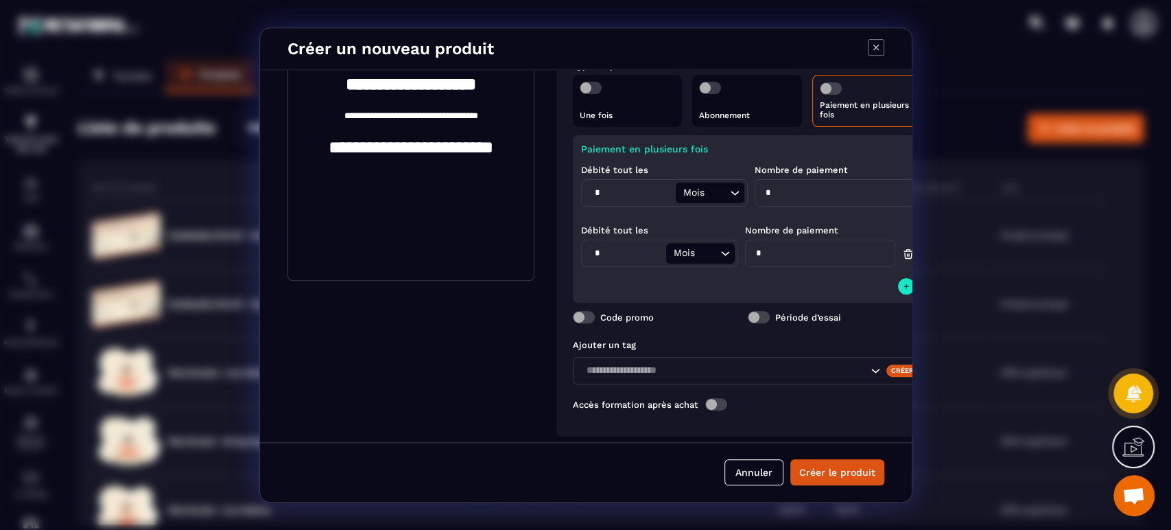
scroll to position [301, 0]
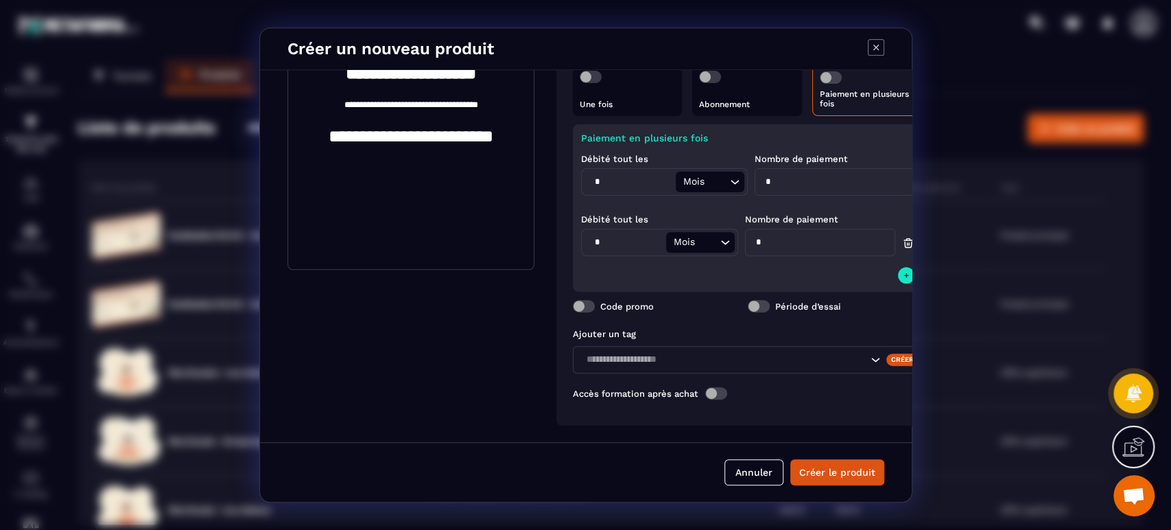
type input "*"
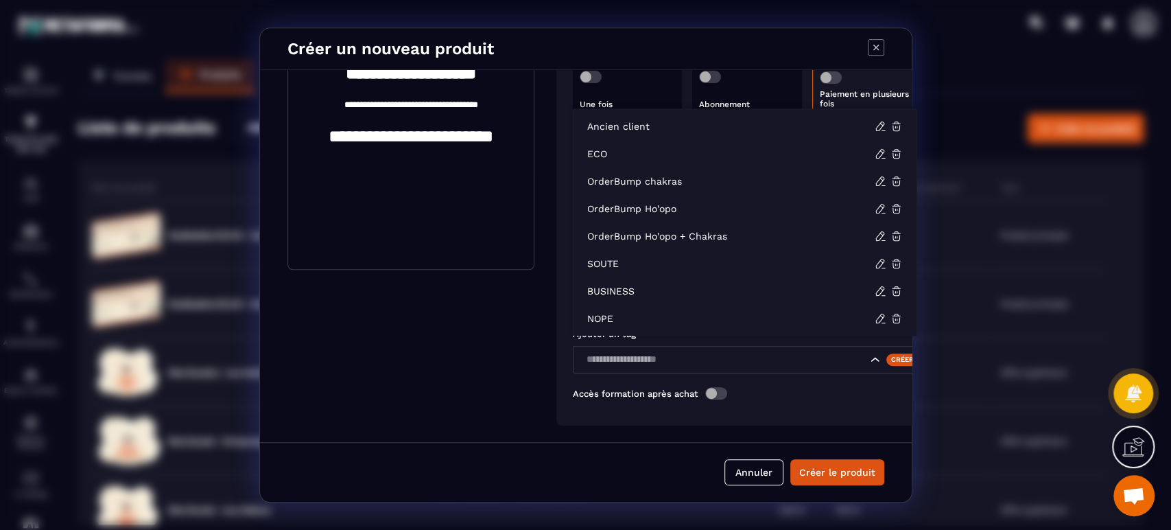
click at [697, 353] on input "Search for option" at bounding box center [724, 359] width 285 height 15
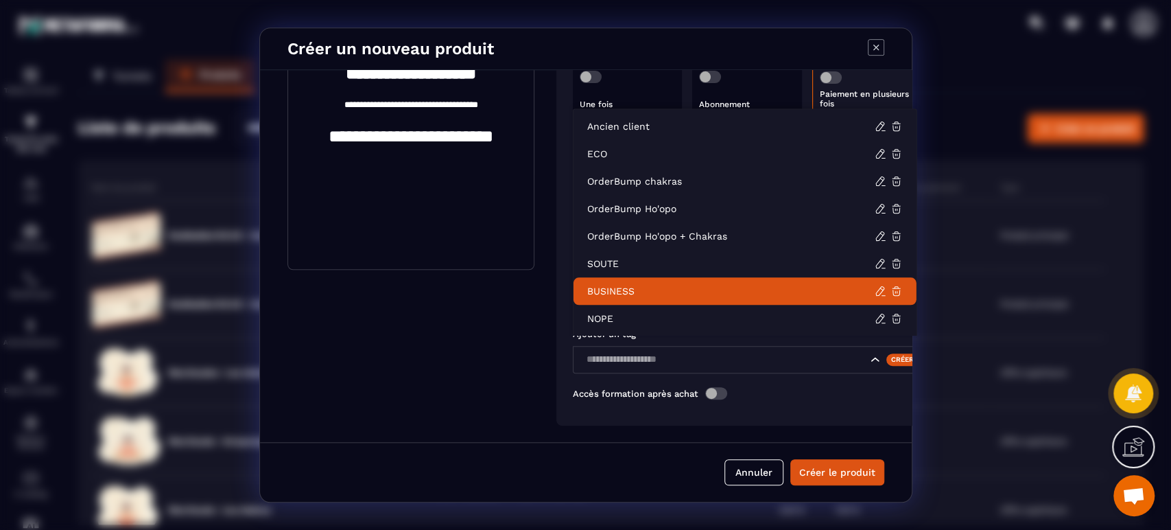
click at [632, 287] on p "BUSINESS" at bounding box center [730, 291] width 287 height 14
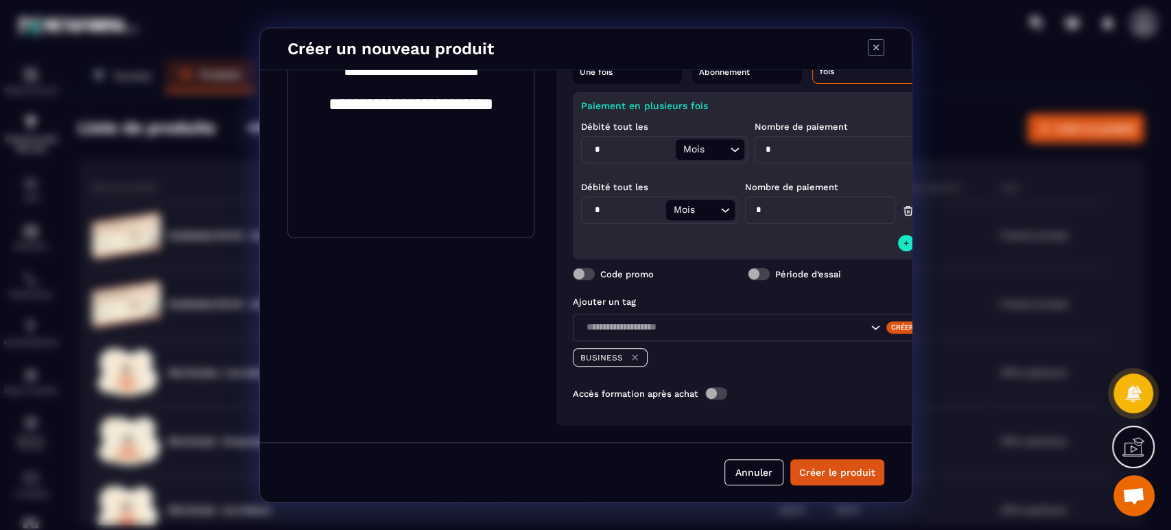
scroll to position [333, 0]
click at [717, 387] on span "Modal window" at bounding box center [716, 393] width 22 height 12
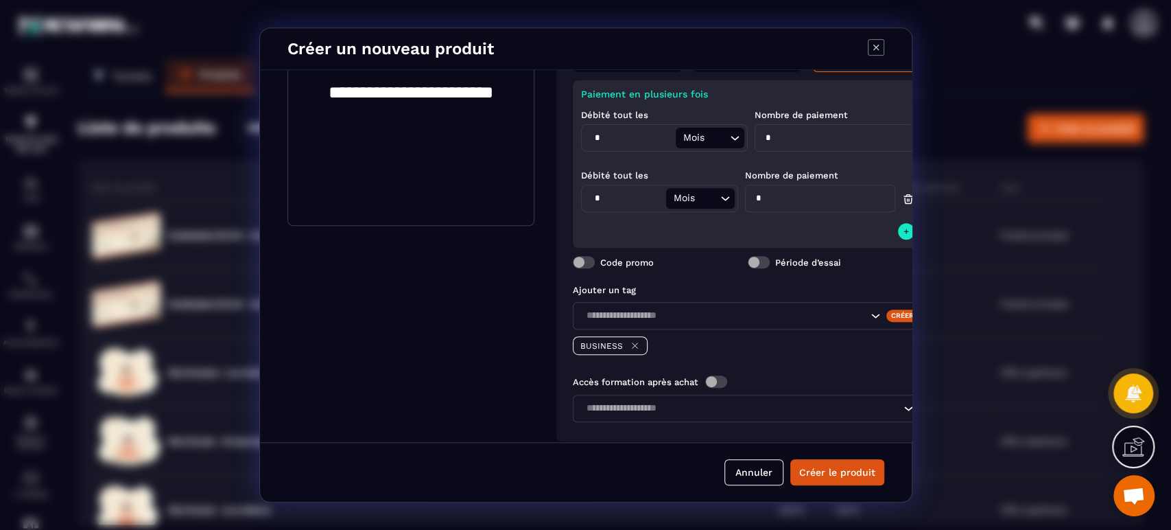
scroll to position [361, 0]
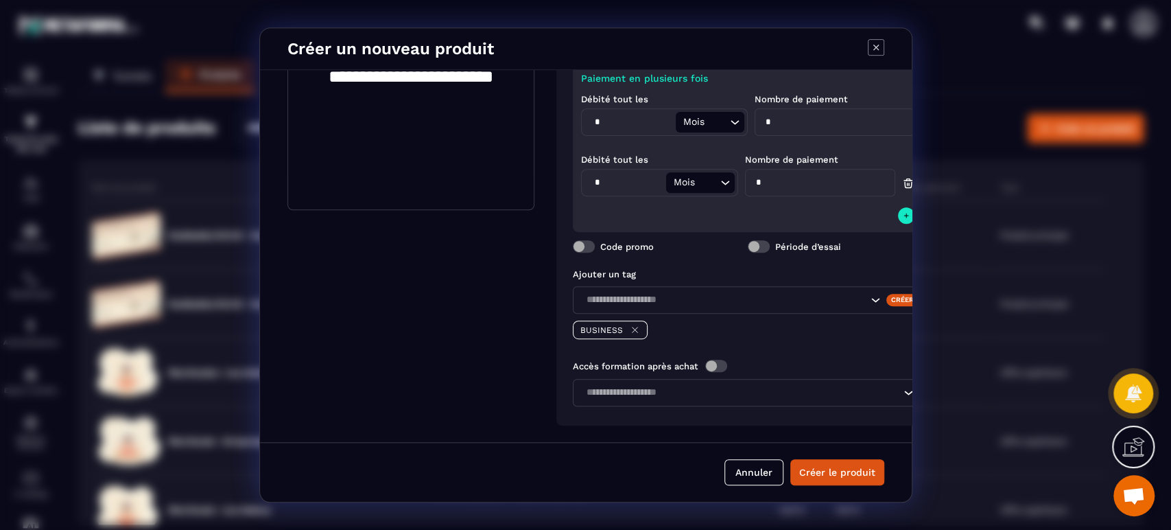
click at [654, 385] on input "Search for option" at bounding box center [741, 392] width 318 height 15
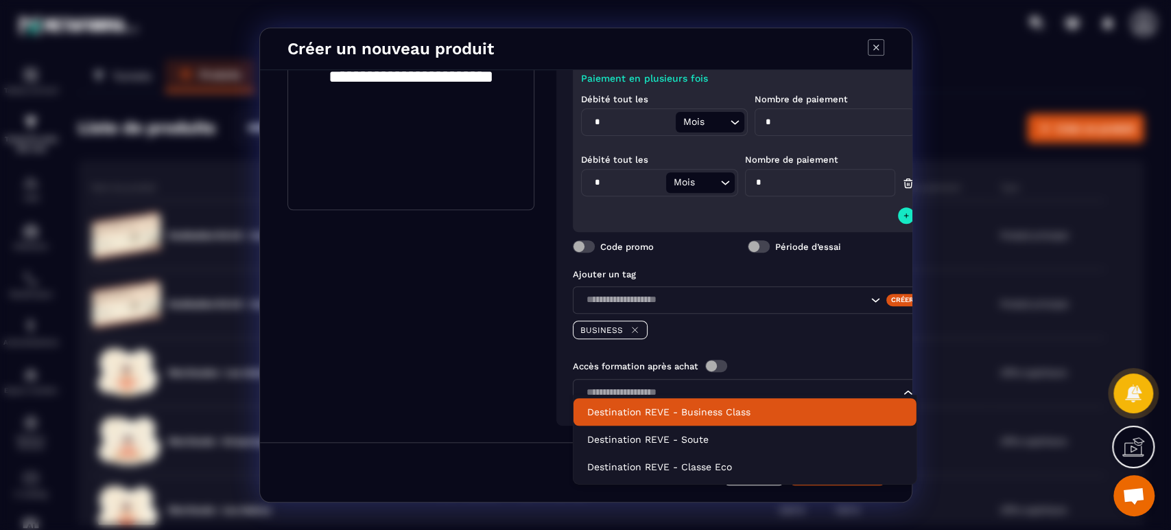
click at [750, 410] on p "Destination REVE - Business Class" at bounding box center [745, 412] width 316 height 14
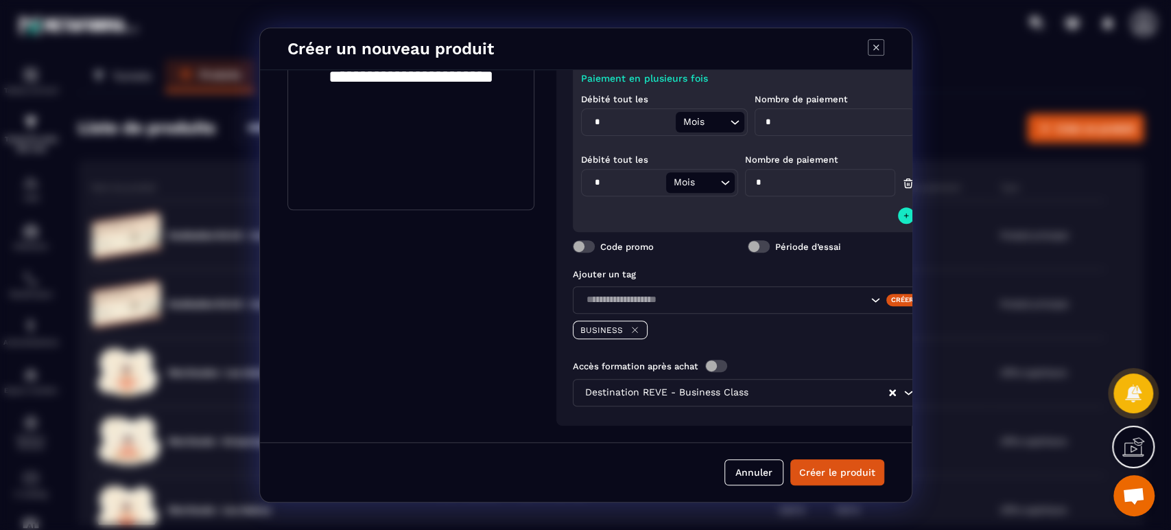
click at [851, 471] on button "Créer le produit" at bounding box center [837, 472] width 94 height 26
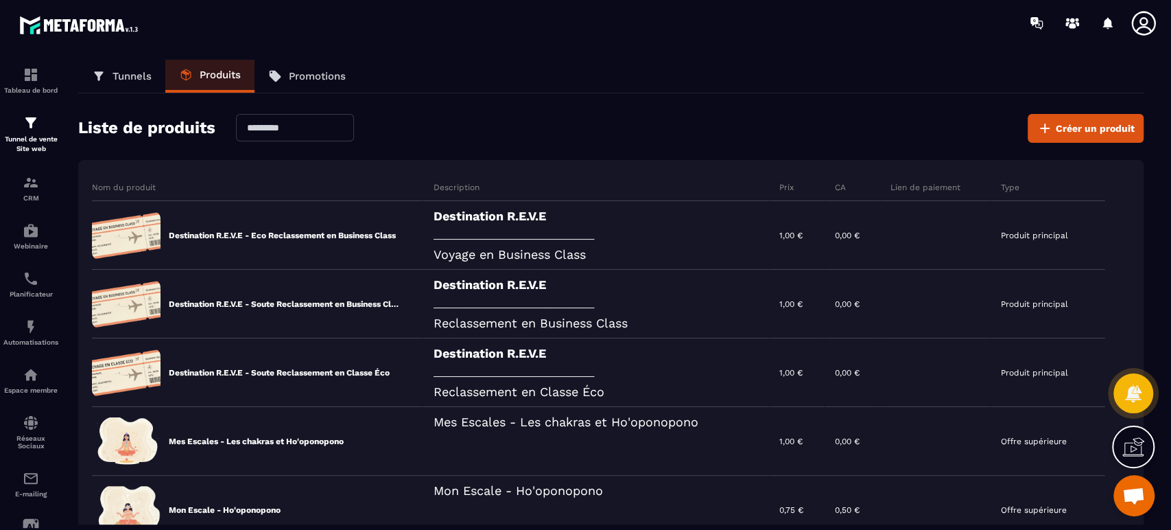
scroll to position [203, 0]
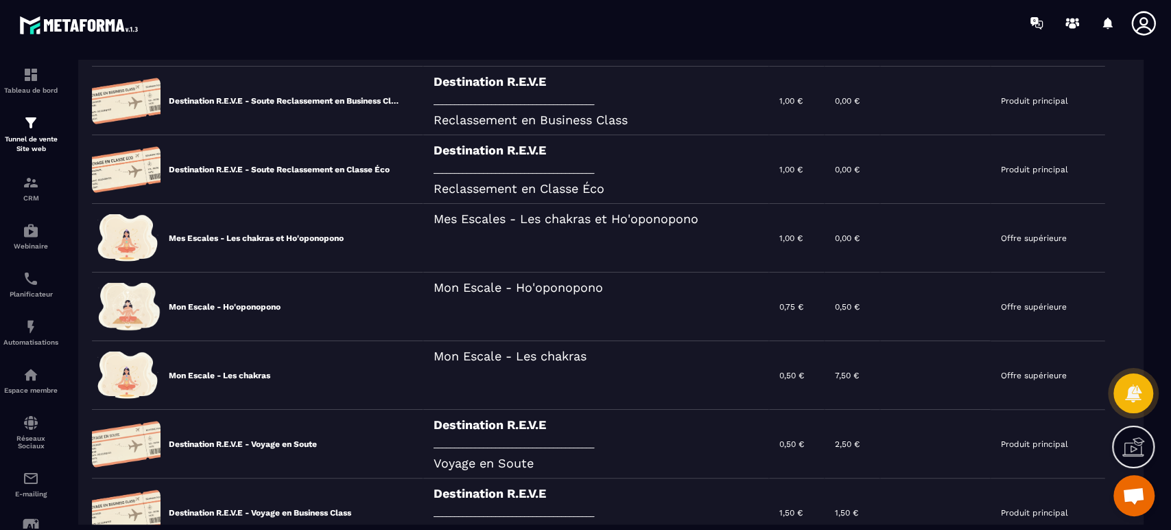
click at [509, 438] on div "Destination R.E.V.E _______________________________________ Voyage en Soute" at bounding box center [596, 444] width 346 height 69
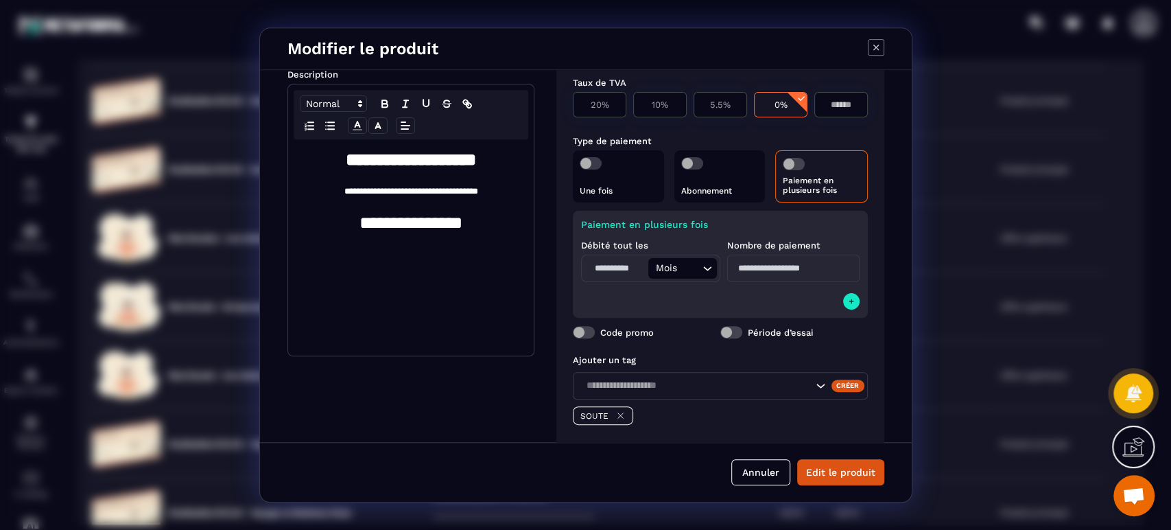
click at [729, 331] on span "Modal window" at bounding box center [731, 332] width 22 height 12
click at [733, 363] on input "Modal window" at bounding box center [720, 365] width 295 height 27
type input "*"
click at [842, 471] on button "Edit le produit" at bounding box center [840, 472] width 87 height 26
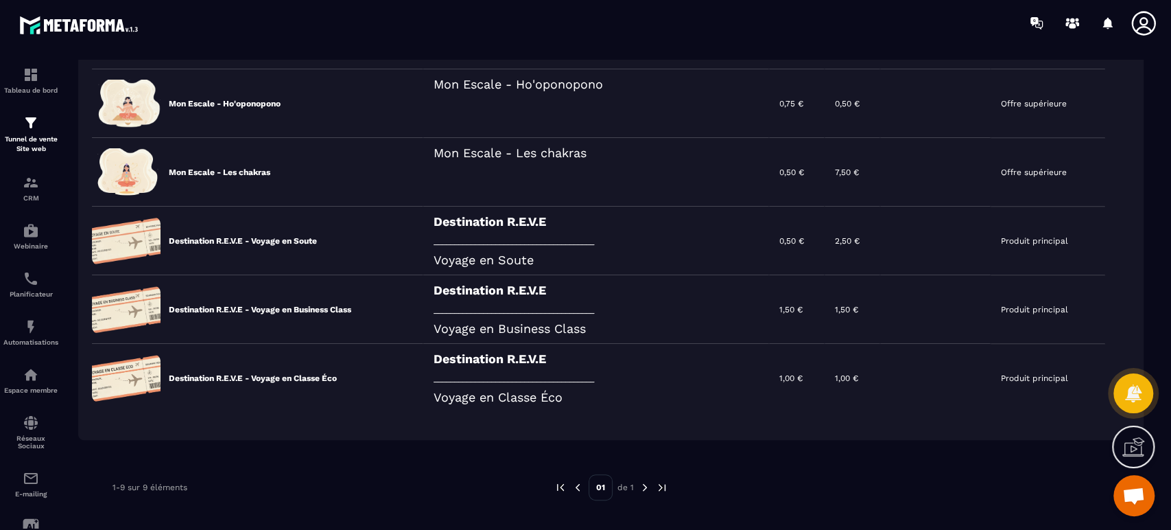
scroll to position [415, 0]
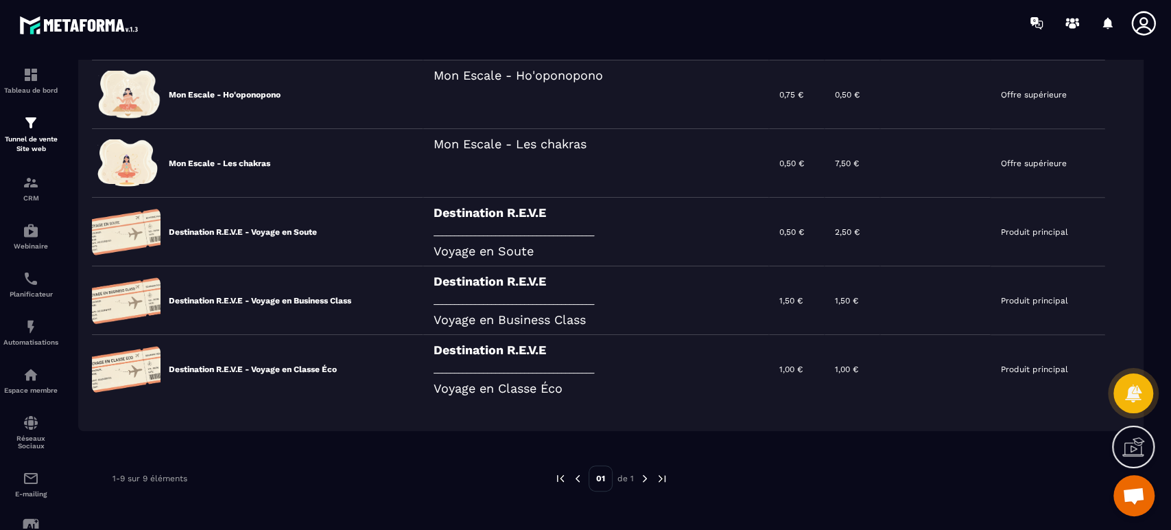
click at [0, 0] on icon at bounding box center [0, 0] width 0 height 0
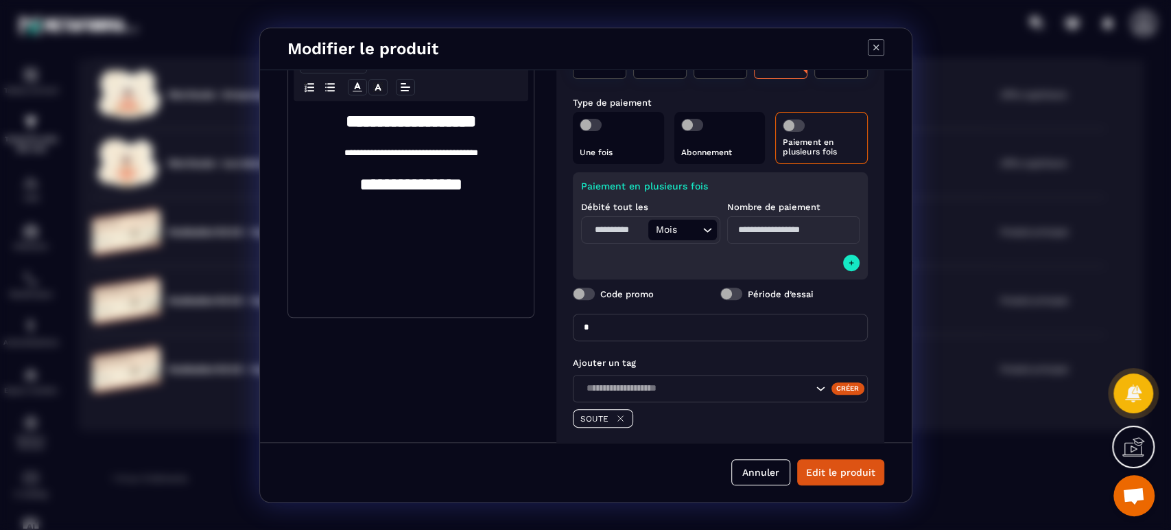
scroll to position [330, 0]
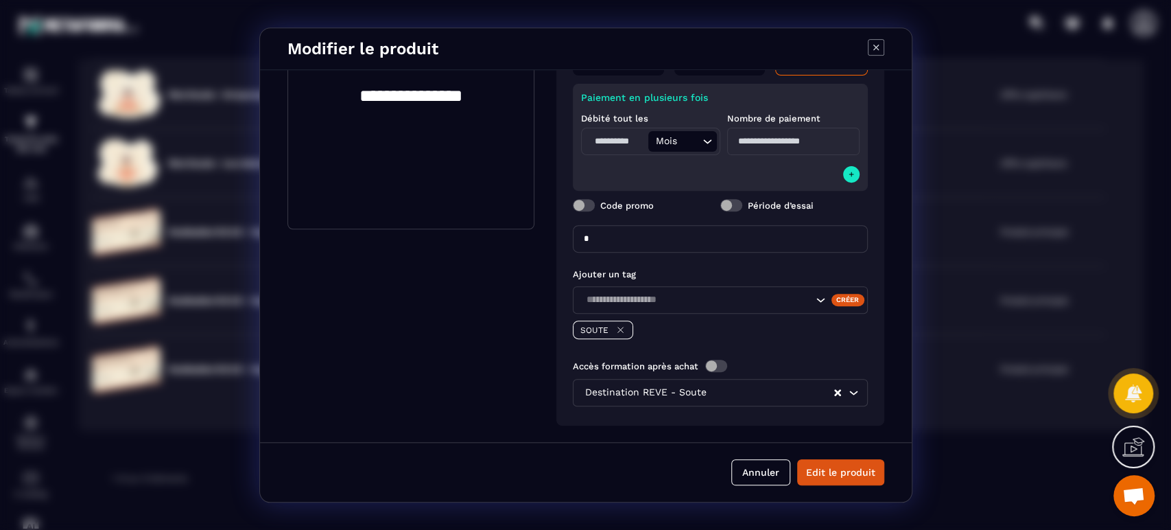
click at [737, 203] on span "Modal window" at bounding box center [731, 205] width 22 height 12
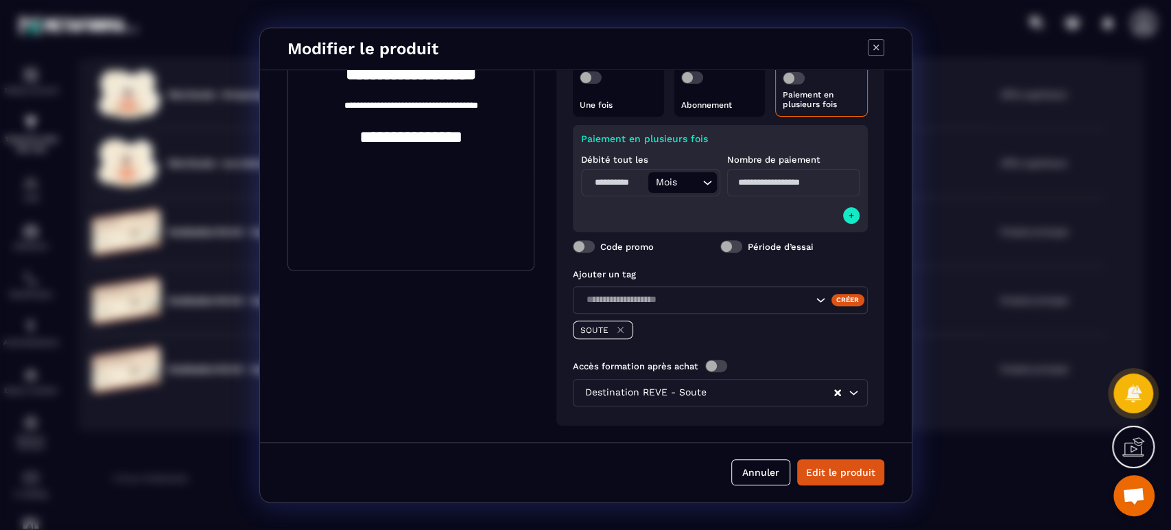
click at [839, 471] on button "Edit le produit" at bounding box center [840, 472] width 87 height 26
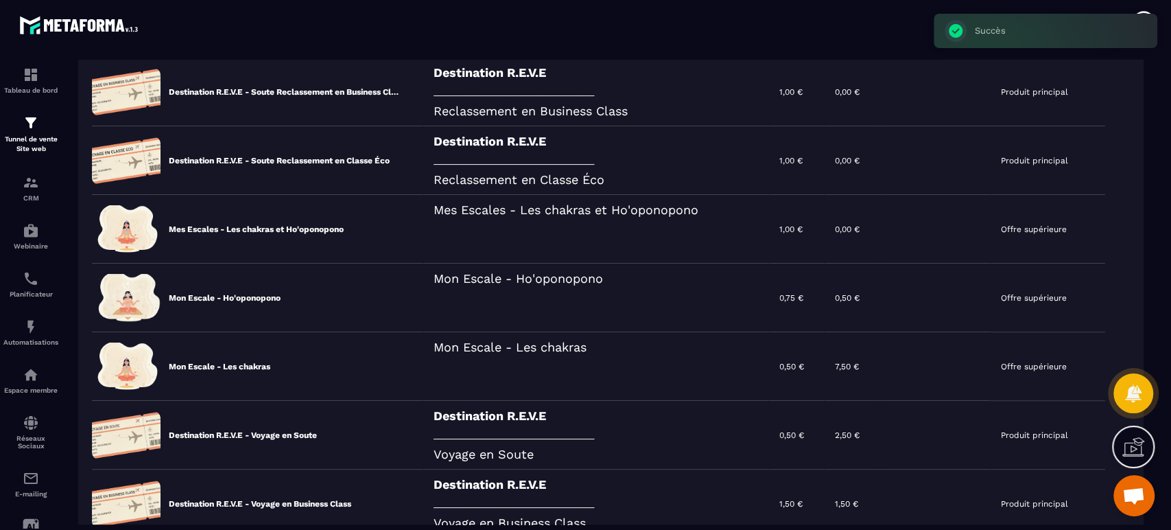
scroll to position [8, 0]
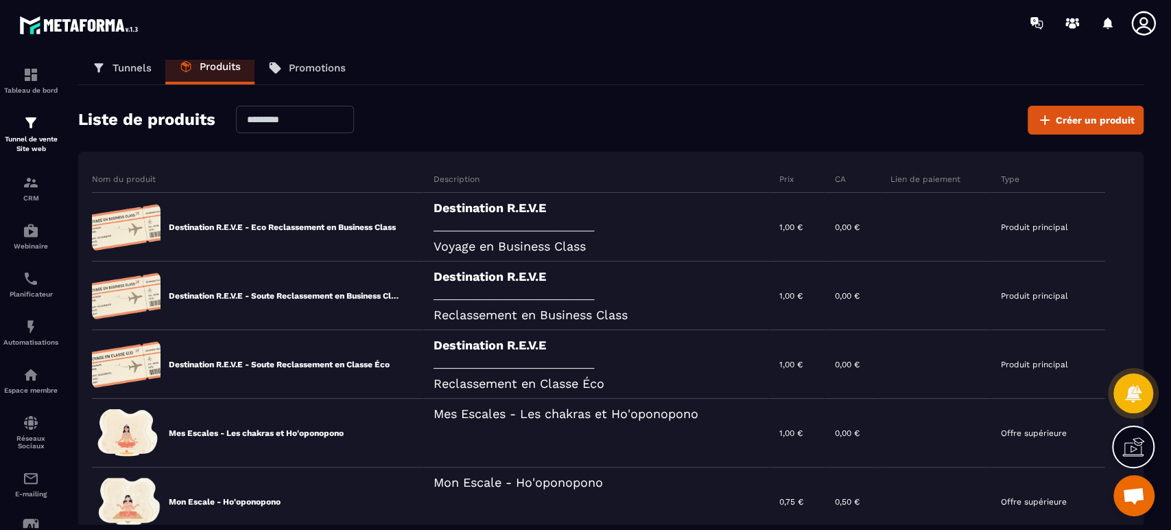
click at [137, 69] on p "Tunnels" at bounding box center [131, 68] width 39 height 12
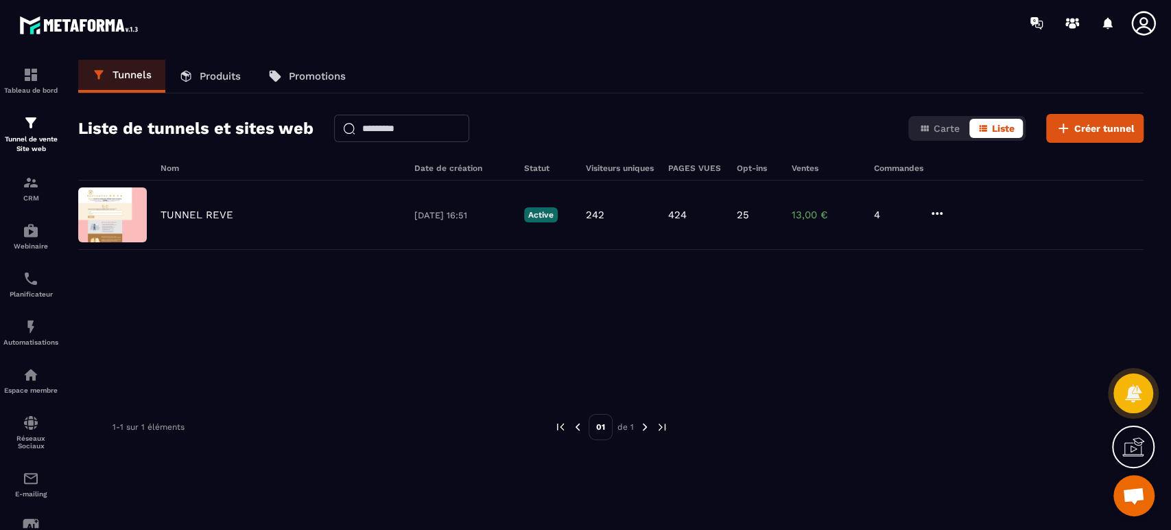
click at [207, 211] on p "TUNNEL REVE" at bounding box center [197, 215] width 73 height 12
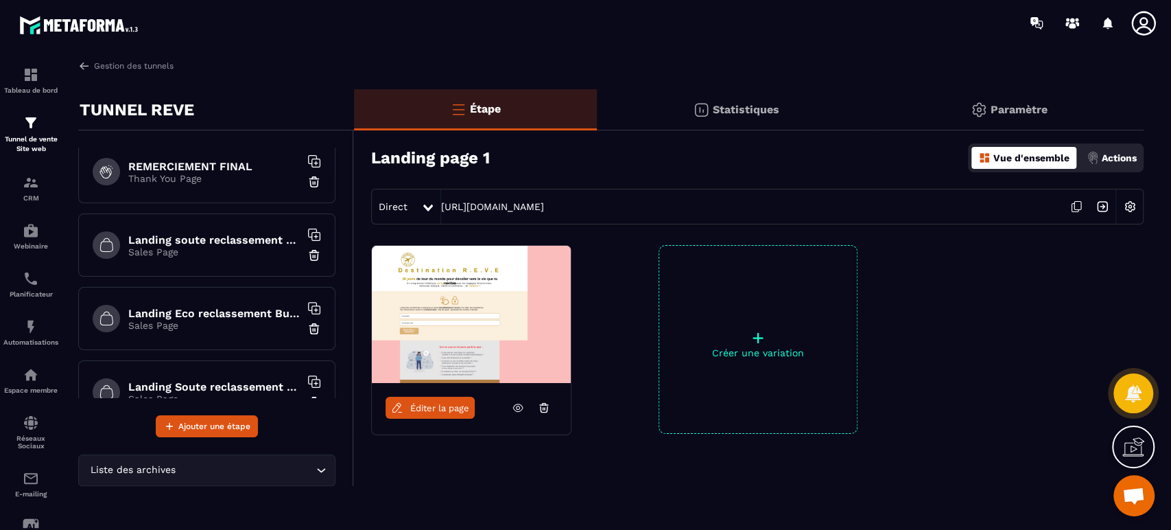
scroll to position [802, 0]
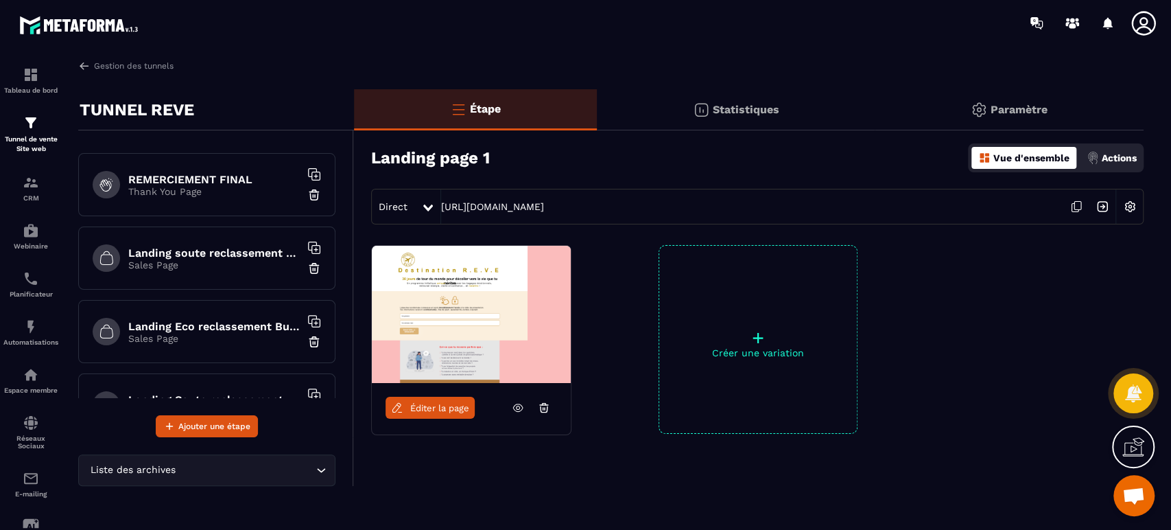
click at [263, 247] on h6 "Landing soute reclassement choix" at bounding box center [213, 252] width 171 height 13
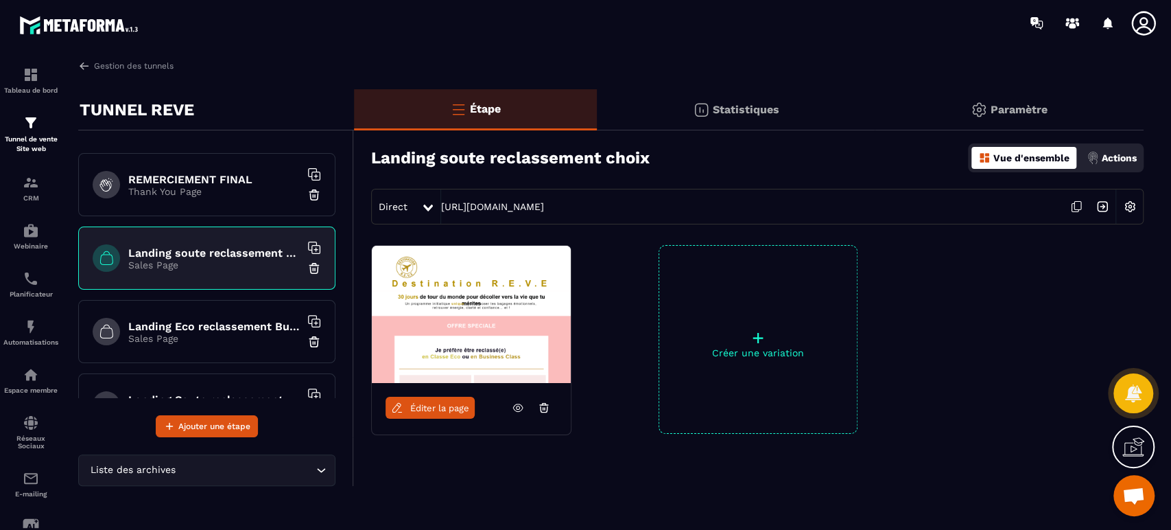
click at [1077, 208] on icon at bounding box center [1076, 206] width 26 height 26
click at [247, 327] on h6 "Landing Eco reclassement Business paiement" at bounding box center [213, 326] width 171 height 13
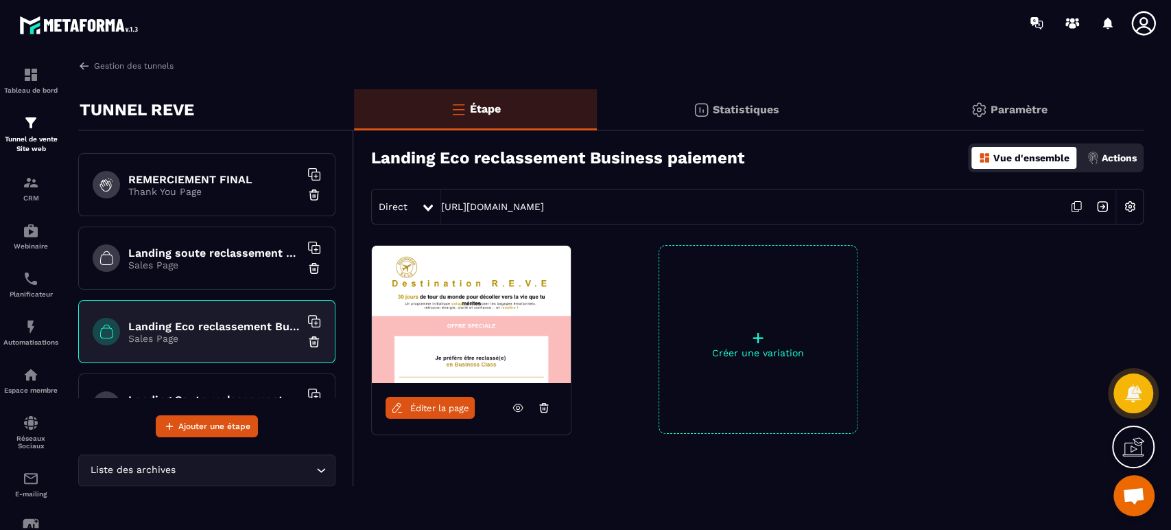
click at [1078, 207] on icon at bounding box center [1076, 206] width 26 height 26
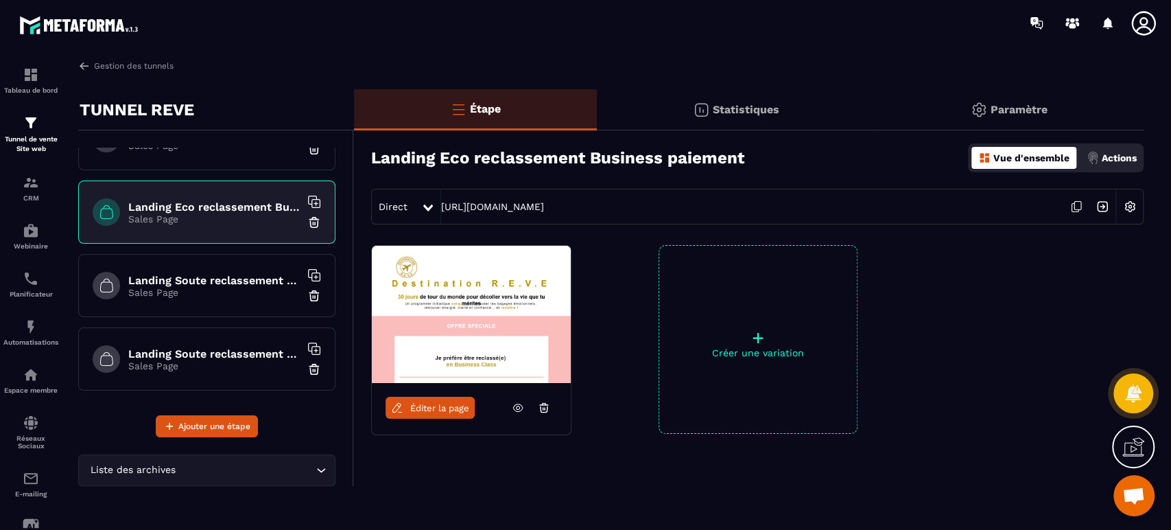
click at [232, 275] on h6 "Landing Soute reclassement Eco paiement" at bounding box center [213, 280] width 171 height 13
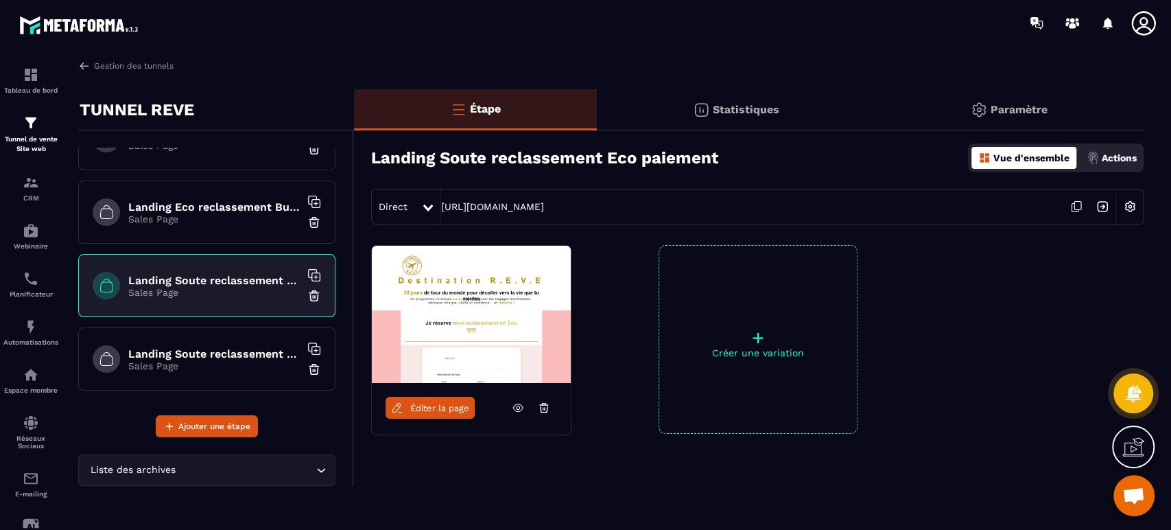
click at [444, 403] on span "Éditer la page" at bounding box center [439, 408] width 59 height 10
